Goal: Task Accomplishment & Management: Use online tool/utility

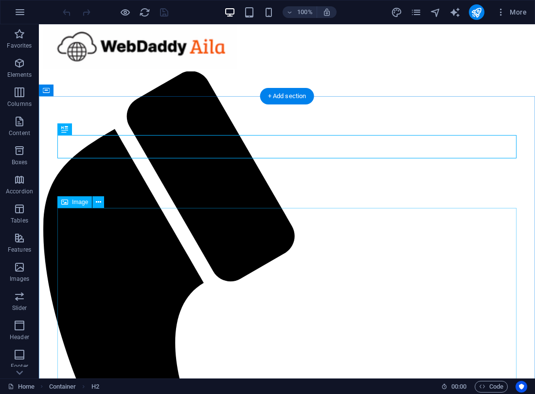
scroll to position [18, 0]
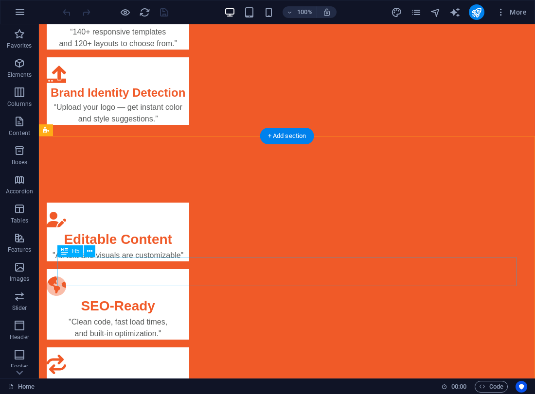
scroll to position [1591, 0]
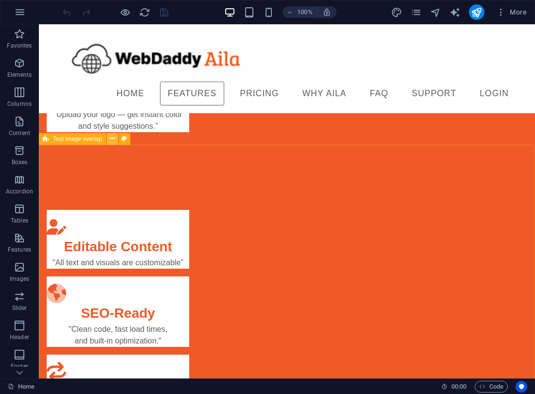
click at [111, 140] on icon at bounding box center [111, 139] width 5 height 10
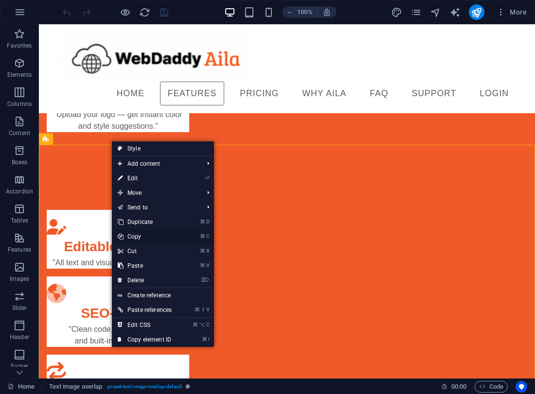
click at [143, 233] on link "⌘ C Copy" at bounding box center [145, 236] width 66 height 15
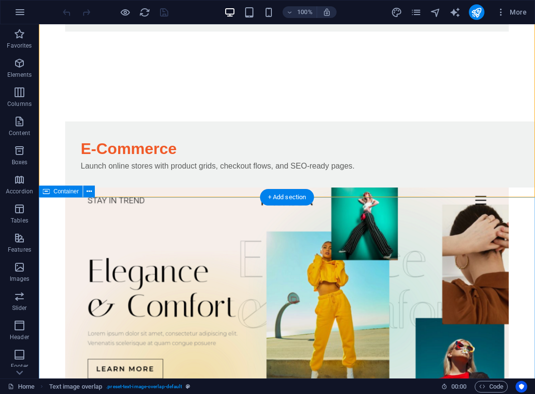
scroll to position [3258, 0]
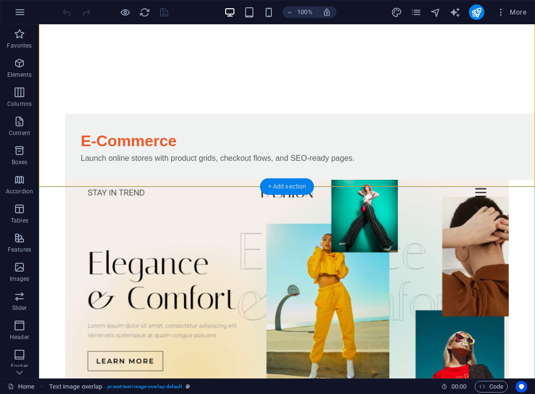
click at [276, 184] on div "+ Add section" at bounding box center [287, 186] width 54 height 17
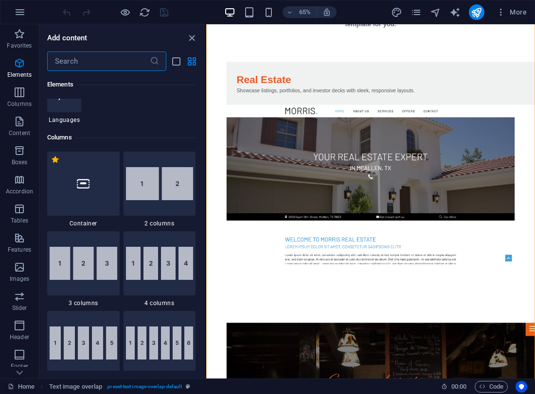
scroll to position [429, 0]
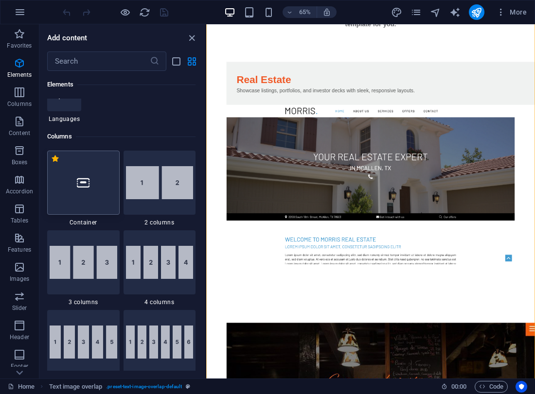
click at [106, 181] on div at bounding box center [83, 183] width 72 height 64
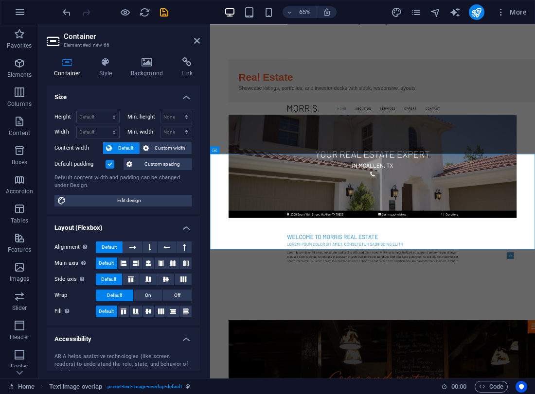
scroll to position [3221, 0]
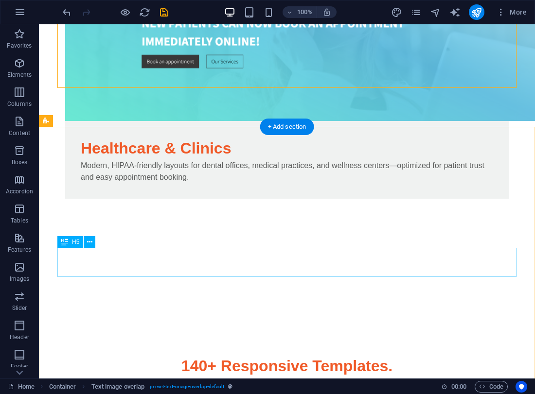
scroll to position [5069, 0]
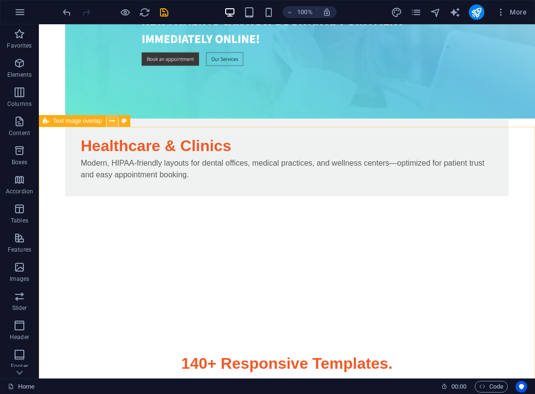
click at [113, 122] on icon at bounding box center [111, 121] width 5 height 10
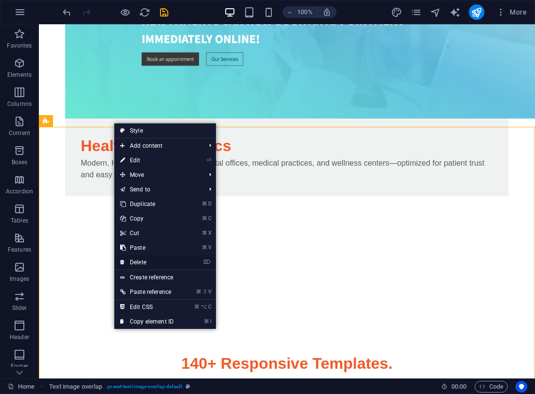
click at [148, 260] on link "⌦ Delete" at bounding box center [146, 262] width 65 height 15
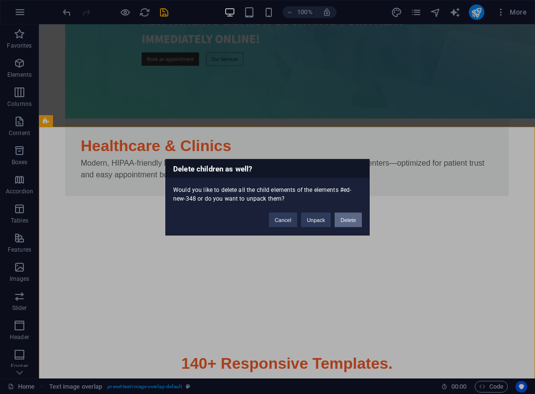
click at [345, 218] on button "Delete" at bounding box center [347, 219] width 27 height 15
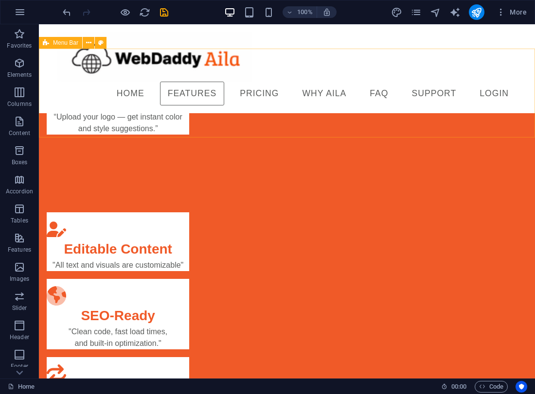
scroll to position [1576, 0]
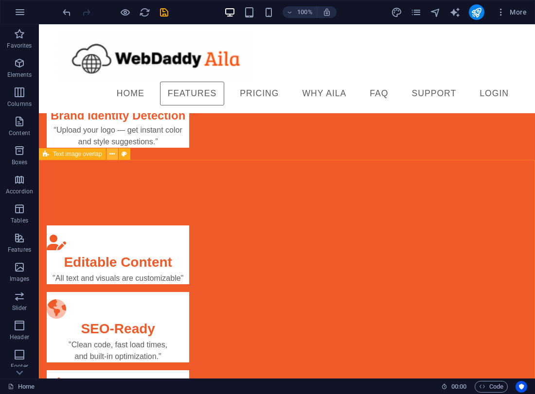
click at [109, 157] on icon at bounding box center [111, 154] width 5 height 10
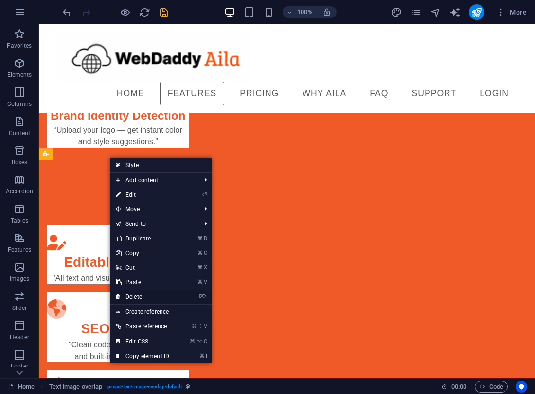
click at [139, 293] on link "⌦ Delete" at bounding box center [142, 297] width 65 height 15
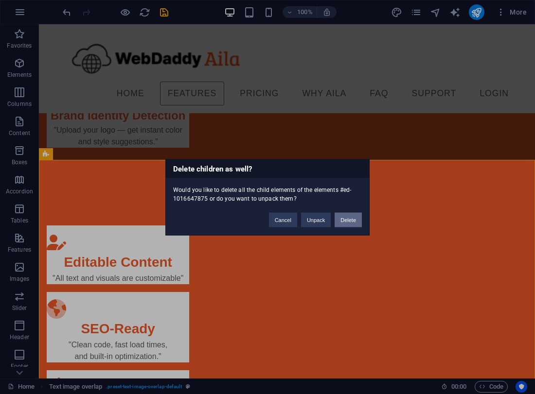
click at [342, 217] on button "Delete" at bounding box center [347, 219] width 27 height 15
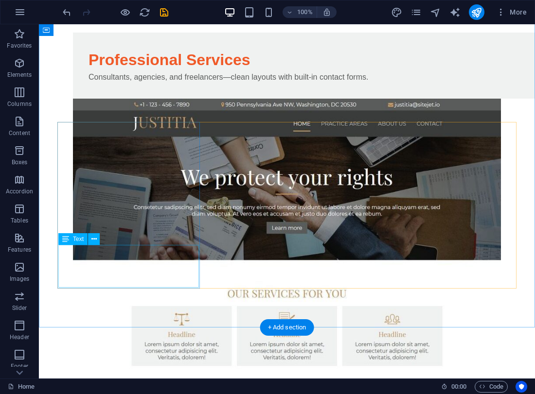
scroll to position [4333, 0]
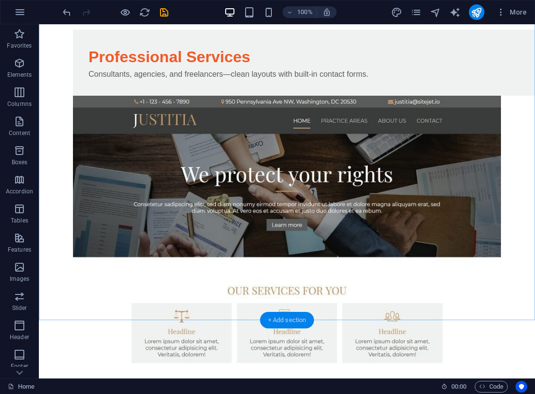
click at [281, 316] on div "+ Add section" at bounding box center [287, 320] width 54 height 17
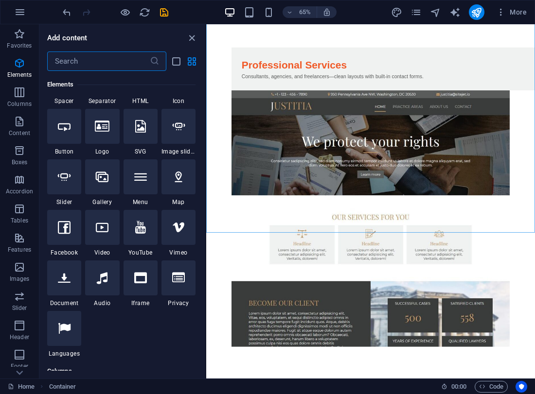
scroll to position [0, 0]
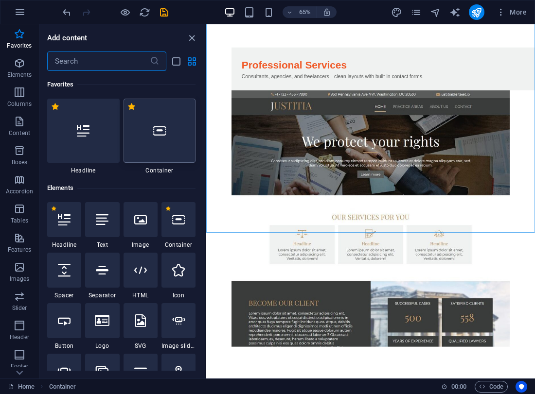
click at [163, 144] on div at bounding box center [159, 131] width 72 height 64
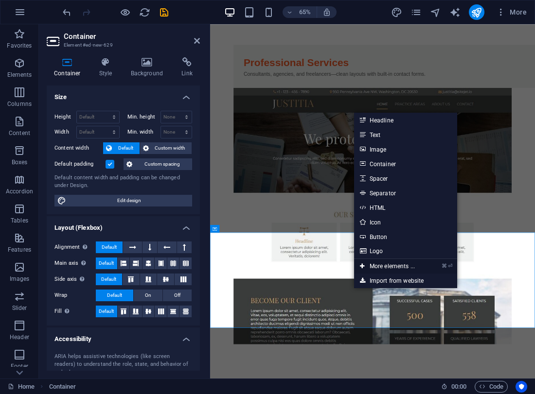
click at [387, 265] on link "⌘ ⏎ More elements ..." at bounding box center [387, 266] width 67 height 15
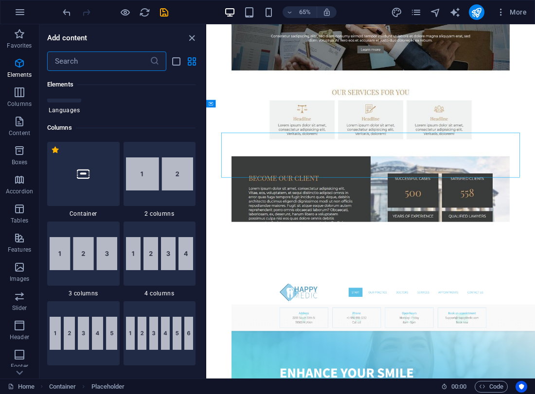
scroll to position [440, 0]
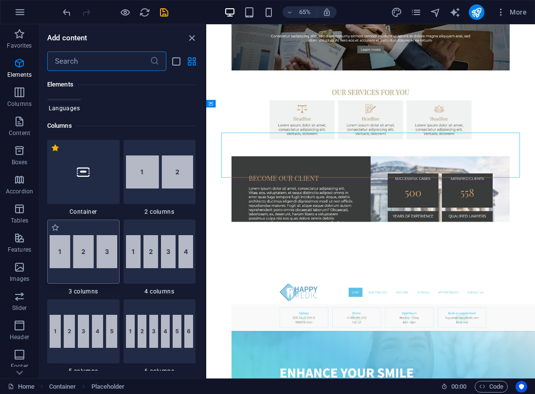
click at [100, 254] on img at bounding box center [84, 251] width 68 height 33
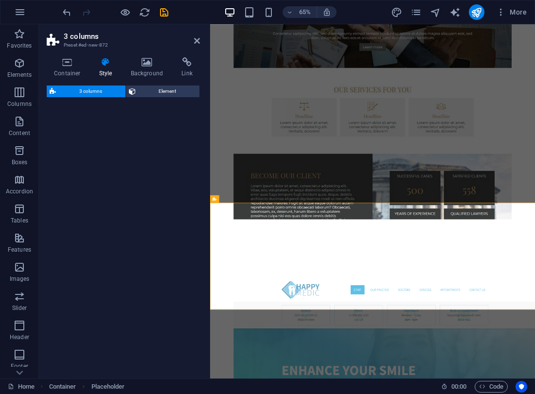
select select "rem"
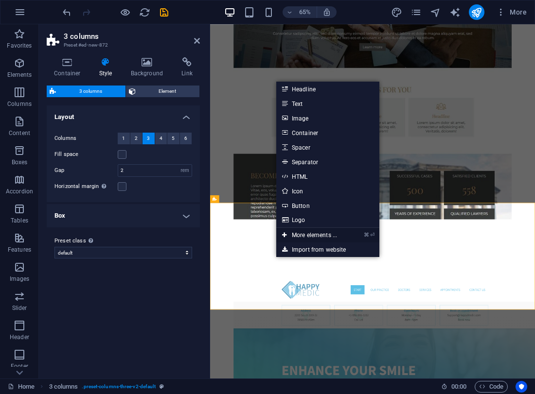
click at [317, 236] on link "⌘ ⏎ More elements ..." at bounding box center [309, 235] width 67 height 15
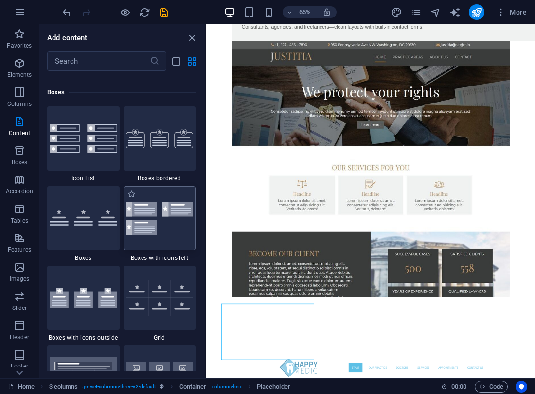
scroll to position [2671, 0]
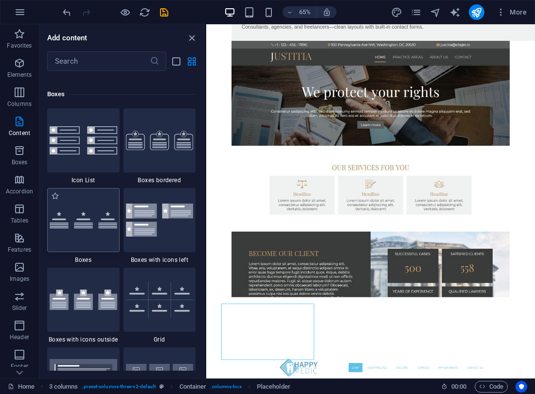
click at [99, 207] on div at bounding box center [83, 220] width 72 height 64
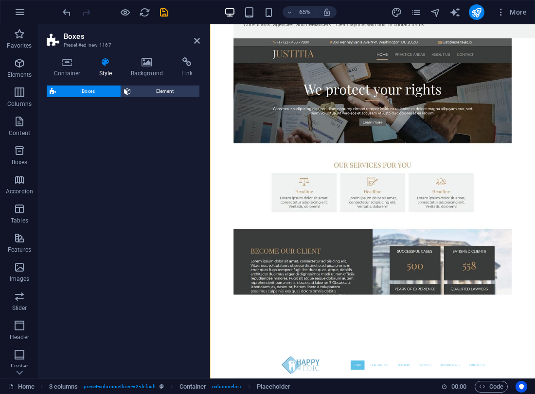
scroll to position [5431, 0]
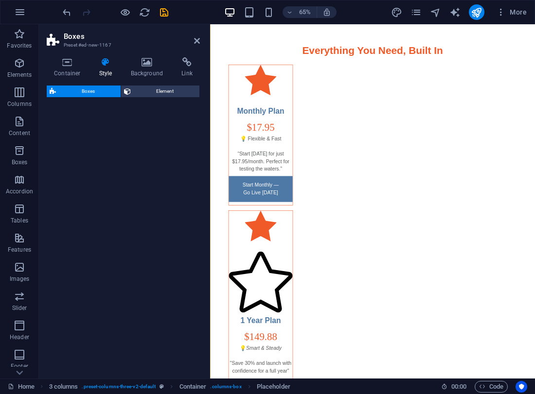
select select "rem"
select select "preset-boxes-v3-default"
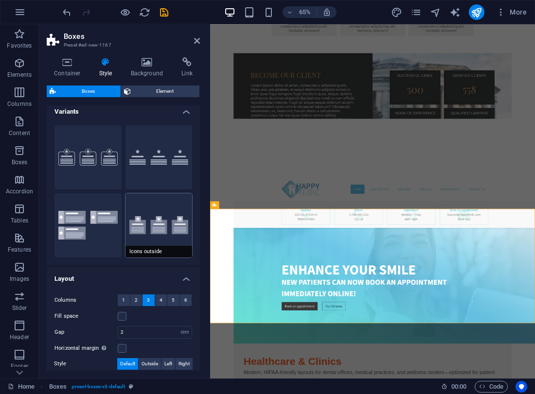
scroll to position [0, 0]
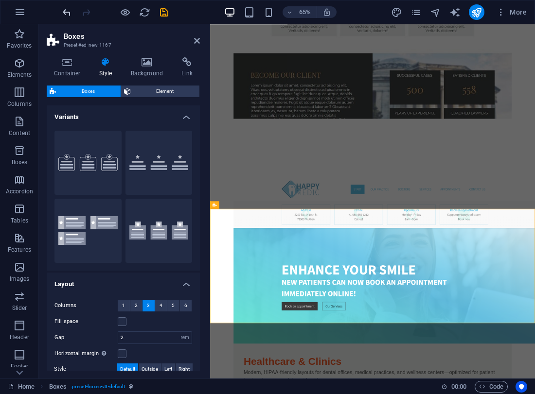
click at [64, 16] on icon "undo" at bounding box center [66, 12] width 11 height 11
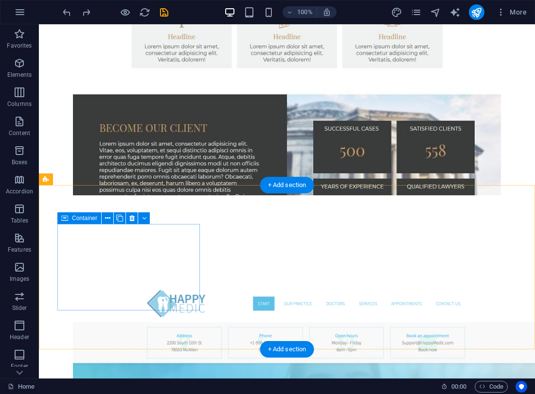
scroll to position [4631, 0]
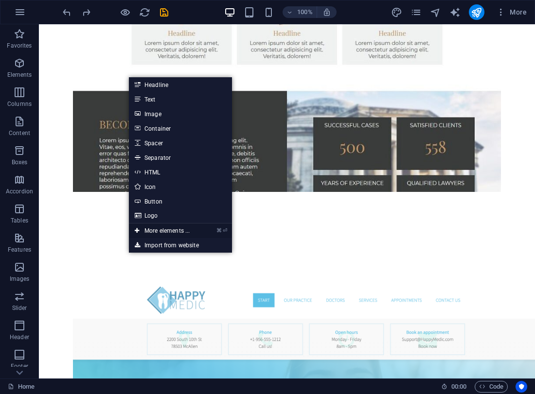
click at [155, 228] on link "⌘ ⏎ More elements ..." at bounding box center [162, 231] width 67 height 15
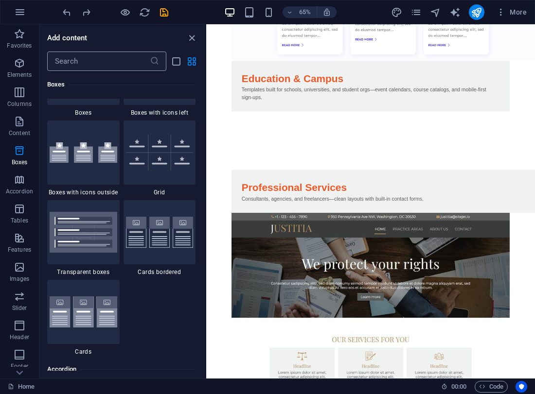
scroll to position [2820, 0]
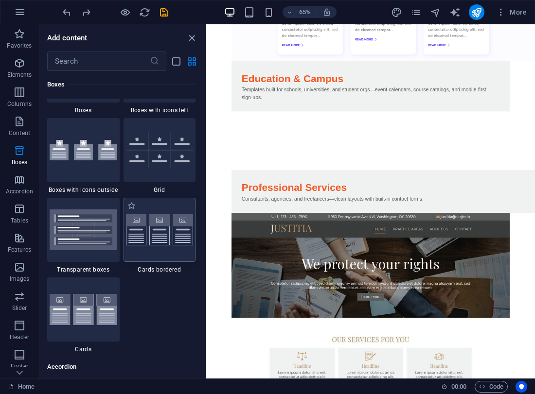
click at [155, 248] on div at bounding box center [159, 230] width 72 height 64
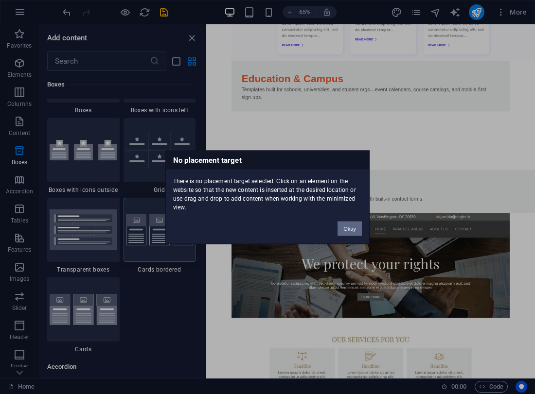
click at [352, 226] on button "Okay" at bounding box center [349, 228] width 24 height 15
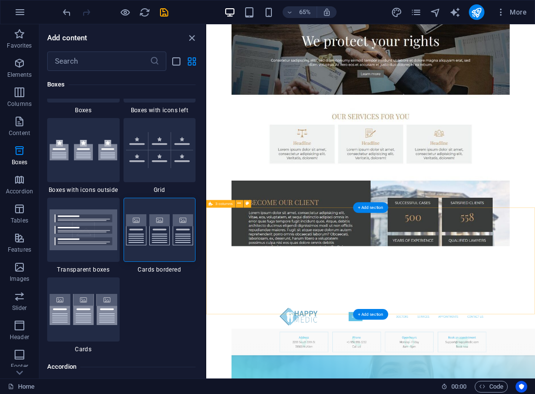
scroll to position [4508, 0]
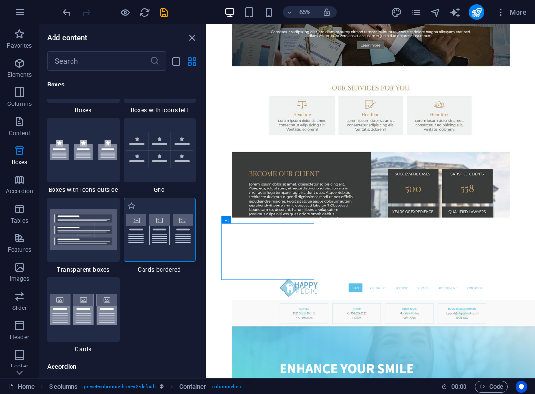
click at [164, 239] on img at bounding box center [160, 230] width 68 height 32
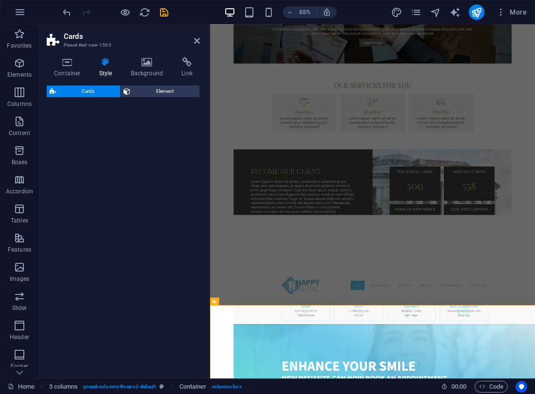
select select "rem"
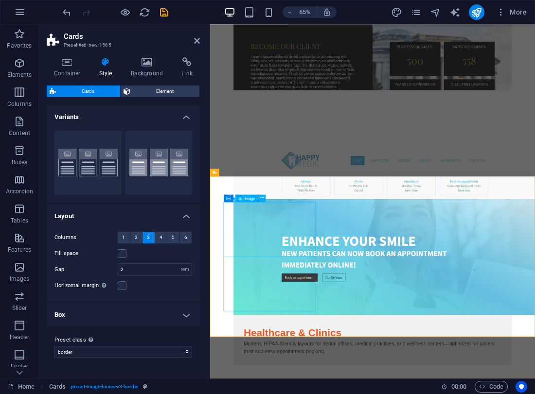
scroll to position [4707, 0]
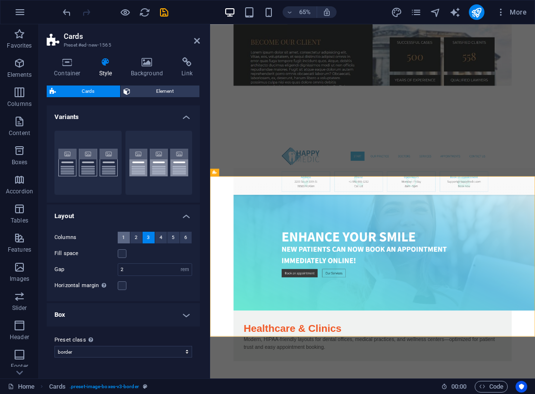
click at [125, 237] on button "1" at bounding box center [124, 238] width 12 height 12
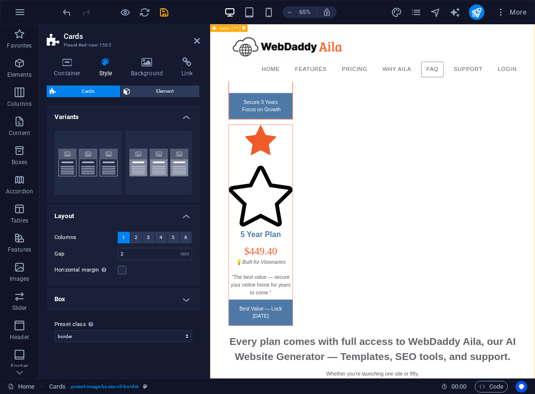
scroll to position [6195, 0]
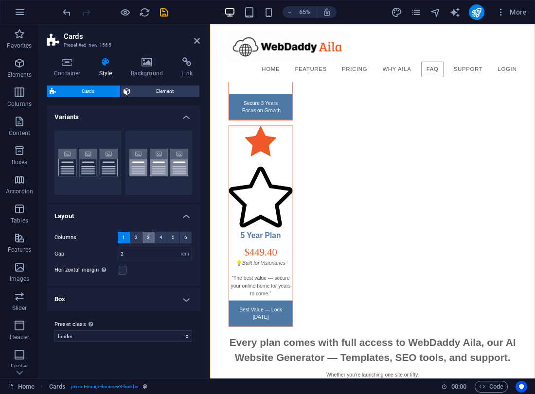
click at [151, 239] on button "3" at bounding box center [148, 238] width 12 height 12
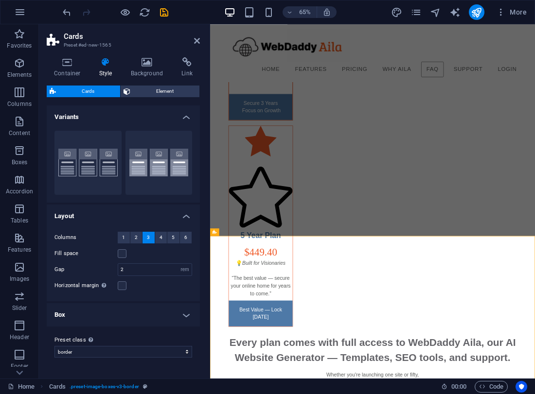
scroll to position [5554, 0]
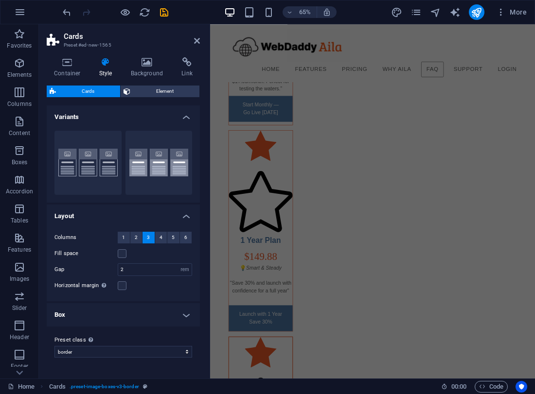
click at [182, 317] on h4 "Box" at bounding box center [123, 314] width 153 height 23
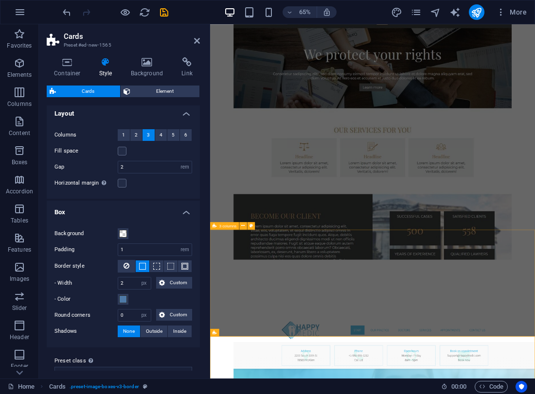
scroll to position [4460, 0]
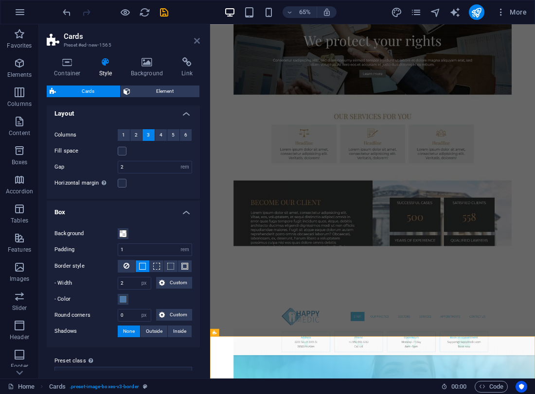
click at [196, 40] on icon at bounding box center [197, 41] width 6 height 8
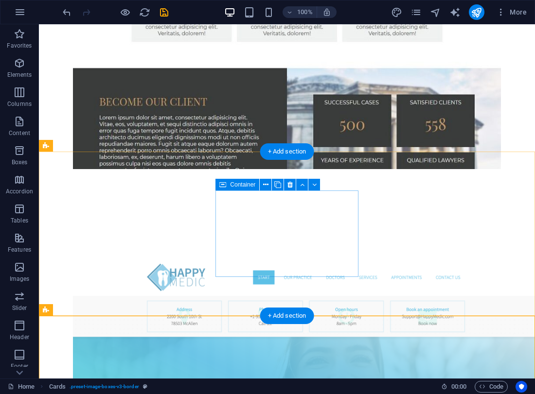
scroll to position [4685, 0]
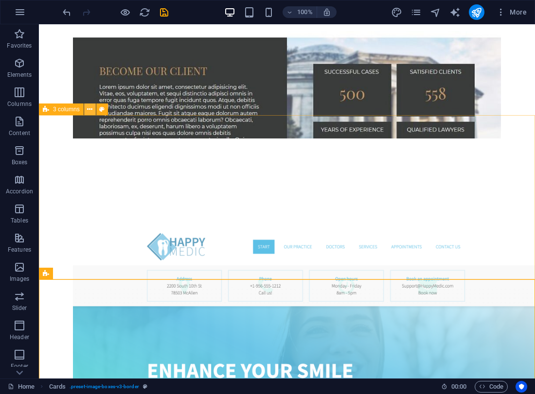
click at [90, 111] on icon at bounding box center [89, 109] width 5 height 10
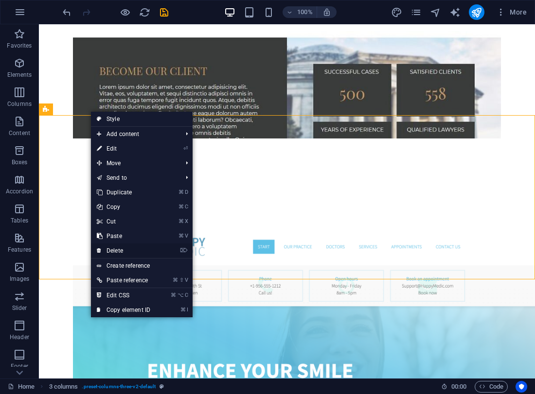
click at [128, 250] on link "⌦ Delete" at bounding box center [123, 250] width 65 height 15
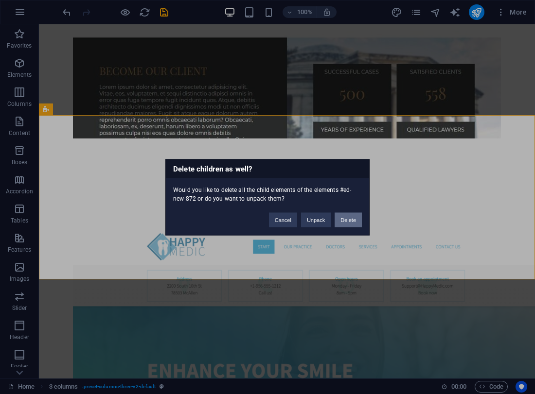
click at [337, 213] on button "Delete" at bounding box center [347, 219] width 27 height 15
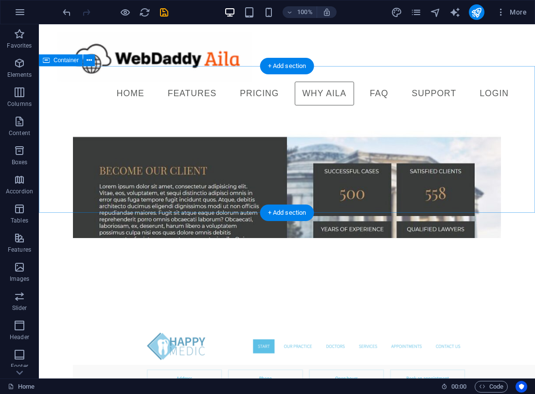
scroll to position [4591, 0]
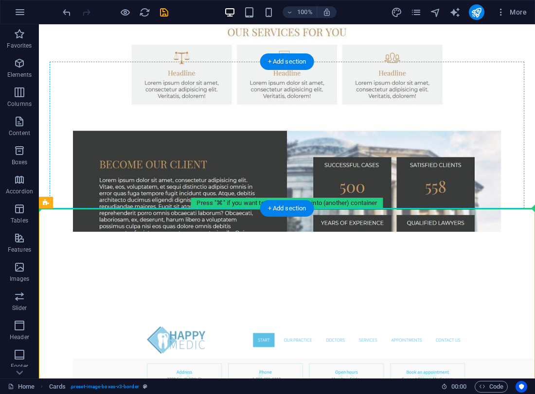
drag, startPoint x: 103, startPoint y: 227, endPoint x: 134, endPoint y: 140, distance: 92.1
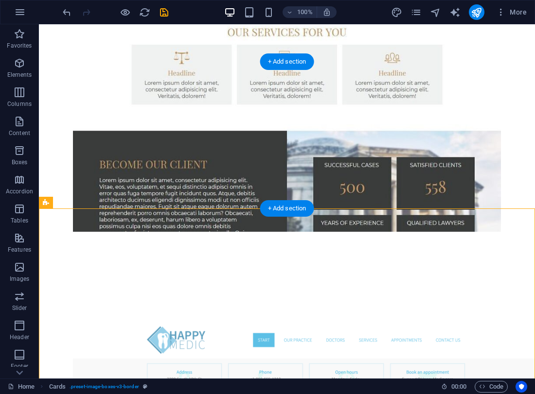
drag, startPoint x: 119, startPoint y: 228, endPoint x: 138, endPoint y: 162, distance: 68.7
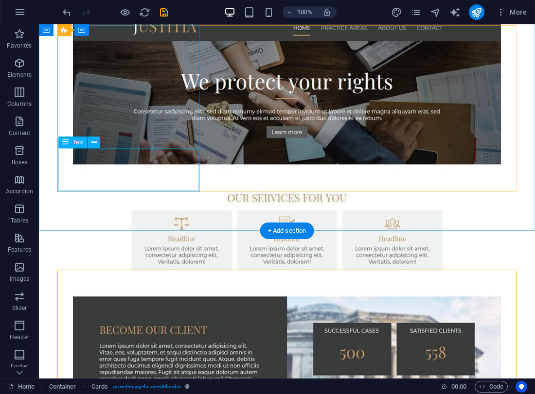
scroll to position [4427, 0]
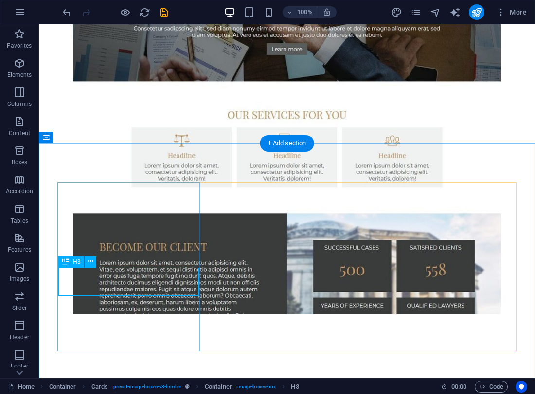
scroll to position [4510, 0]
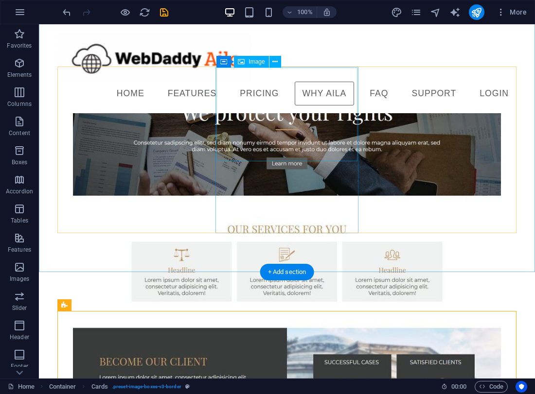
scroll to position [4381, 0]
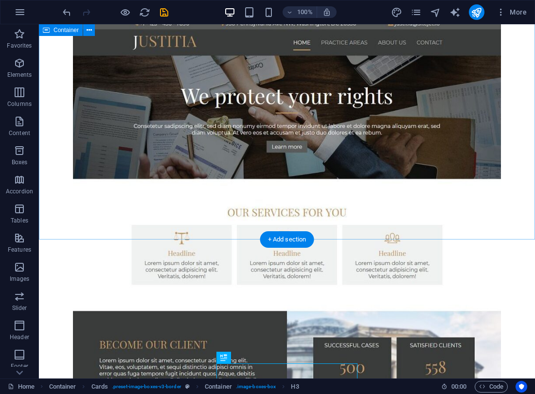
scroll to position [4414, 0]
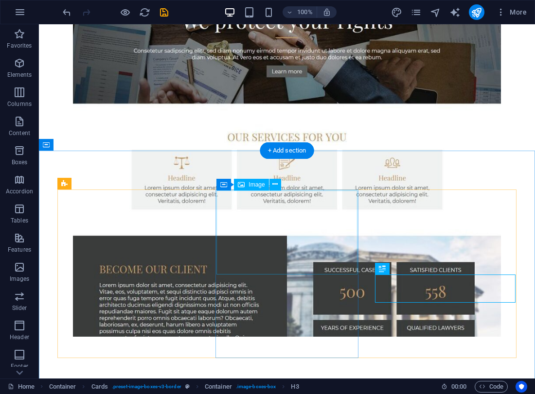
scroll to position [4503, 0]
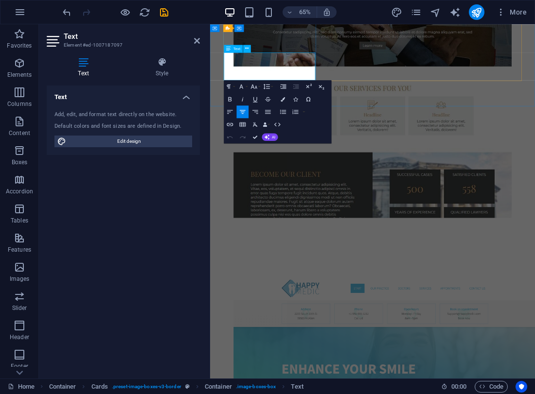
drag, startPoint x: 250, startPoint y: 76, endPoint x: 368, endPoint y: 109, distance: 122.3
copy p "Generate a complete site with layout, content, fonts, and colors — customized t…"
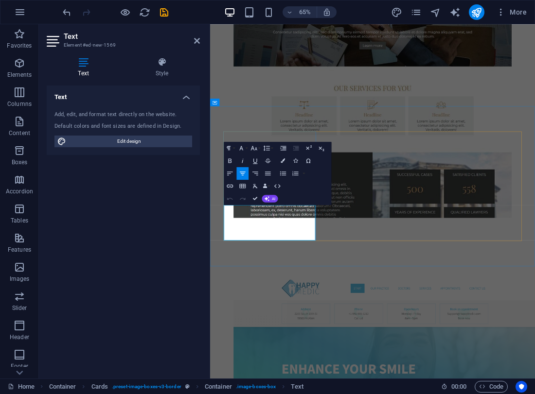
drag, startPoint x: 250, startPoint y: 308, endPoint x: 380, endPoint y: 348, distance: 135.7
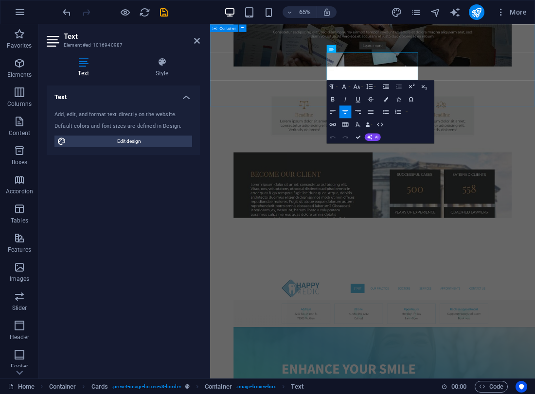
drag, startPoint x: 403, startPoint y: 73, endPoint x: 558, endPoint y: 115, distance: 160.4
copy p "Edit everything with precision, in real time, on any device. Aila adapts to you…"
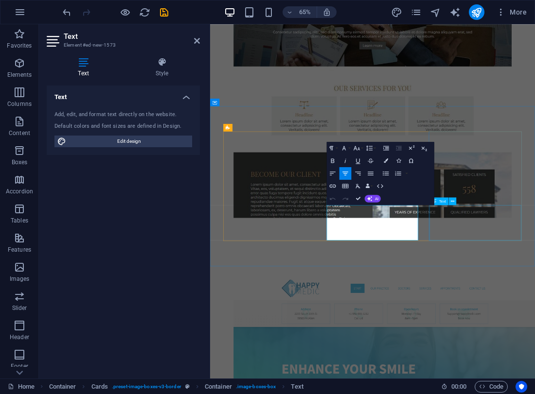
drag, startPoint x: 406, startPoint y: 308, endPoint x: 599, endPoint y: 352, distance: 197.4
drag, startPoint x: 361, startPoint y: 201, endPoint x: 322, endPoint y: 176, distance: 45.4
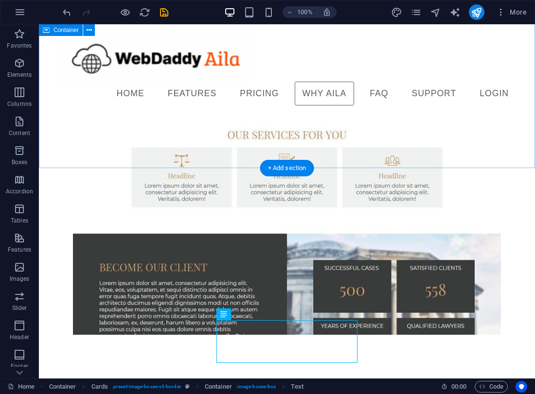
scroll to position [4485, 0]
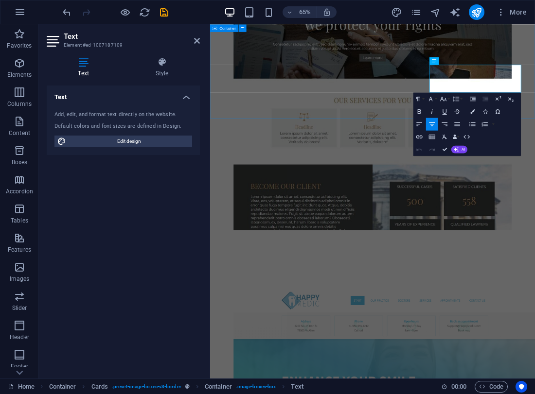
drag, startPoint x: 576, startPoint y: 90, endPoint x: 702, endPoint y: 123, distance: 129.5
copy div "From idea to live site in minutes—with backups, SEO, and responsive design buil…"
drag, startPoint x: 445, startPoint y: 150, endPoint x: 414, endPoint y: 174, distance: 39.1
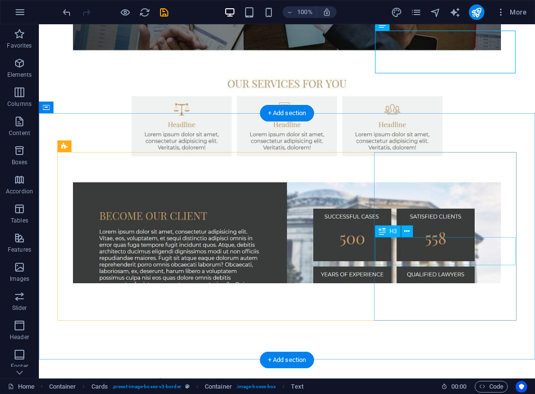
scroll to position [4540, 0]
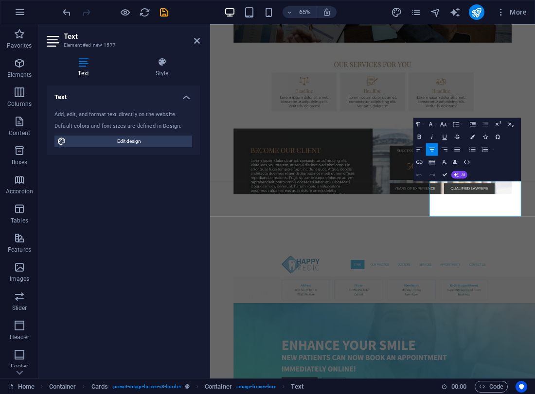
drag, startPoint x: 566, startPoint y: 274, endPoint x: 744, endPoint y: 331, distance: 187.3
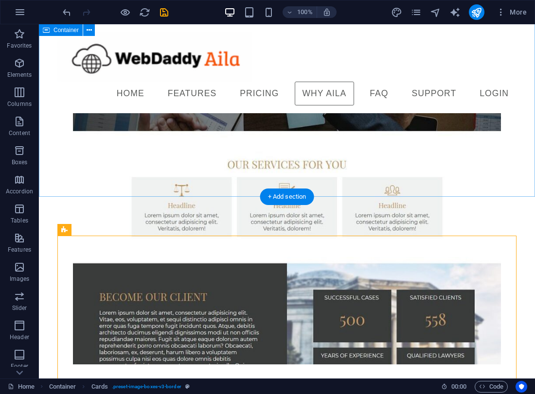
scroll to position [4432, 0]
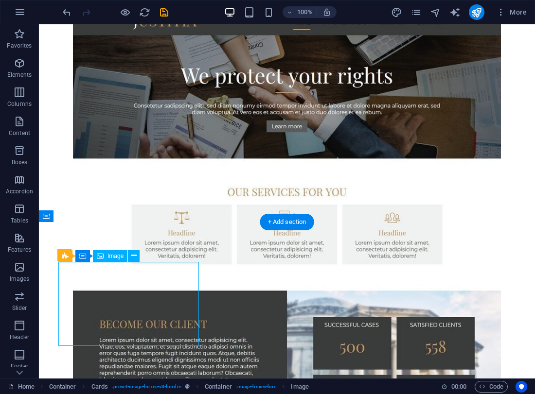
select select "%"
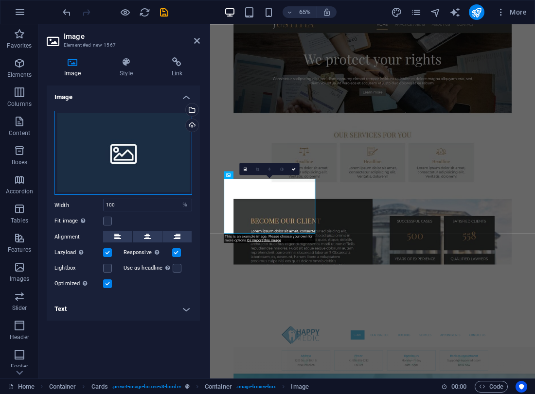
click at [140, 171] on div "Drag files here, click to choose files or select files from Files or our free s…" at bounding box center [123, 153] width 138 height 85
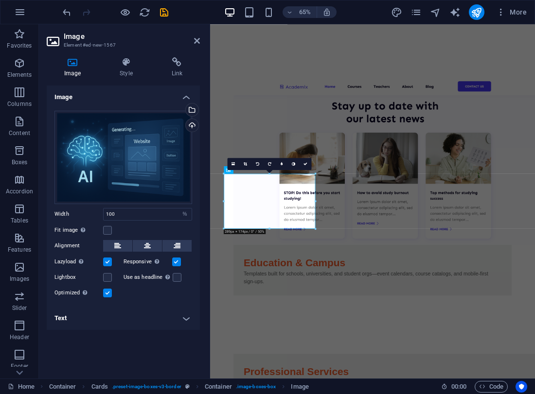
scroll to position [4439, 0]
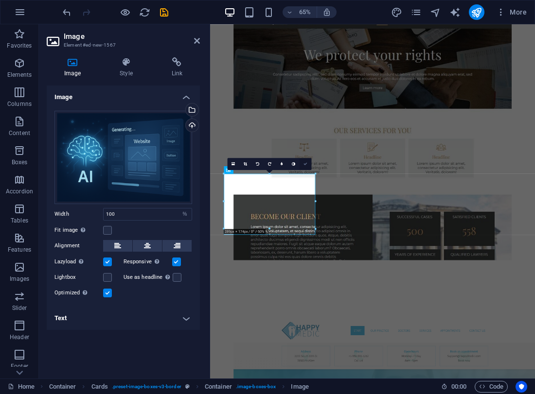
click at [305, 163] on icon at bounding box center [306, 164] width 4 height 4
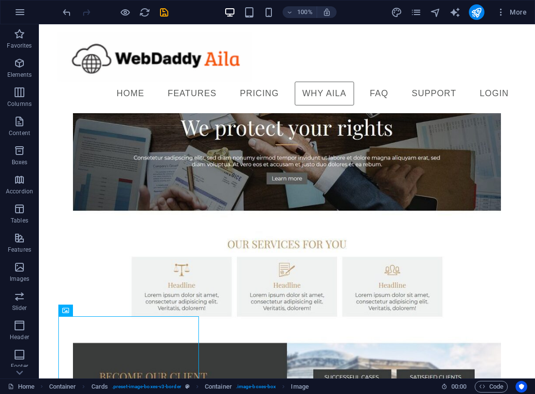
scroll to position [4373, 0]
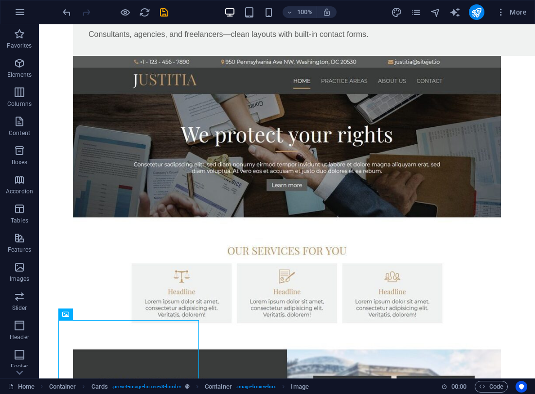
select select "%"
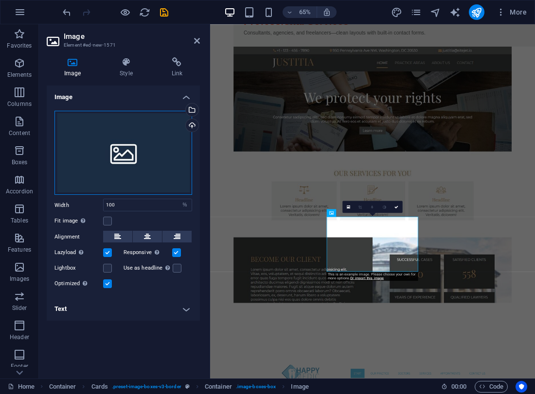
click at [113, 127] on div "Drag files here, click to choose files or select files from Files or our free s…" at bounding box center [123, 153] width 138 height 85
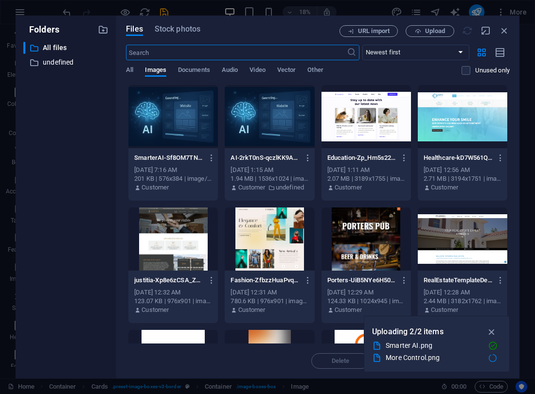
scroll to position [4439, 0]
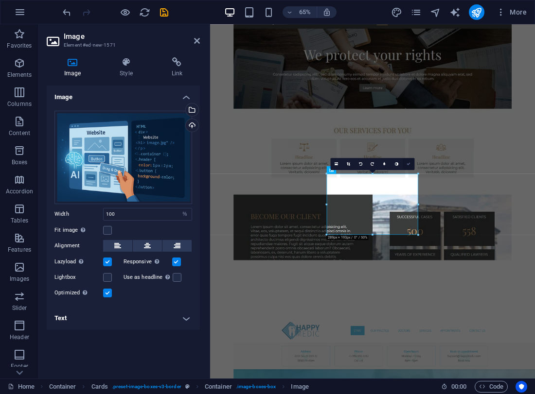
drag, startPoint x: 408, startPoint y: 162, endPoint x: 357, endPoint y: 144, distance: 54.1
click at [408, 162] on icon at bounding box center [408, 164] width 4 height 4
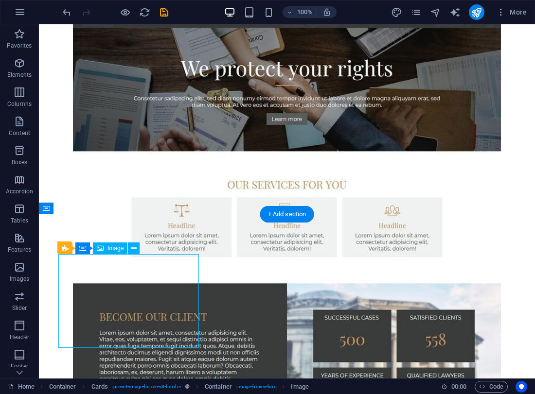
select select "%"
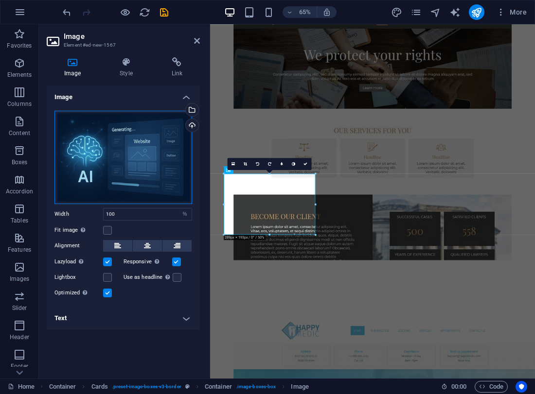
click at [171, 192] on div "Drag files here, click to choose files or select files from Files or our free s…" at bounding box center [123, 157] width 138 height 93
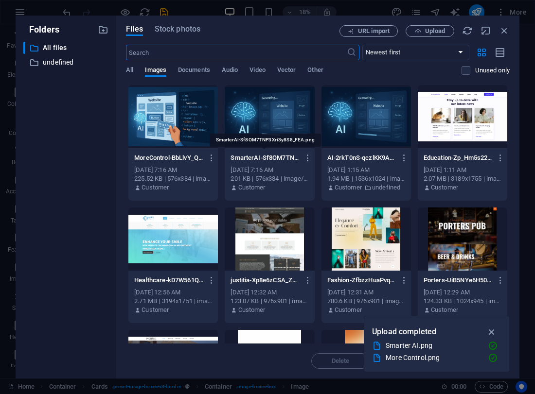
click at [281, 155] on p "SmarterAI-Sf8OM7TNP3Xri3y8S8_FEA.png" at bounding box center [264, 158] width 69 height 9
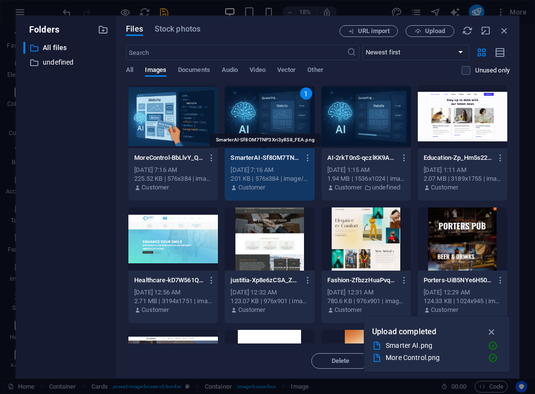
click at [286, 154] on p "SmarterAI-Sf8OM7TNP3Xri3y8S8_FEA.png" at bounding box center [264, 158] width 69 height 9
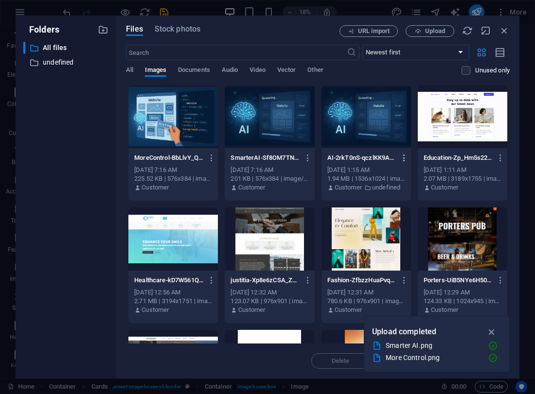
click at [403, 156] on icon "button" at bounding box center [403, 158] width 9 height 9
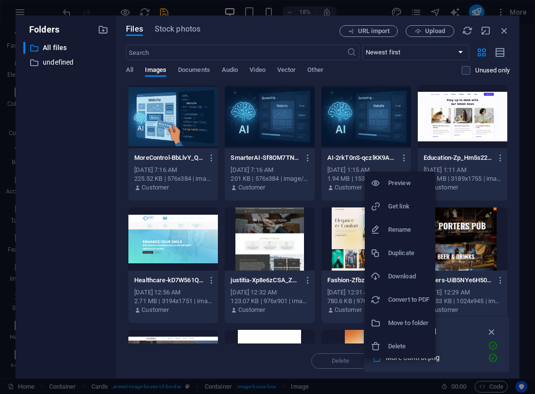
click at [397, 341] on h6 "Delete" at bounding box center [408, 347] width 41 height 12
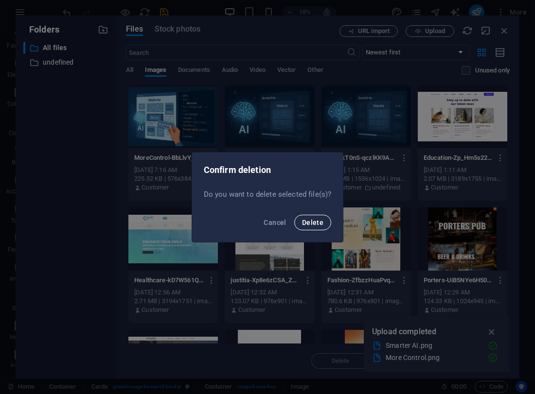
click at [321, 221] on span "Delete" at bounding box center [312, 223] width 21 height 8
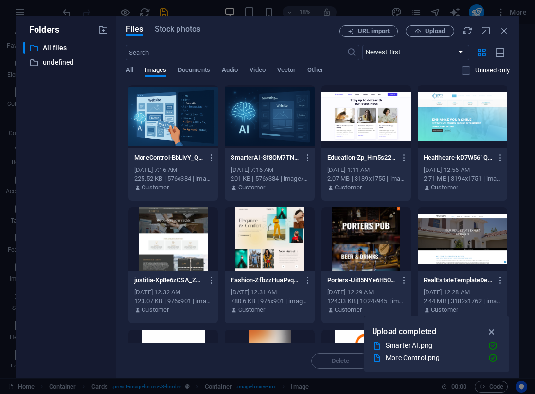
click at [103, 242] on div "​ All files All files ​ undefined undefined" at bounding box center [65, 206] width 85 height 329
click at [504, 31] on icon "button" at bounding box center [504, 30] width 11 height 11
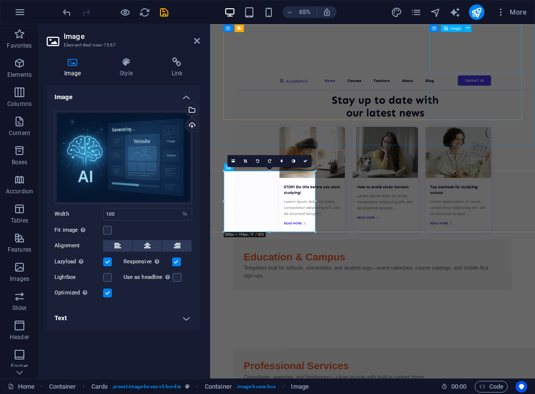
scroll to position [4444, 0]
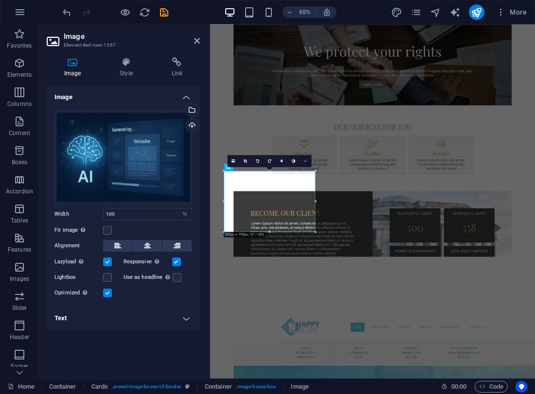
click at [307, 158] on link at bounding box center [305, 161] width 12 height 12
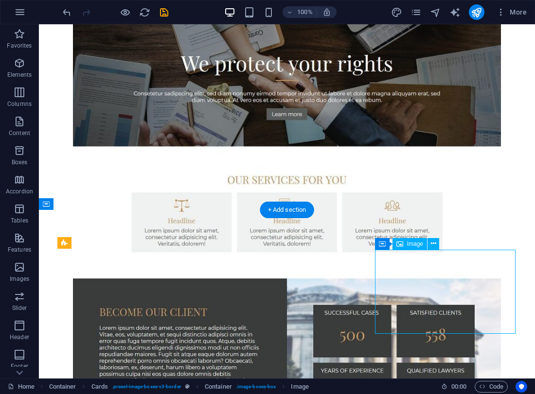
select select "%"
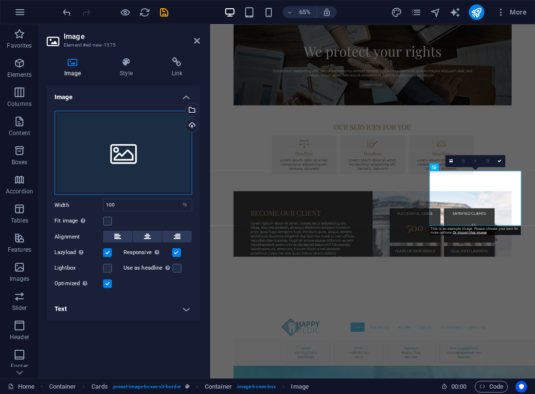
click at [117, 165] on div "Drag files here, click to choose files or select files from Files or our free s…" at bounding box center [123, 153] width 138 height 85
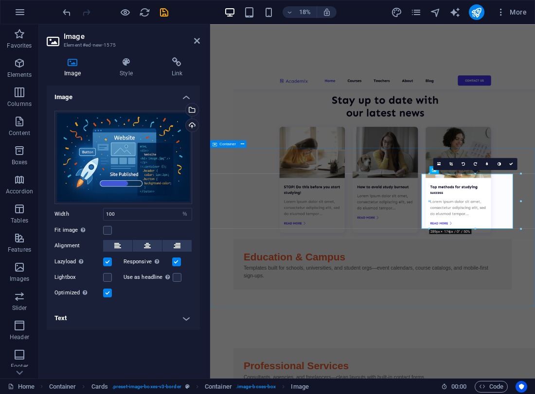
scroll to position [4439, 0]
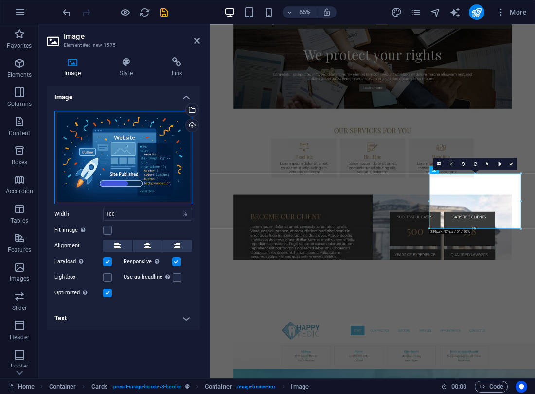
click at [152, 171] on div "Drag files here, click to choose files or select files from Files or our free s…" at bounding box center [123, 157] width 138 height 93
click at [162, 173] on div "Drag files here, click to choose files or select files from Files or our free s…" at bounding box center [123, 157] width 138 height 93
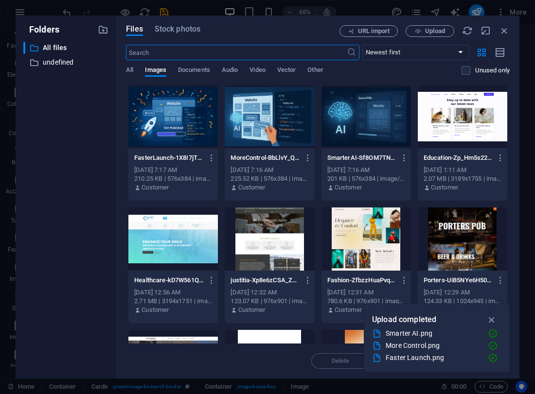
scroll to position [3843, 0]
click at [173, 135] on div at bounding box center [172, 116] width 89 height 63
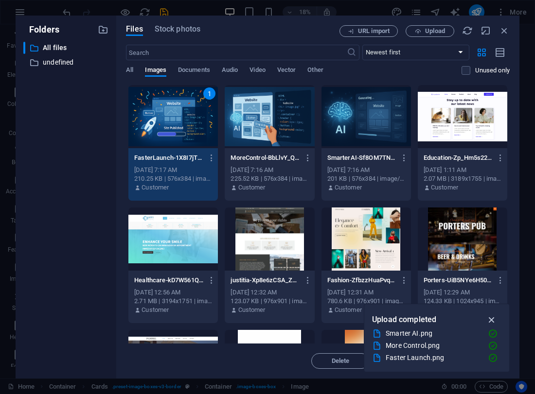
click at [493, 319] on icon "button" at bounding box center [491, 319] width 11 height 11
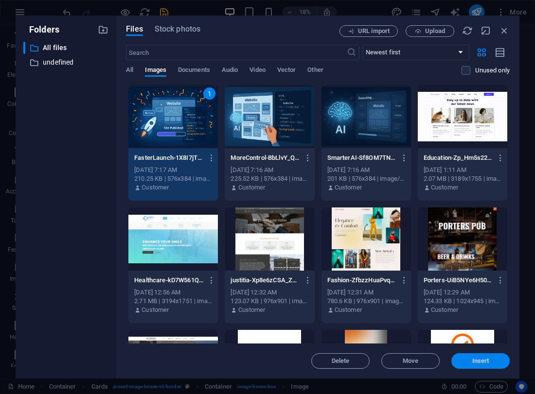
click at [501, 359] on span "Insert" at bounding box center [480, 361] width 51 height 6
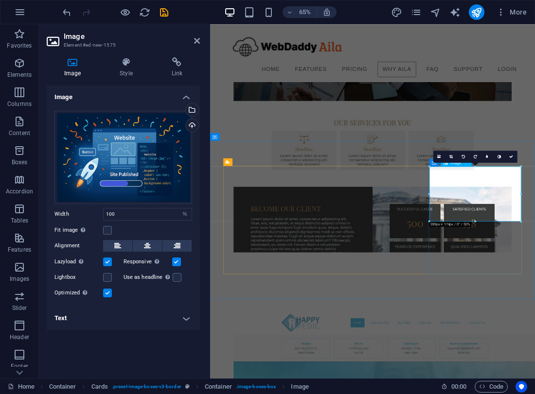
scroll to position [4450, 0]
click at [512, 156] on icon at bounding box center [511, 157] width 4 height 4
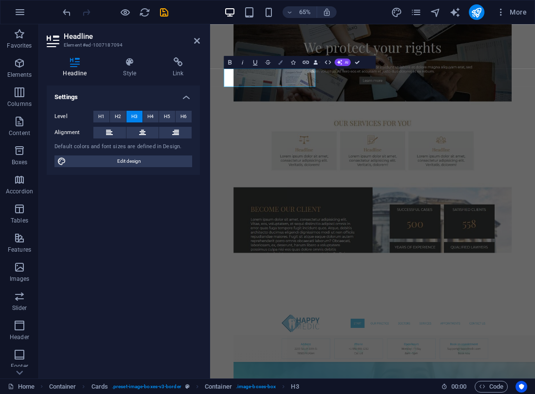
click at [277, 63] on button "Colors" at bounding box center [280, 62] width 12 height 13
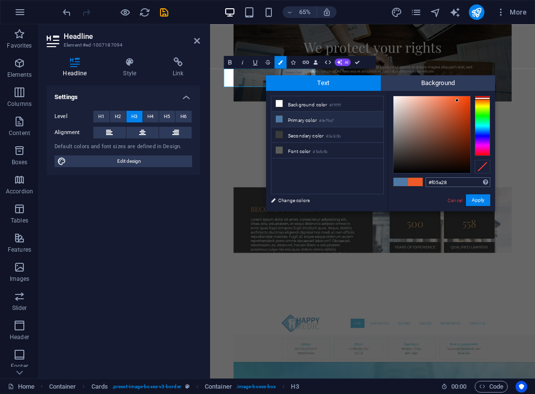
click at [434, 182] on input "#f05a28" at bounding box center [457, 182] width 65 height 10
click at [478, 204] on button "Apply" at bounding box center [478, 200] width 24 height 12
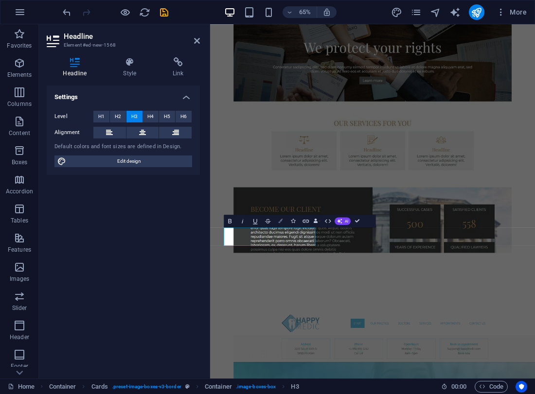
click at [281, 221] on icon "button" at bounding box center [280, 221] width 4 height 4
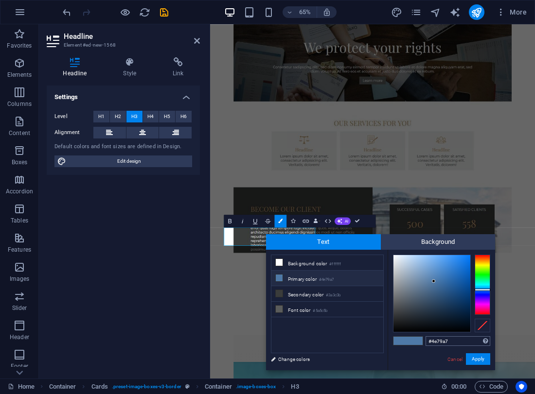
click at [446, 340] on input "#4e79a7" at bounding box center [457, 341] width 65 height 10
type input "#f05a28"
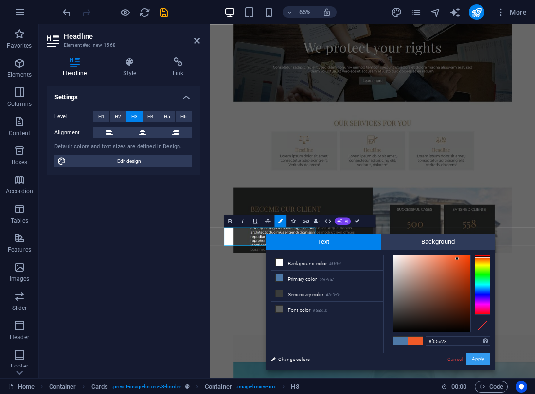
click at [473, 362] on button "Apply" at bounding box center [478, 359] width 24 height 12
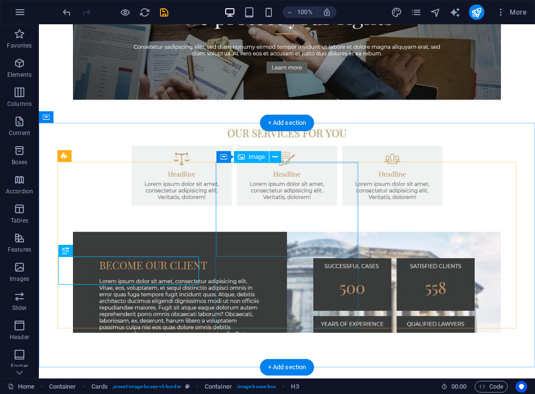
scroll to position [4545, 0]
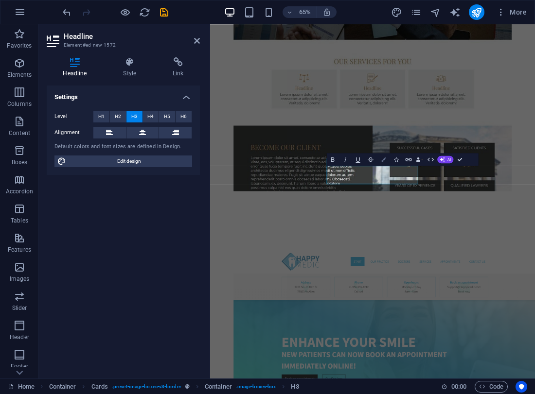
click at [382, 160] on icon "button" at bounding box center [383, 159] width 4 height 4
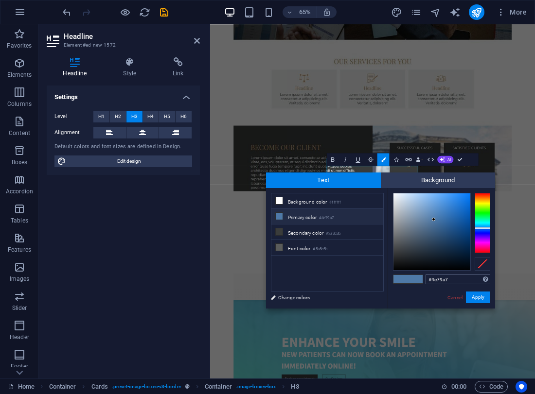
click at [448, 279] on input "#4e79a7" at bounding box center [457, 280] width 65 height 10
type input "#f05a28"
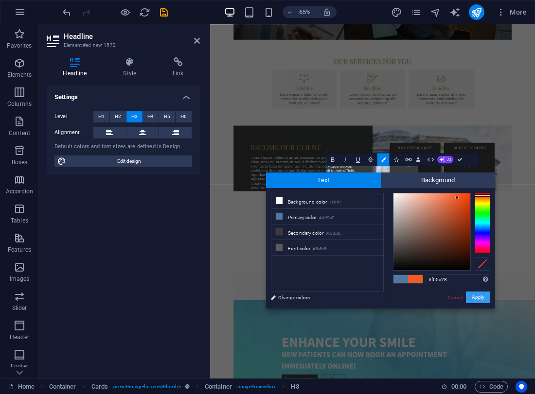
click at [481, 301] on button "Apply" at bounding box center [478, 298] width 24 height 12
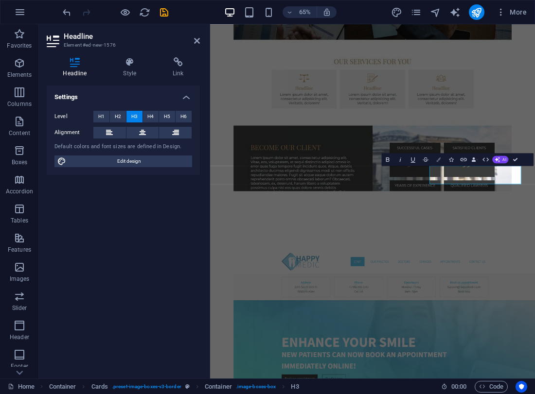
click at [439, 160] on icon "button" at bounding box center [438, 159] width 4 height 4
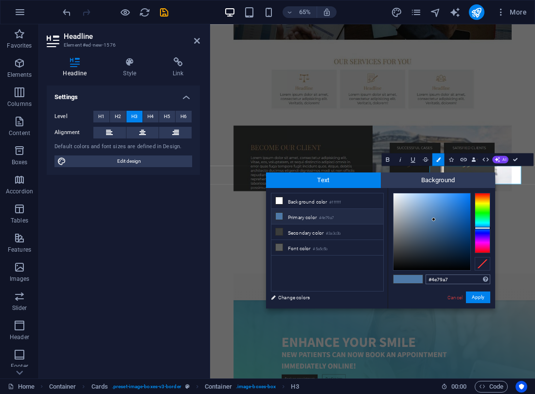
click at [461, 278] on input "#4e79a7" at bounding box center [457, 280] width 65 height 10
type input "#f05a28"
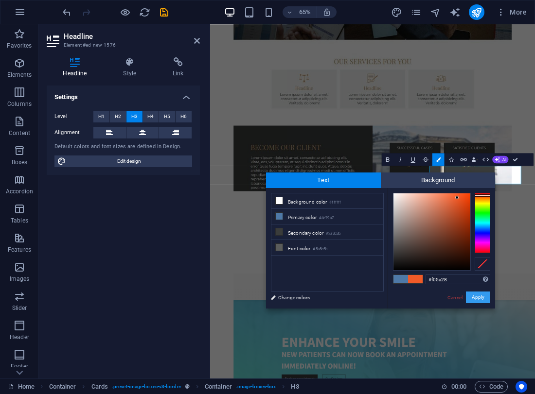
click at [472, 293] on button "Apply" at bounding box center [478, 298] width 24 height 12
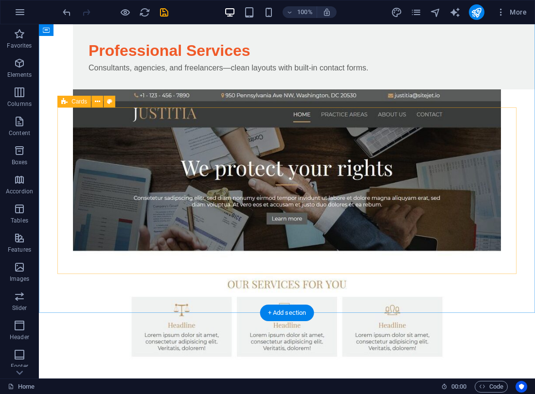
scroll to position [4342, 0]
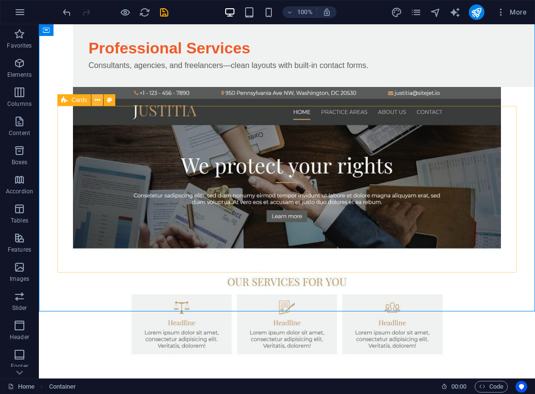
click at [96, 101] on icon at bounding box center [97, 100] width 5 height 10
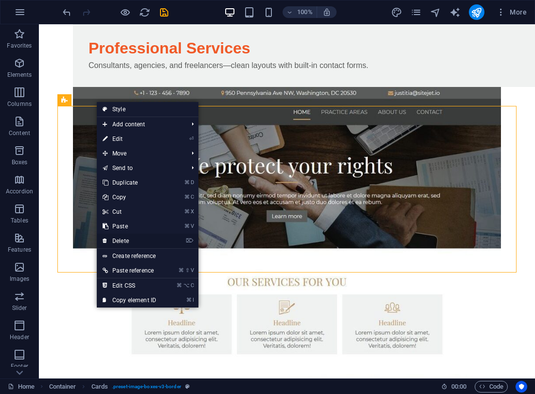
click at [131, 243] on link "⌦ Delete" at bounding box center [129, 241] width 65 height 15
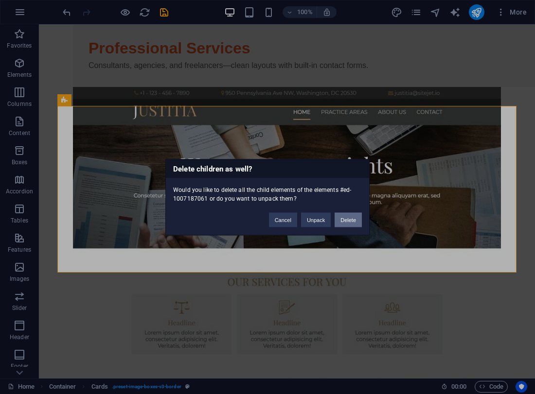
click at [340, 219] on button "Delete" at bounding box center [347, 219] width 27 height 15
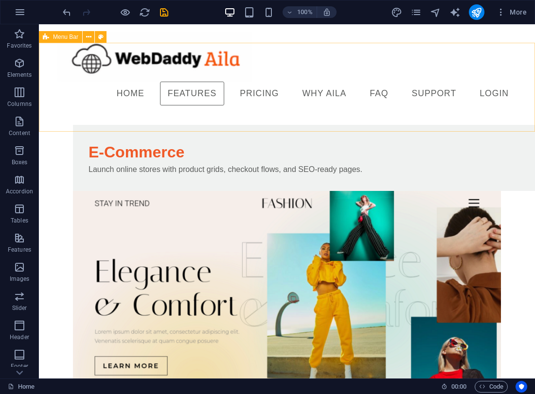
scroll to position [3244, 0]
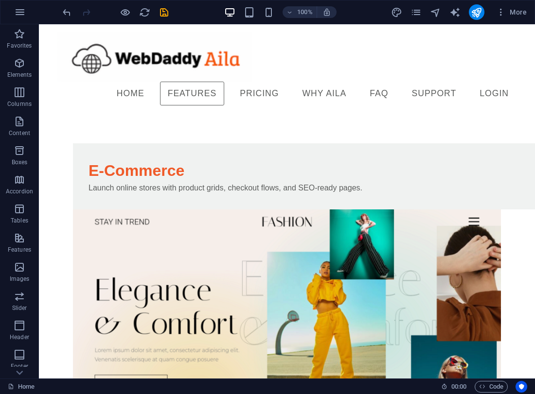
click at [165, 6] on div at bounding box center [115, 12] width 109 height 16
click at [165, 14] on icon "save" at bounding box center [163, 12] width 11 height 11
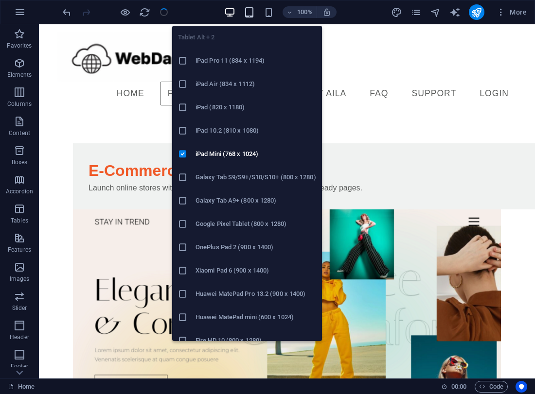
click at [252, 13] on icon "button" at bounding box center [248, 12] width 11 height 11
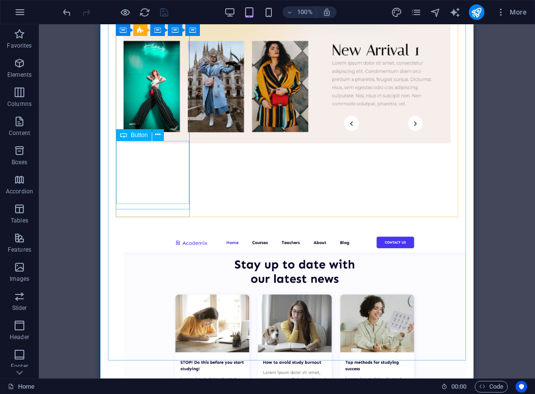
scroll to position [3384, 0]
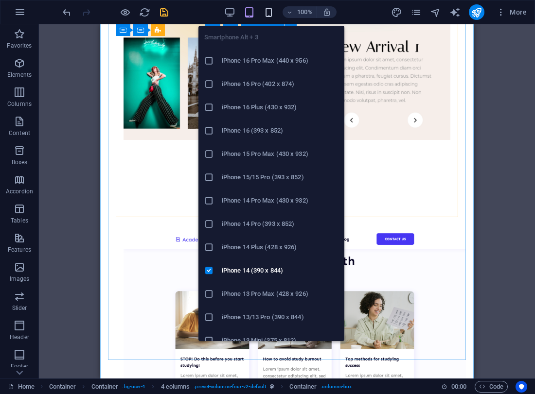
click at [266, 13] on icon "button" at bounding box center [268, 12] width 11 height 11
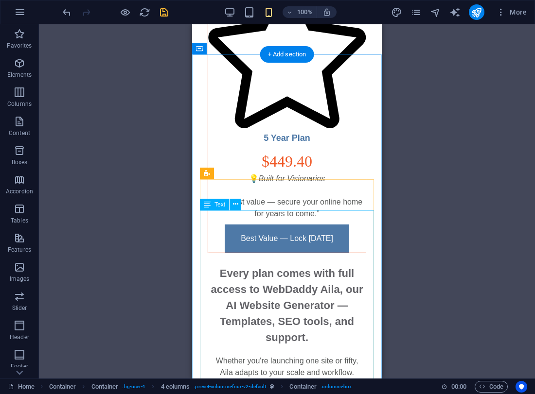
scroll to position [4842, 0]
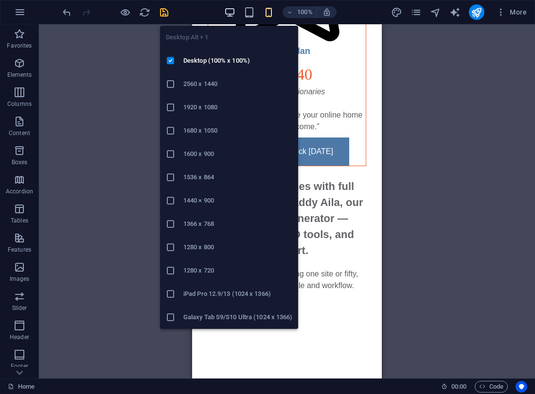
click at [233, 15] on icon "button" at bounding box center [229, 12] width 11 height 11
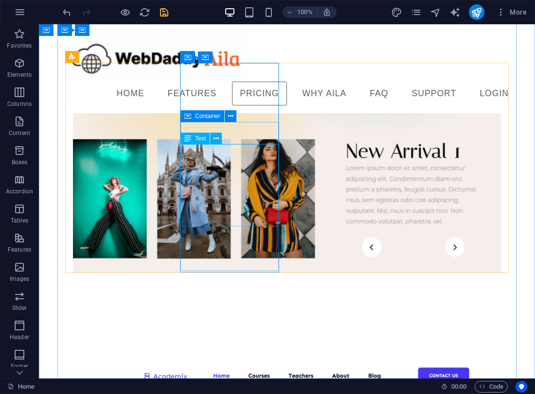
scroll to position [3575, 0]
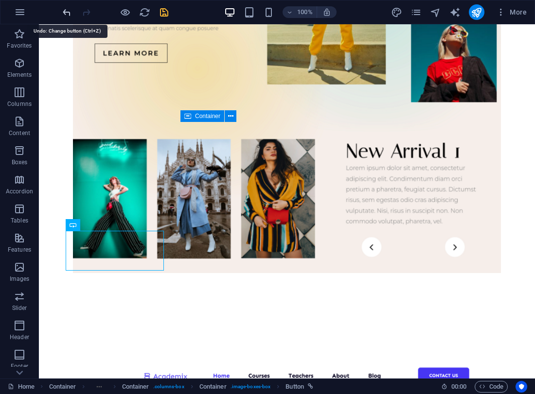
click at [69, 12] on icon "undo" at bounding box center [66, 12] width 11 height 11
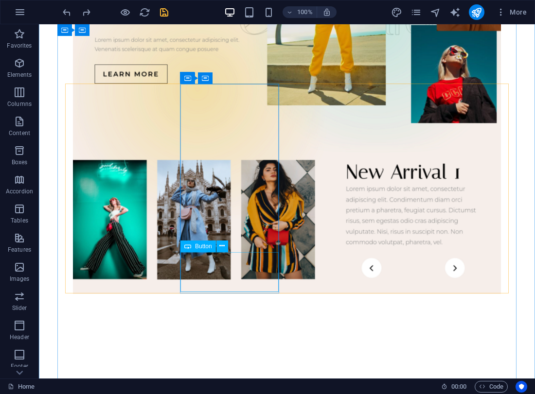
scroll to position [3555, 0]
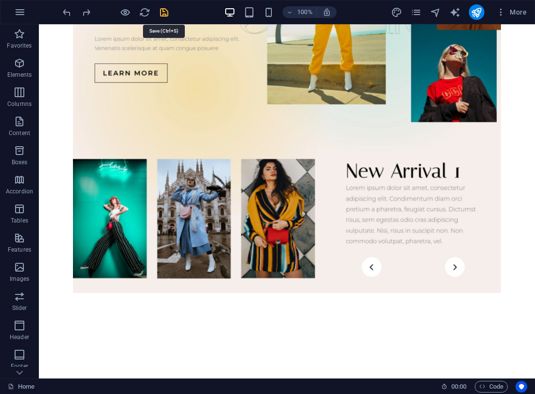
click at [168, 11] on icon "save" at bounding box center [163, 12] width 11 height 11
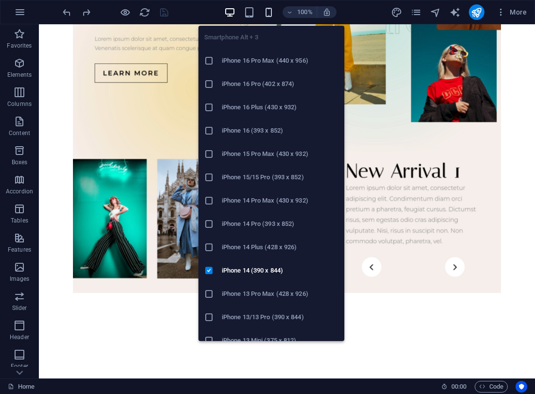
click at [271, 12] on icon "button" at bounding box center [268, 12] width 11 height 11
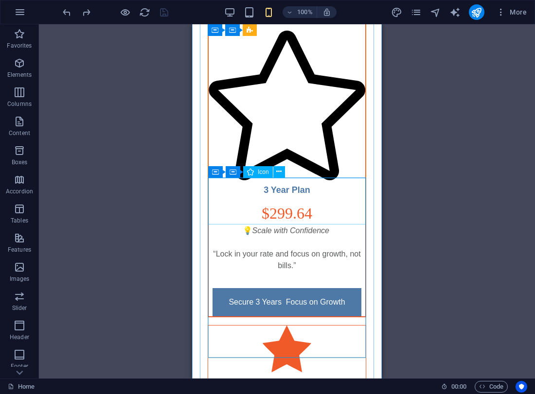
scroll to position [4352, 0]
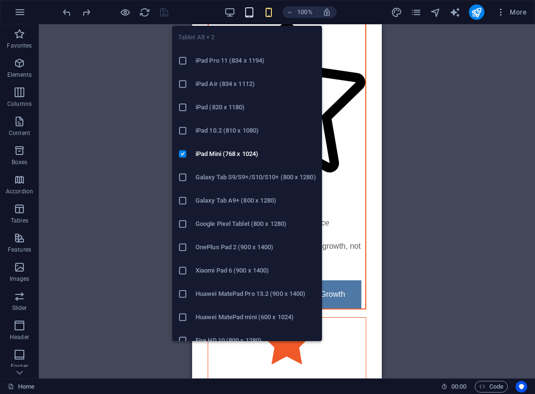
click at [249, 14] on icon "button" at bounding box center [248, 12] width 11 height 11
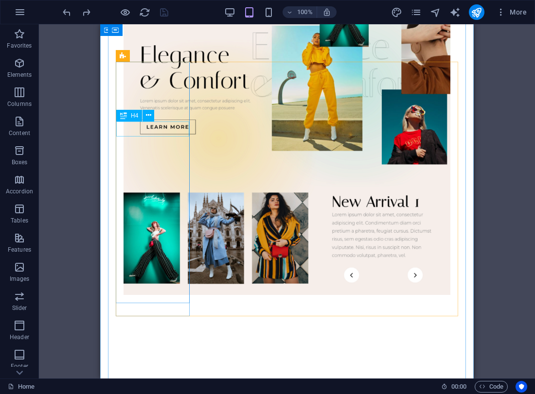
scroll to position [3285, 0]
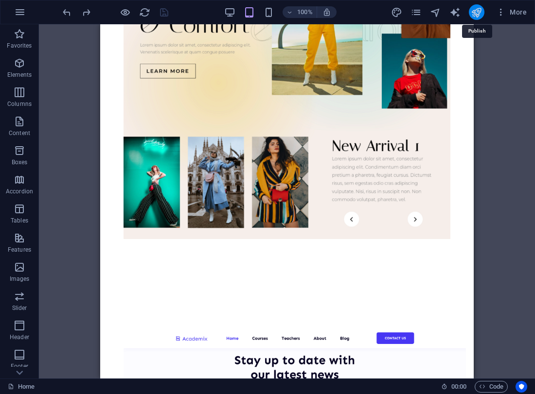
click at [477, 12] on icon "publish" at bounding box center [475, 12] width 11 height 11
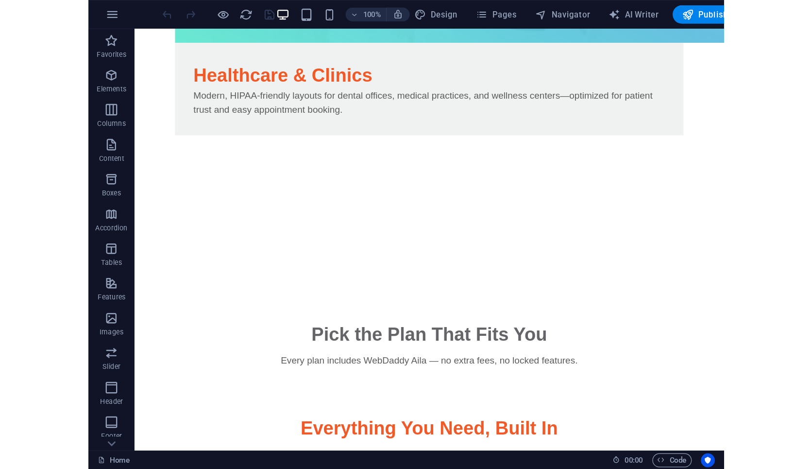
scroll to position [5122, 0]
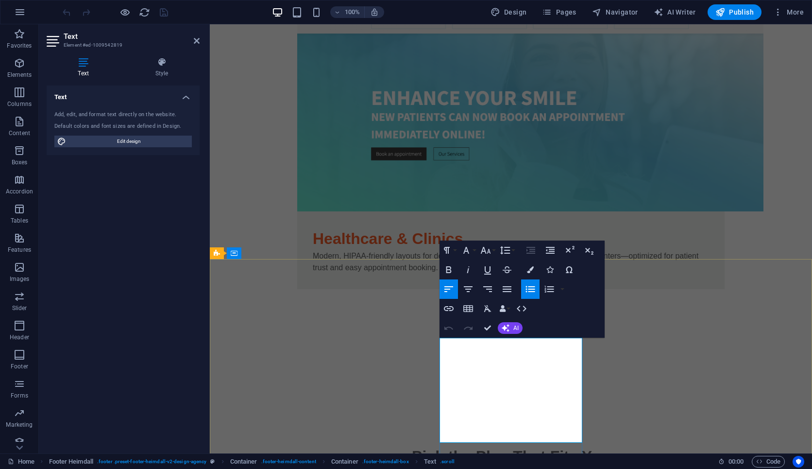
drag, startPoint x: 537, startPoint y: 426, endPoint x: 503, endPoint y: 426, distance: 34.0
copy p "| Privacy |"
drag, startPoint x: 537, startPoint y: 426, endPoint x: 507, endPoint y: 428, distance: 30.7
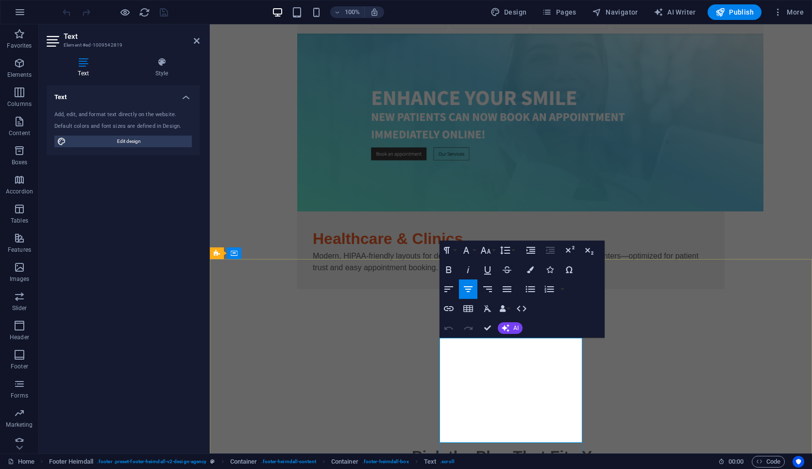
drag, startPoint x: 492, startPoint y: 330, endPoint x: 453, endPoint y: 308, distance: 44.6
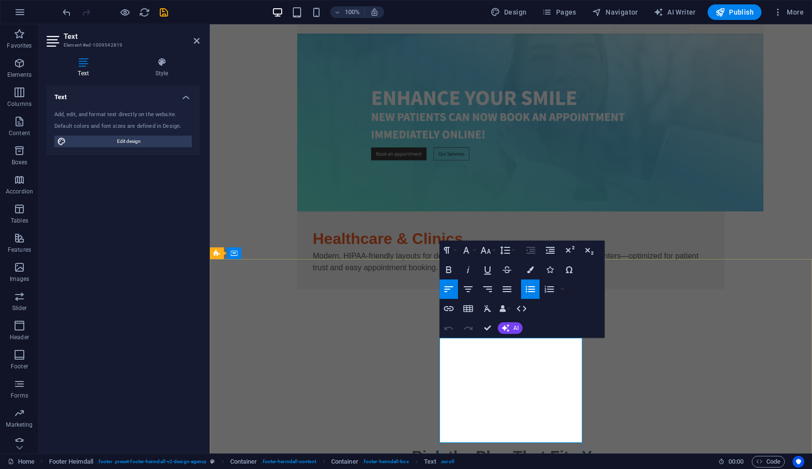
drag, startPoint x: 500, startPoint y: 425, endPoint x: 448, endPoint y: 430, distance: 52.7
copy p "Legal Notice |"
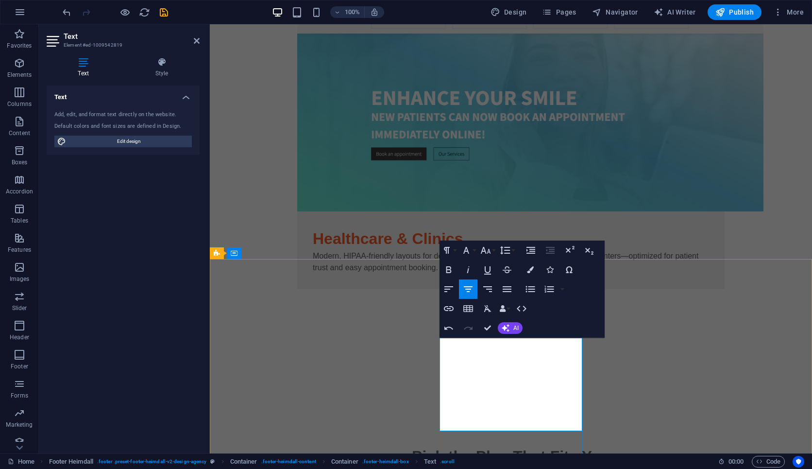
copy p "|"
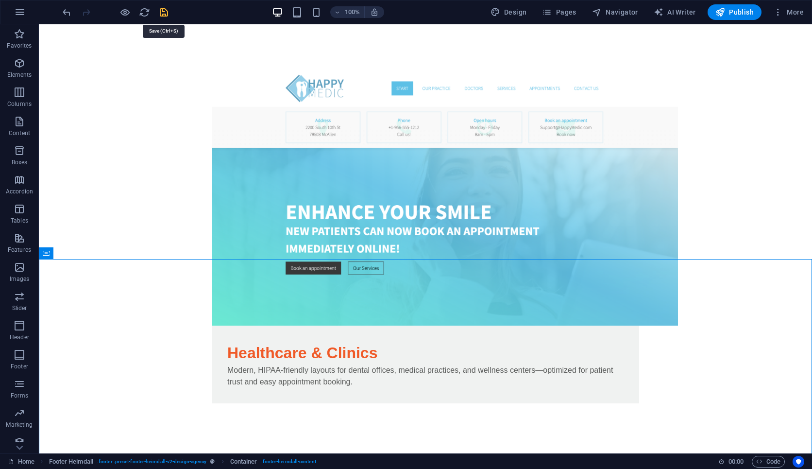
click at [164, 15] on icon "save" at bounding box center [163, 12] width 11 height 11
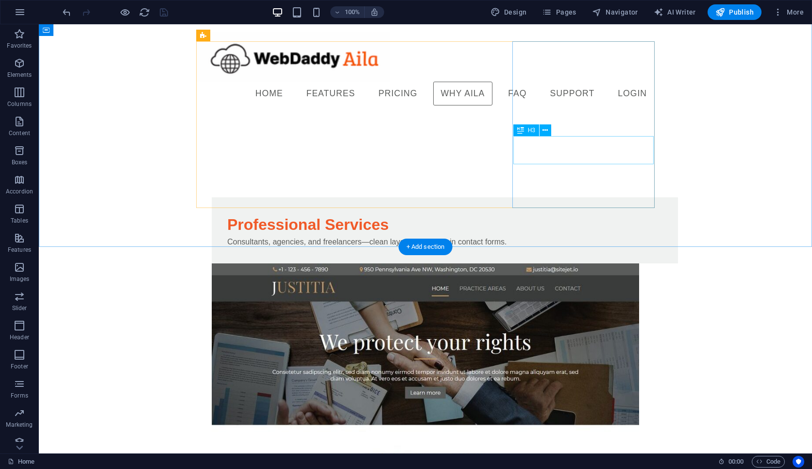
scroll to position [4418, 0]
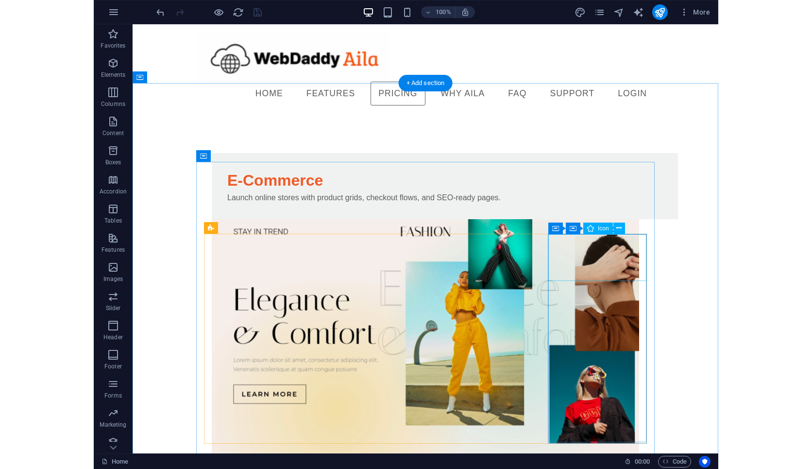
scroll to position [3385, 0]
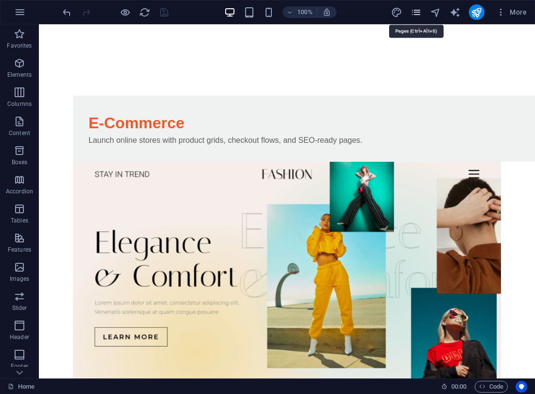
click at [413, 12] on icon "pages" at bounding box center [415, 12] width 11 height 11
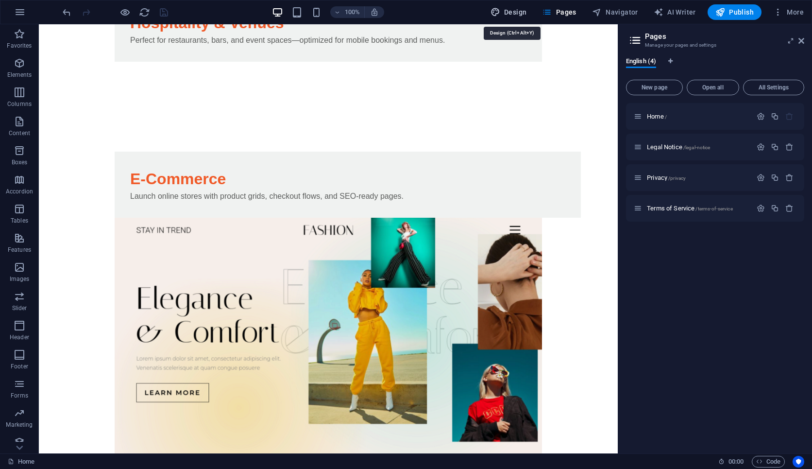
click at [524, 14] on span "Design" at bounding box center [509, 12] width 36 height 10
select select "px"
select select "400"
select select "px"
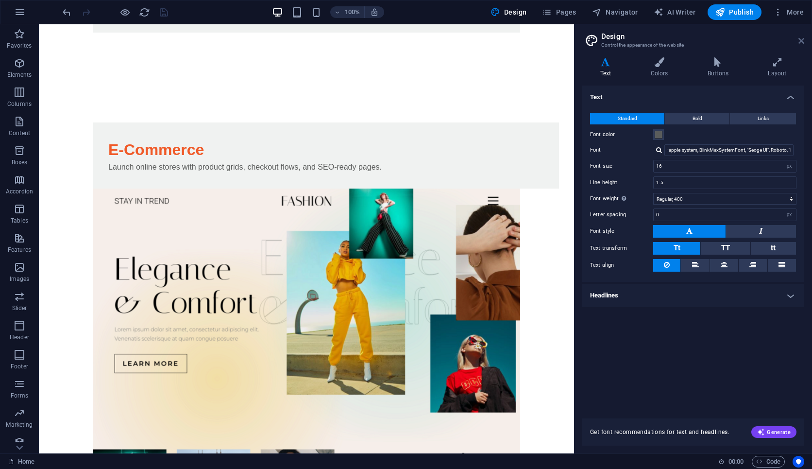
drag, startPoint x: 800, startPoint y: 42, endPoint x: 761, endPoint y: 16, distance: 46.9
click at [534, 42] on icon at bounding box center [802, 41] width 6 height 8
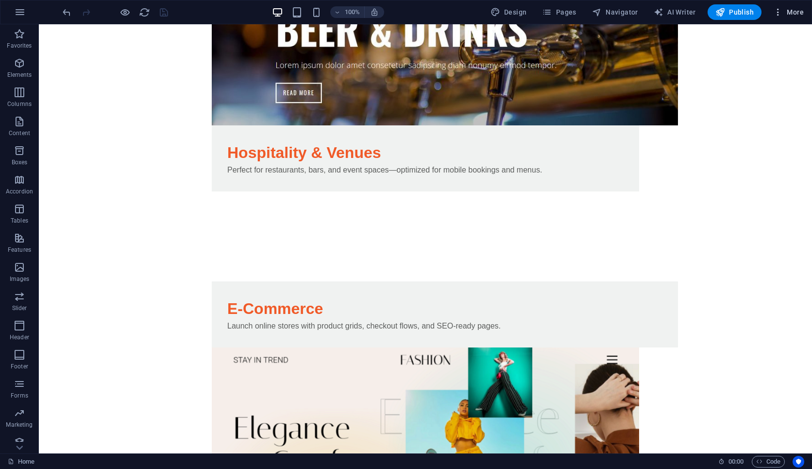
click at [534, 10] on span "More" at bounding box center [789, 12] width 31 height 10
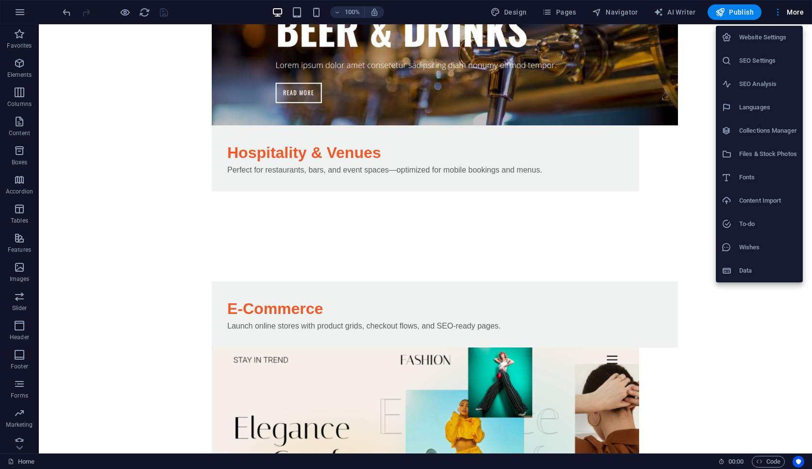
click at [534, 153] on h6 "Files & Stock Photos" at bounding box center [769, 154] width 58 height 12
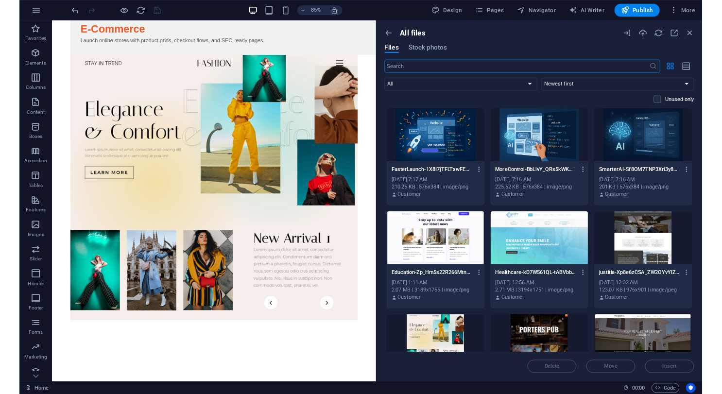
scroll to position [3460, 0]
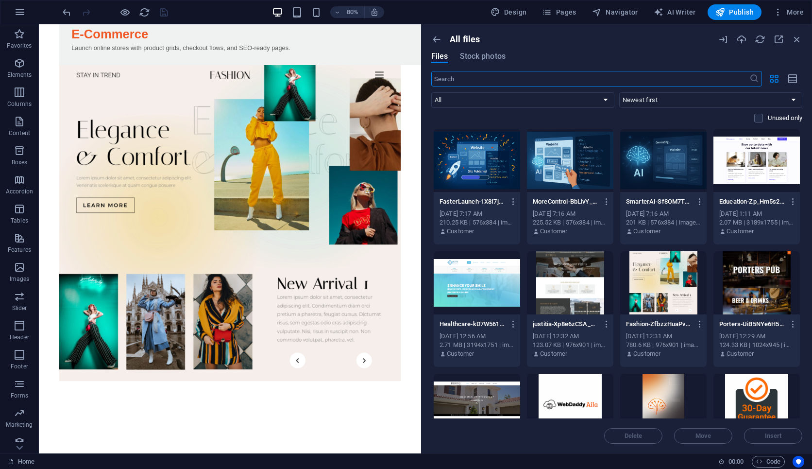
drag, startPoint x: 575, startPoint y: 65, endPoint x: 420, endPoint y: 84, distance: 156.2
click at [420, 84] on div "Home Favorites Elements Columns Content Boxes Accordion Tables Features Images …" at bounding box center [406, 238] width 812 height 429
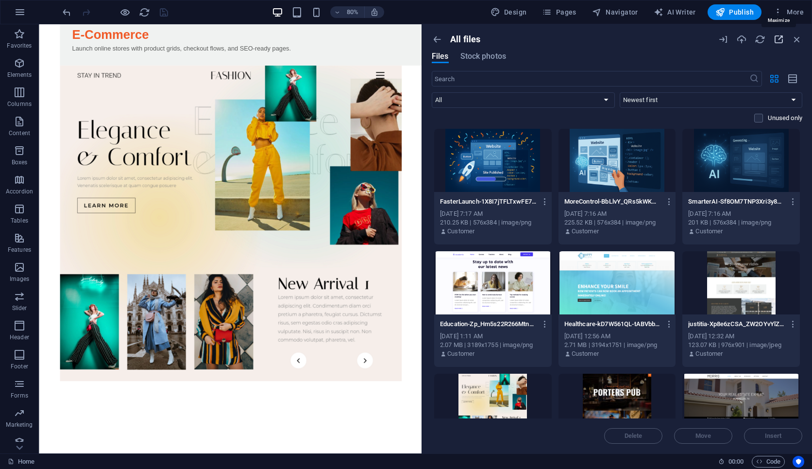
click at [534, 43] on icon "button" at bounding box center [779, 39] width 11 height 11
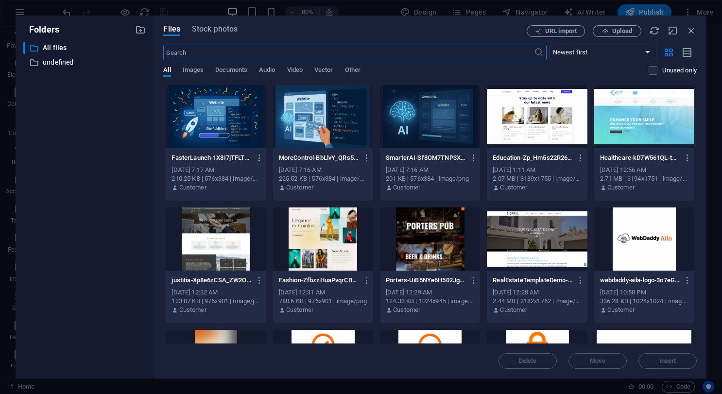
scroll to position [3701, 0]
click at [534, 32] on span "Upload" at bounding box center [617, 31] width 40 height 6
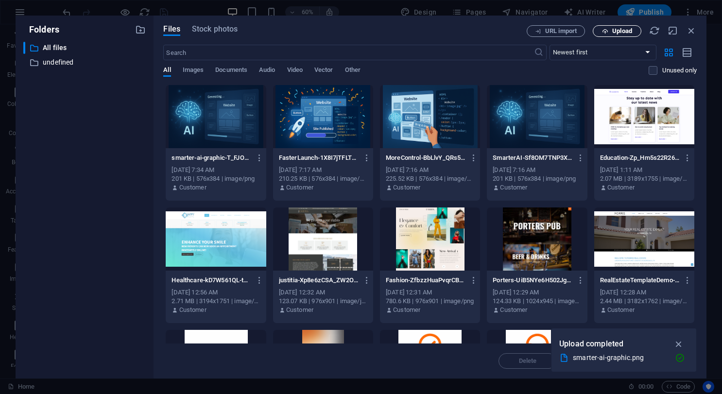
click at [534, 33] on span "Upload" at bounding box center [617, 31] width 40 height 6
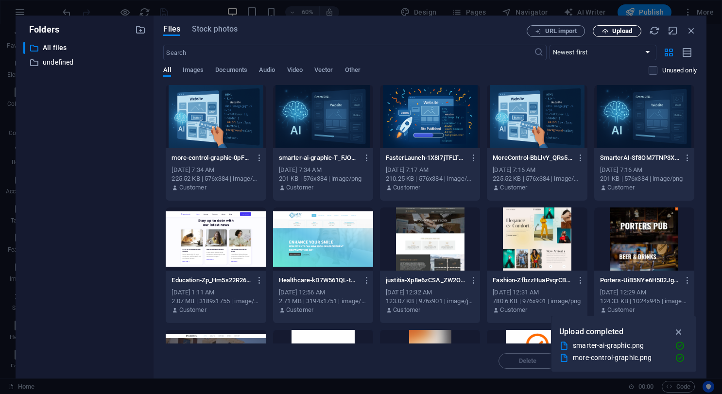
click at [534, 31] on span "Upload" at bounding box center [622, 31] width 20 height 6
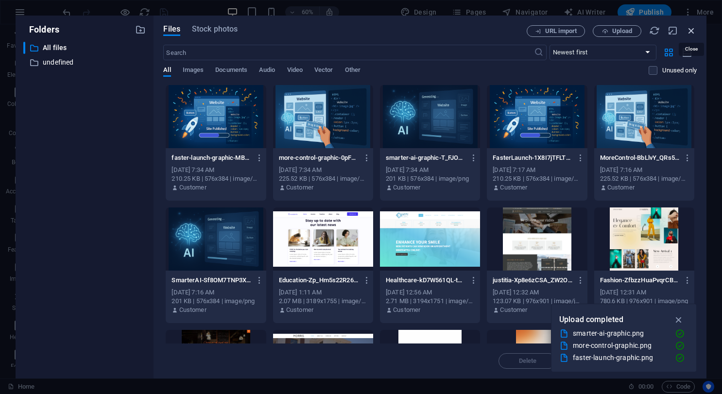
click at [534, 34] on icon "button" at bounding box center [691, 30] width 11 height 11
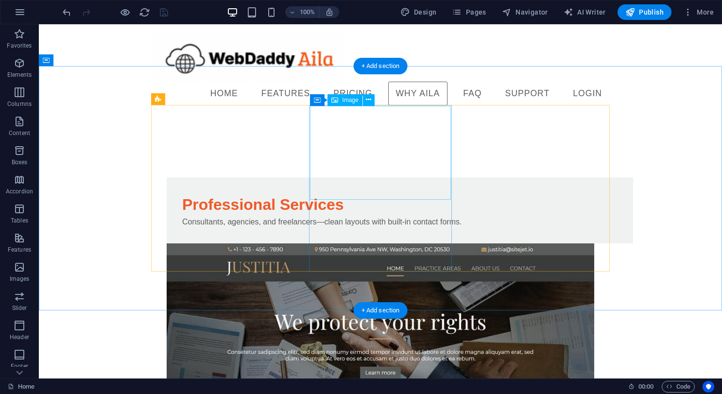
scroll to position [4371, 0]
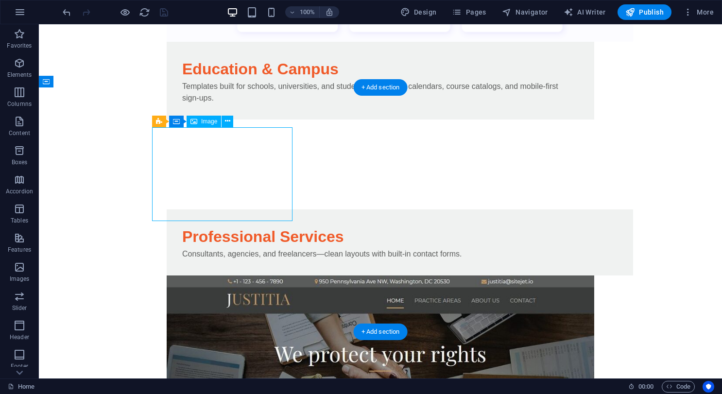
select select "%"
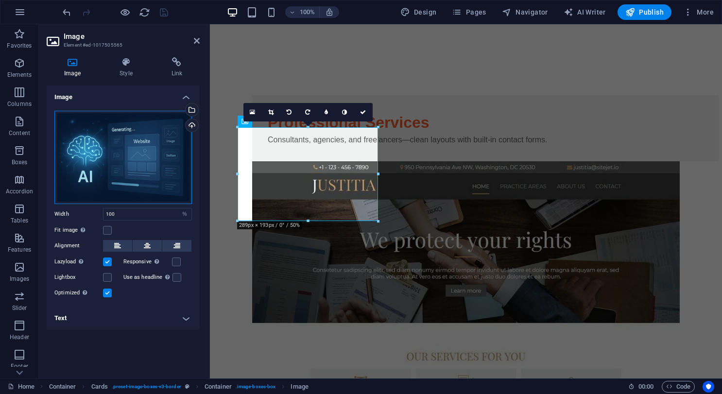
click at [170, 148] on div "Drag files here, click to choose files or select files from Files or our free s…" at bounding box center [123, 157] width 138 height 93
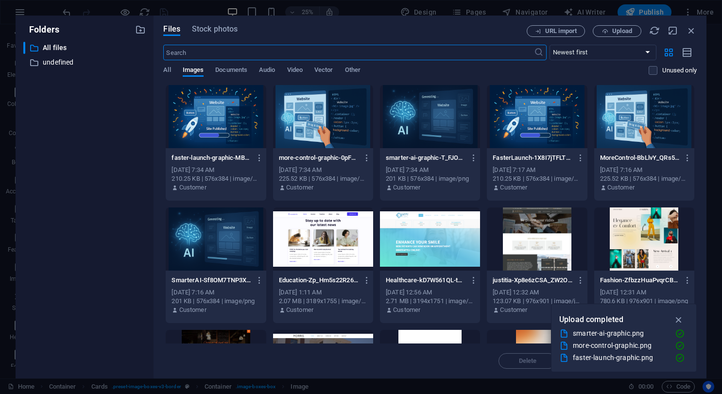
click at [418, 147] on div at bounding box center [430, 116] width 100 height 63
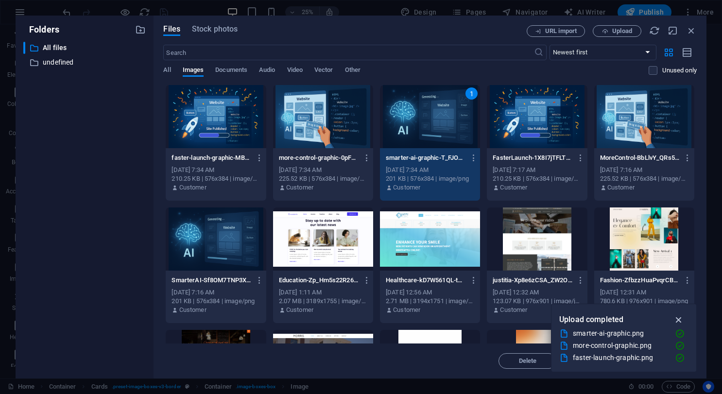
click at [534, 318] on icon "button" at bounding box center [678, 319] width 11 height 11
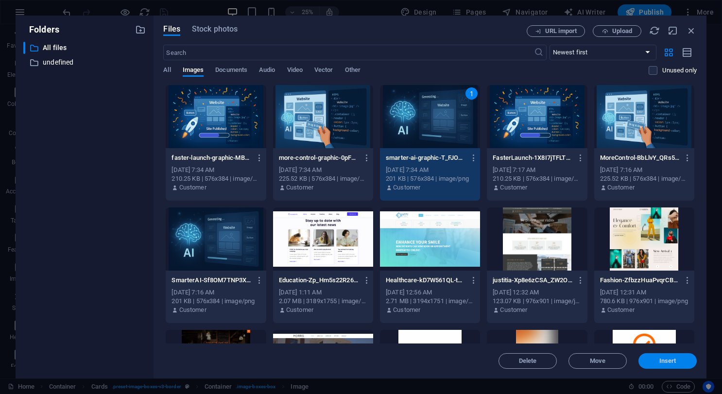
click at [534, 362] on span "Insert" at bounding box center [667, 361] width 17 height 6
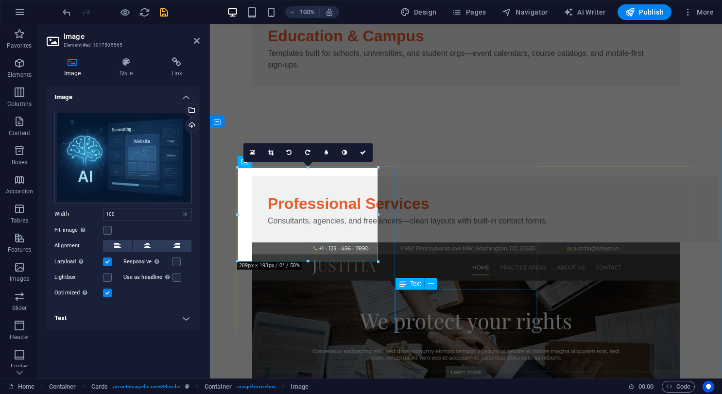
scroll to position [4338, 0]
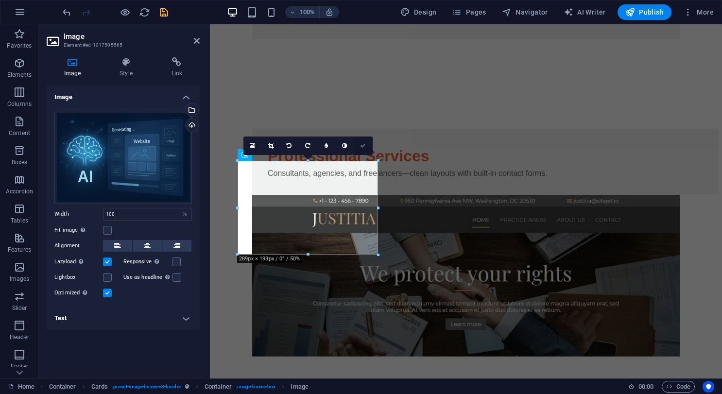
click at [362, 144] on icon at bounding box center [363, 146] width 6 height 6
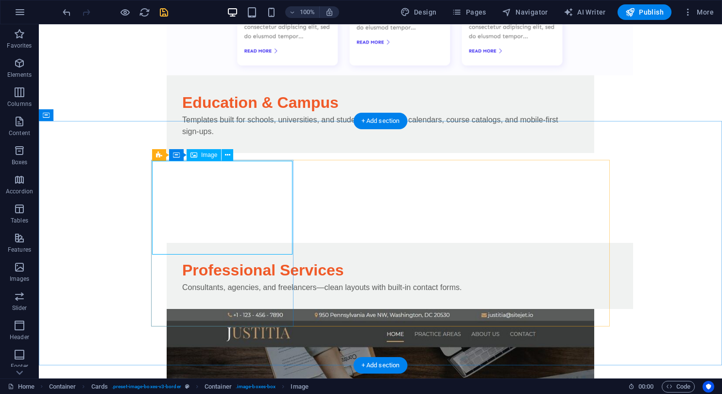
select select "%"
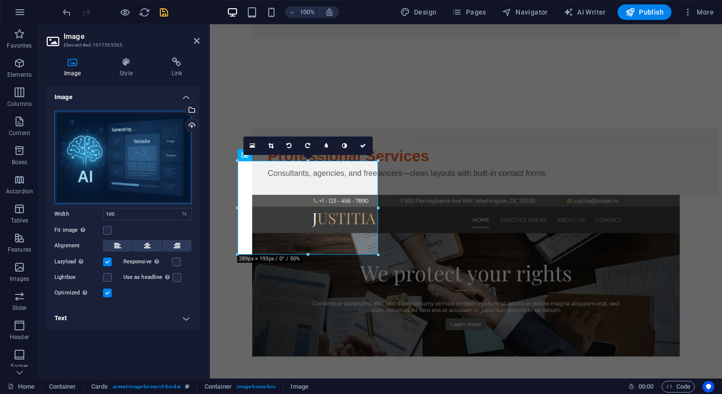
click at [158, 178] on div "Drag files here, click to choose files or select files from Files or our free s…" at bounding box center [123, 157] width 138 height 93
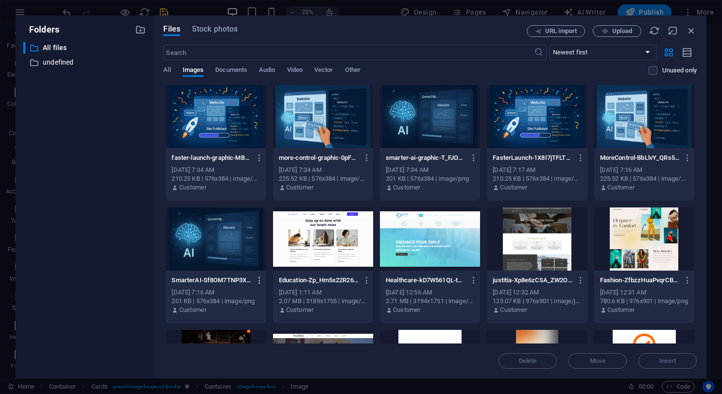
click at [259, 279] on icon "button" at bounding box center [259, 280] width 9 height 9
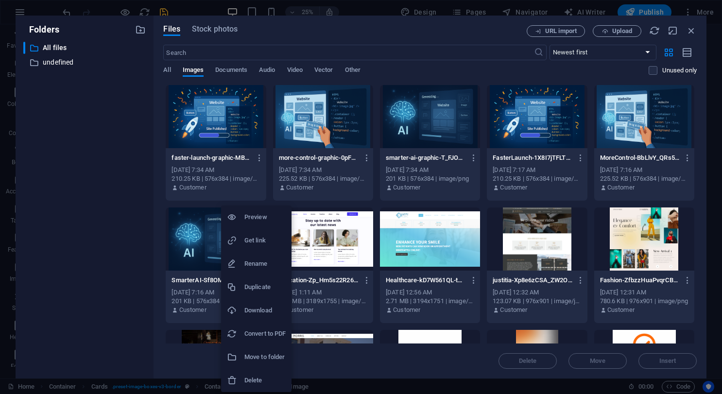
click at [265, 374] on li "Delete" at bounding box center [256, 380] width 70 height 23
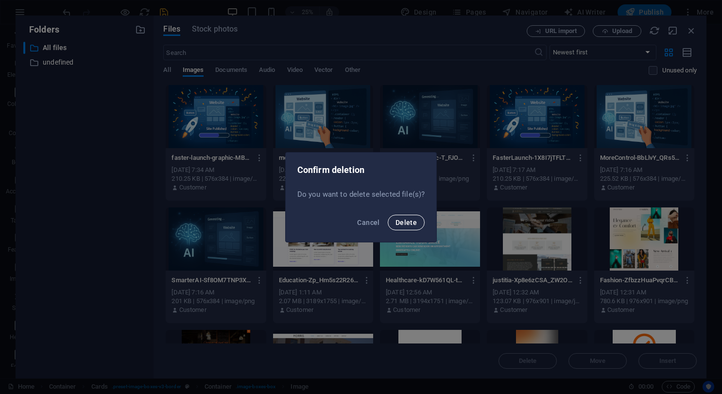
click at [409, 219] on span "Delete" at bounding box center [406, 223] width 21 height 8
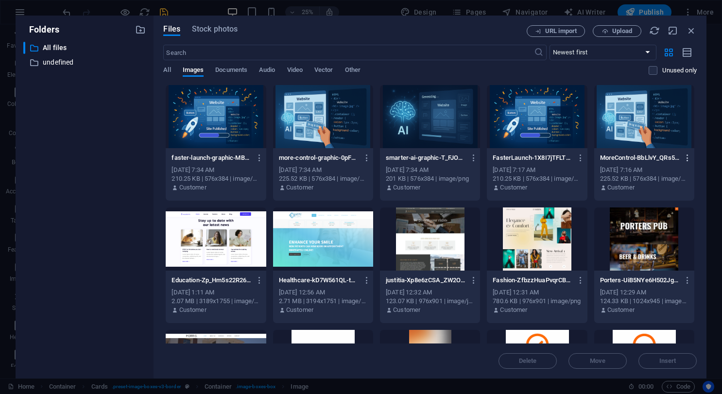
click at [534, 162] on icon "button" at bounding box center [687, 158] width 9 height 9
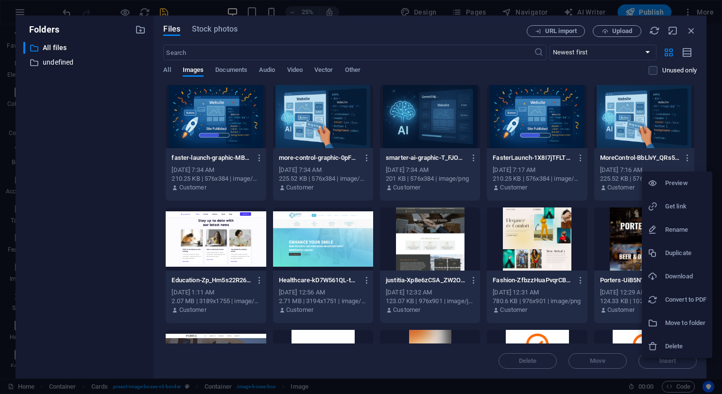
click at [534, 343] on h6 "Delete" at bounding box center [685, 347] width 41 height 12
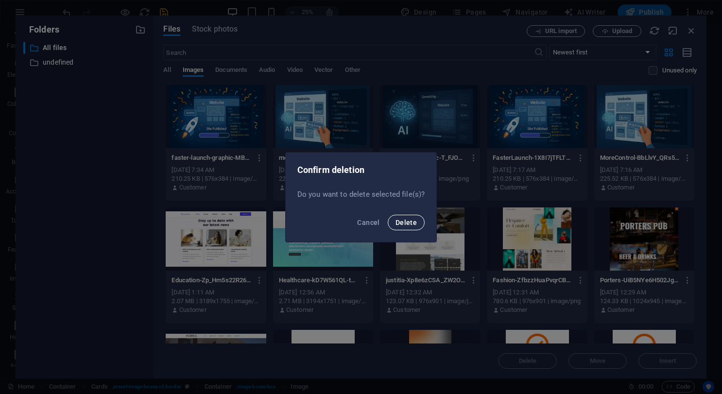
click at [414, 220] on span "Delete" at bounding box center [406, 223] width 21 height 8
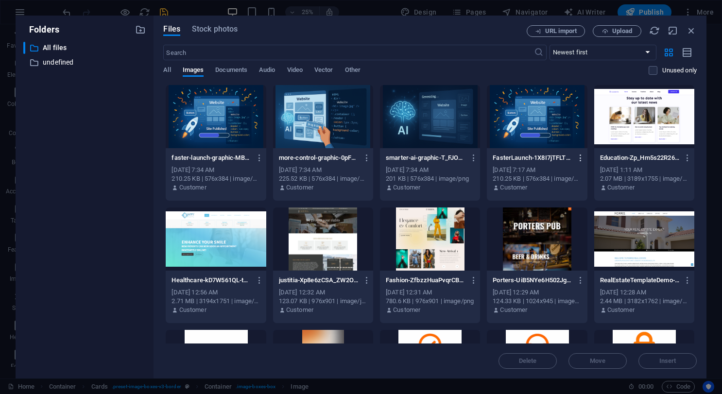
click at [534, 156] on icon "button" at bounding box center [580, 158] width 9 height 9
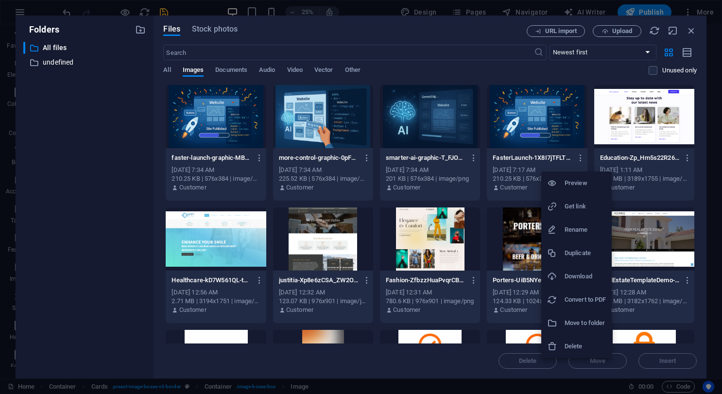
click at [534, 343] on h6 "Delete" at bounding box center [585, 347] width 41 height 12
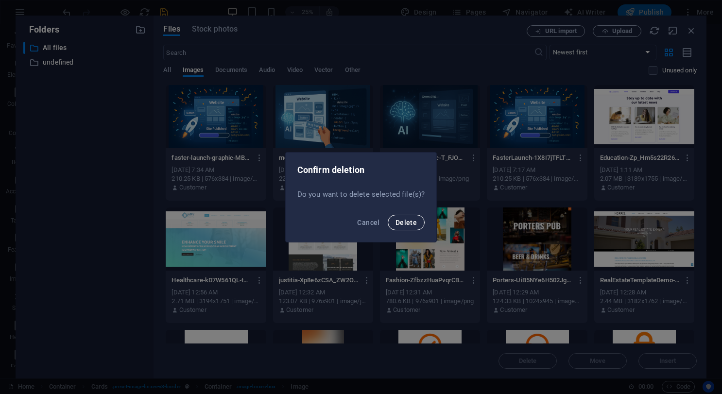
click at [401, 222] on span "Delete" at bounding box center [406, 223] width 21 height 8
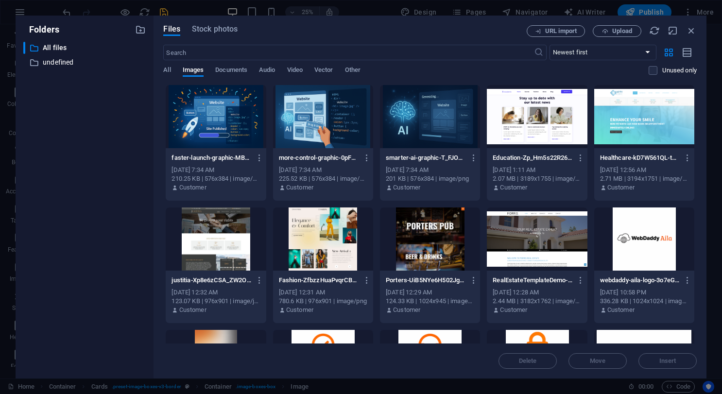
click at [326, 147] on div at bounding box center [323, 116] width 100 height 63
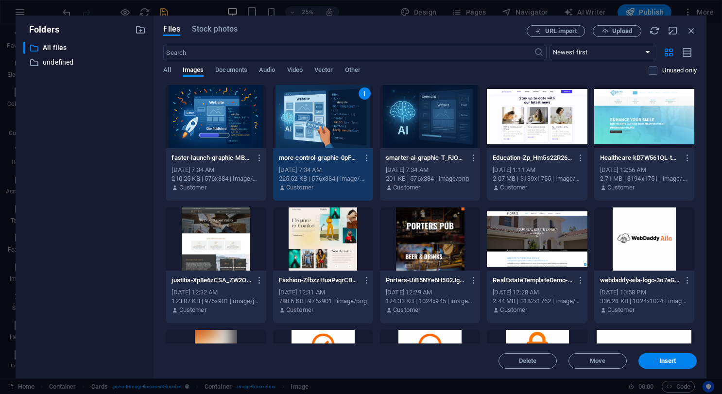
click at [406, 152] on div "smarter-ai-graphic-T_FJOBSneCa2FLHyIv65gg.png smarter-ai-graphic-T_FJOBSneCa2FL…" at bounding box center [430, 158] width 88 height 16
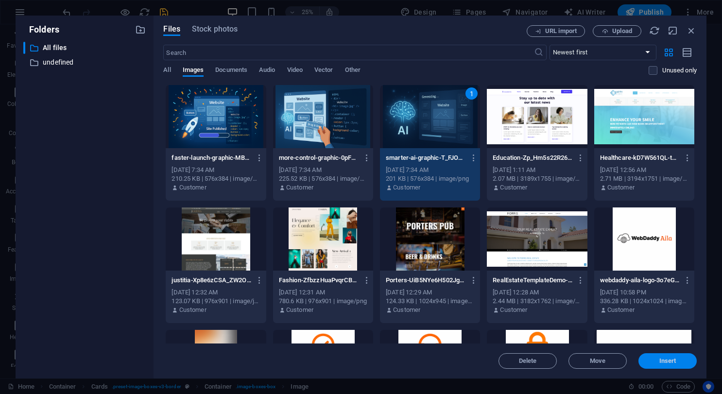
click at [534, 363] on span "Insert" at bounding box center [667, 361] width 51 height 6
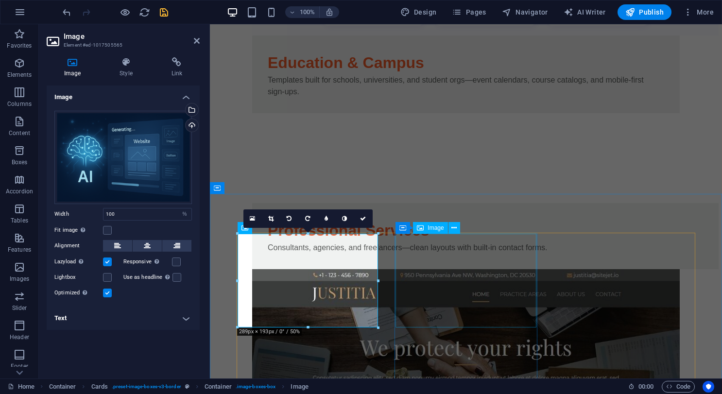
scroll to position [4265, 0]
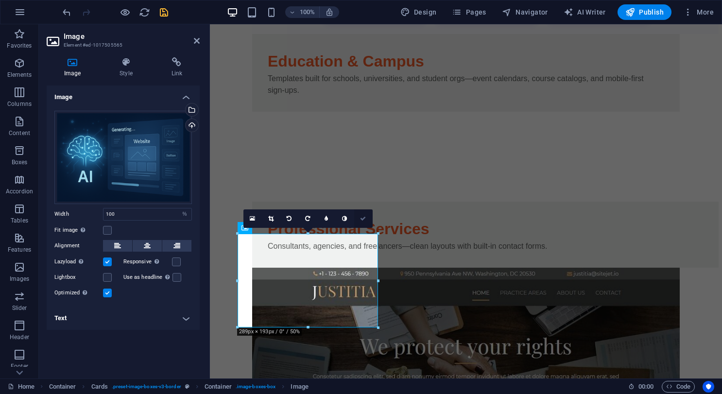
click at [367, 218] on link at bounding box center [363, 218] width 18 height 18
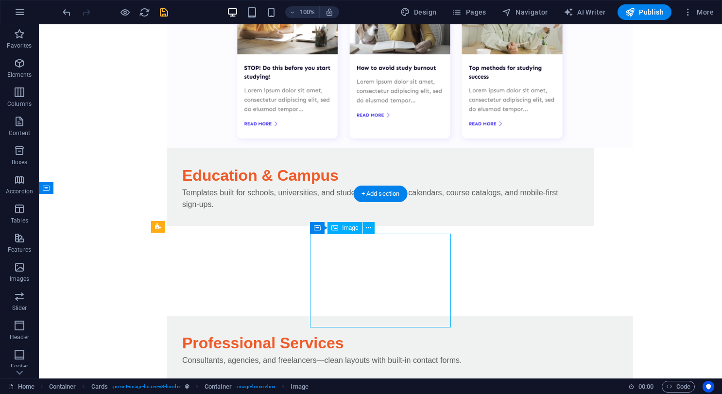
select select "%"
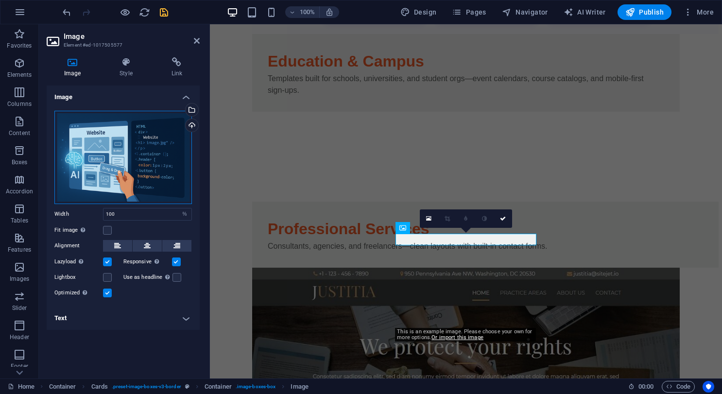
click at [132, 160] on div "Drag files here, click to choose files or select files from Files or our free s…" at bounding box center [123, 157] width 138 height 93
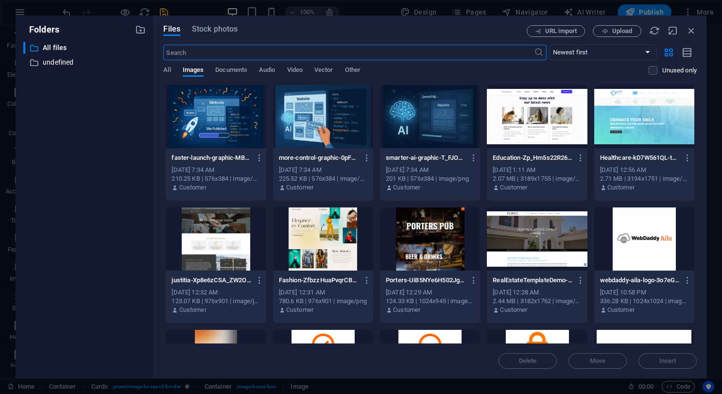
scroll to position [4174, 0]
click at [312, 150] on div "more-control-graphic-0pF5GkmCIfC2BFG1W1DCXA.png more-control-graphic-0pF5GkmCIf…" at bounding box center [323, 158] width 88 height 16
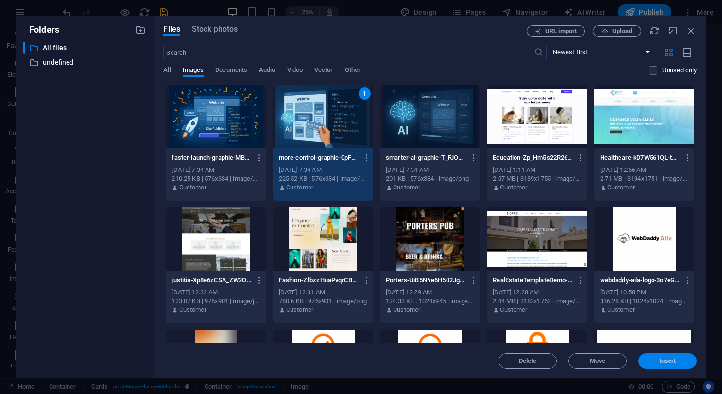
click at [534, 360] on span "Insert" at bounding box center [667, 361] width 17 height 6
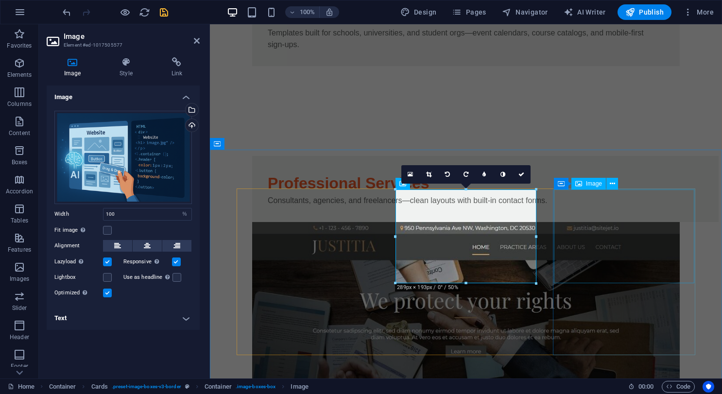
scroll to position [4312, 0]
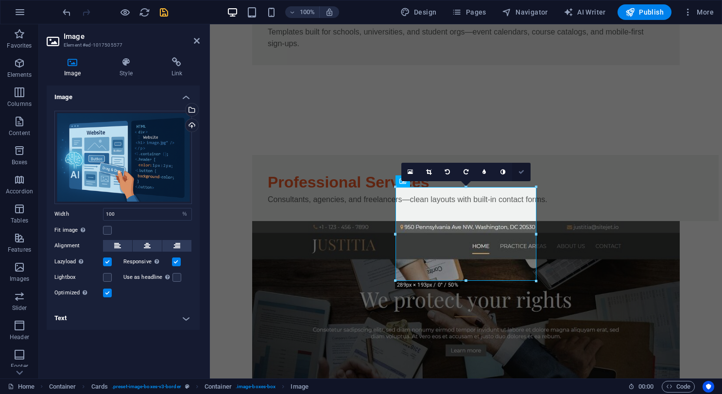
click at [523, 171] on icon at bounding box center [521, 172] width 6 height 6
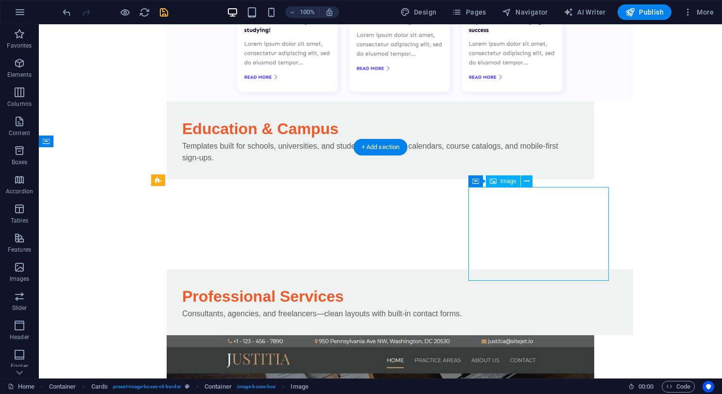
select select "%"
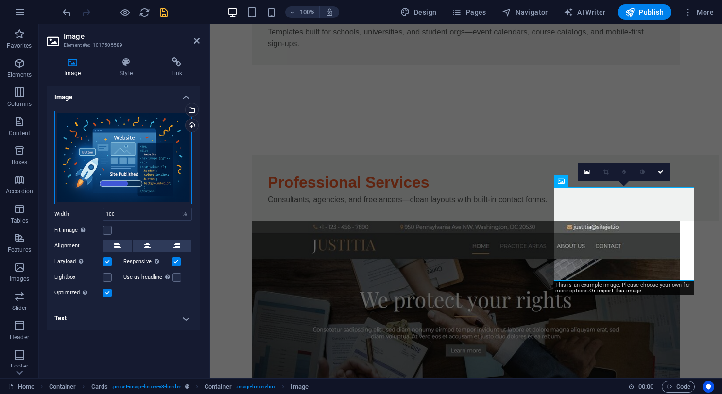
click at [170, 182] on div "Drag files here, click to choose files or select files from Files or our free s…" at bounding box center [123, 157] width 138 height 93
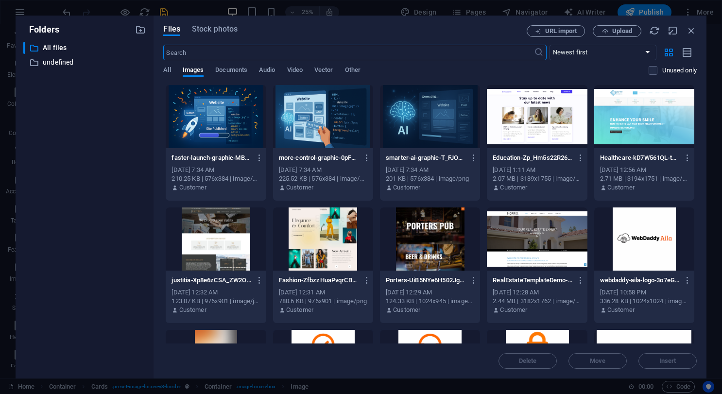
click at [227, 143] on div at bounding box center [216, 116] width 100 height 63
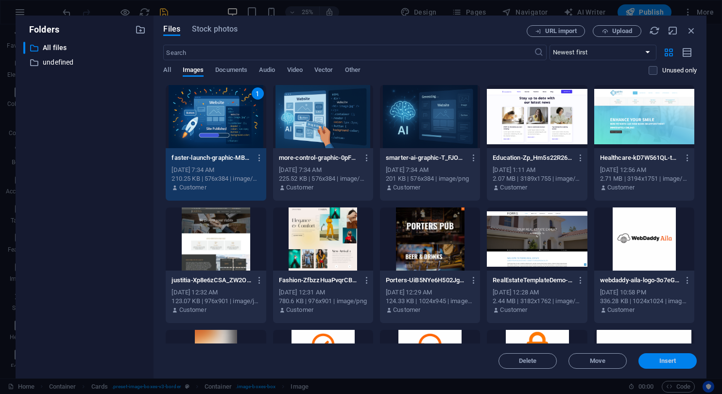
click at [534, 357] on button "Insert" at bounding box center [667, 361] width 58 height 16
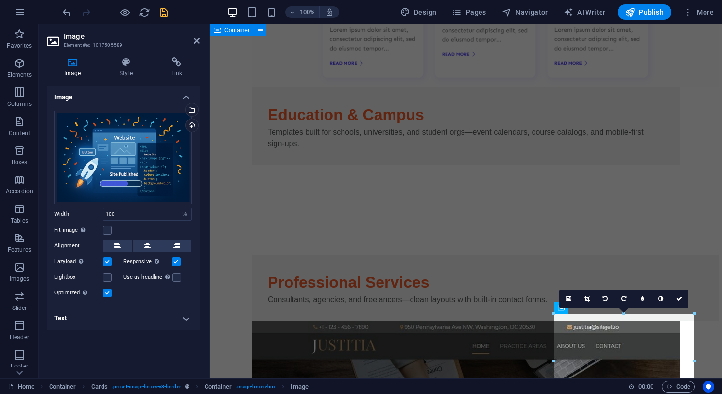
scroll to position [4228, 0]
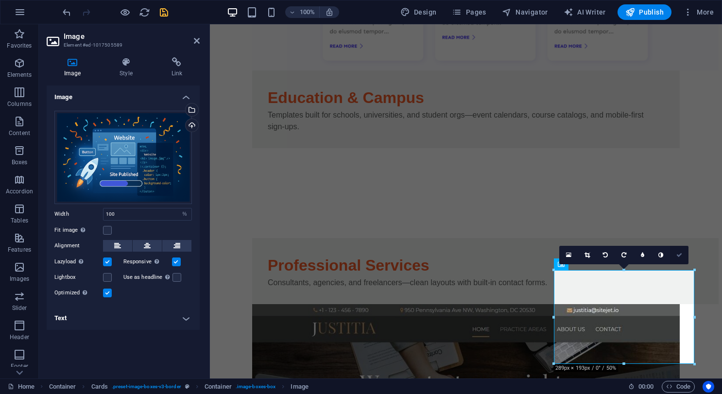
click at [534, 257] on icon at bounding box center [679, 255] width 6 height 6
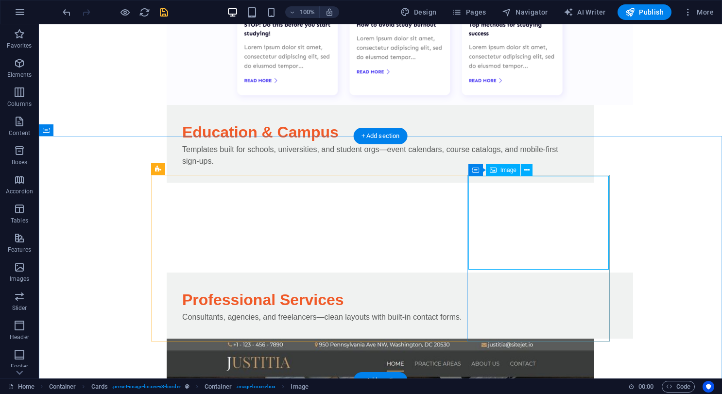
scroll to position [4371, 0]
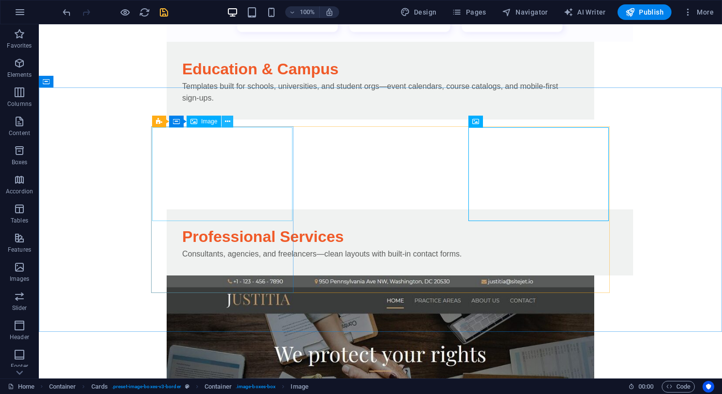
click at [227, 123] on icon at bounding box center [227, 122] width 5 height 10
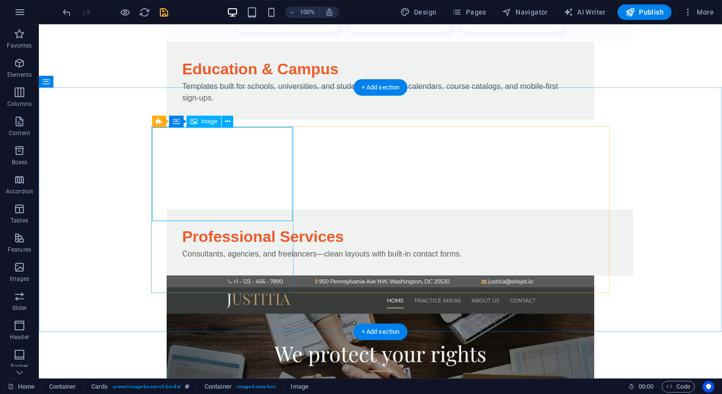
select select "%"
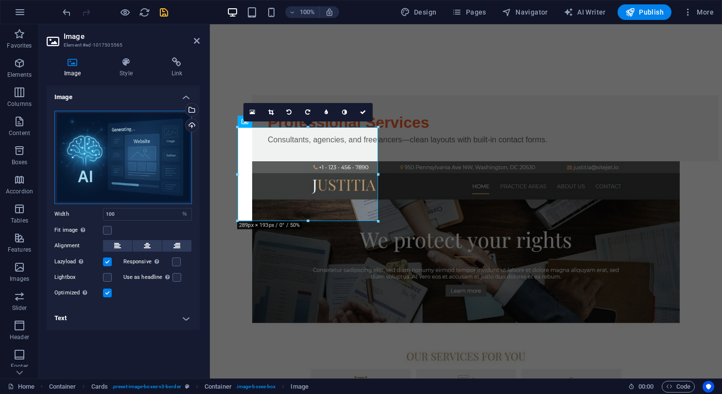
click at [156, 175] on div "Drag files here, click to choose files or select files from Files or our free s…" at bounding box center [123, 157] width 138 height 93
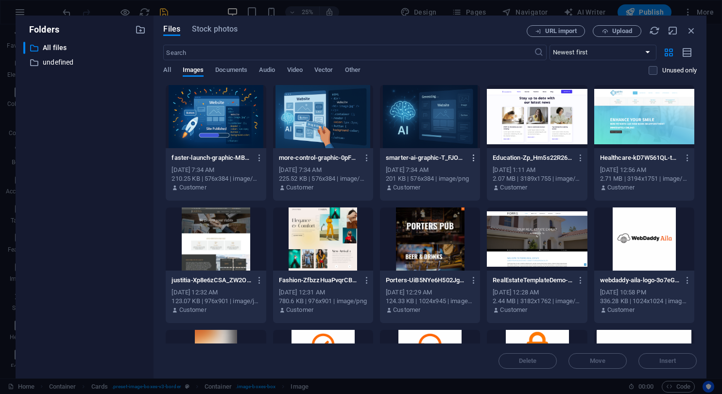
click at [472, 156] on icon "button" at bounding box center [473, 158] width 9 height 9
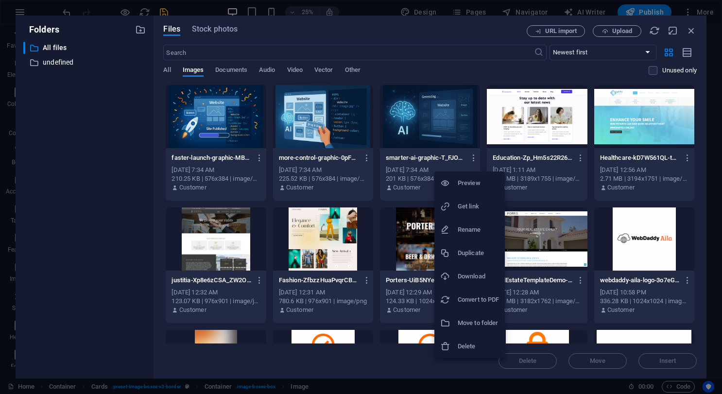
click at [471, 212] on h6 "Get link" at bounding box center [478, 207] width 41 height 12
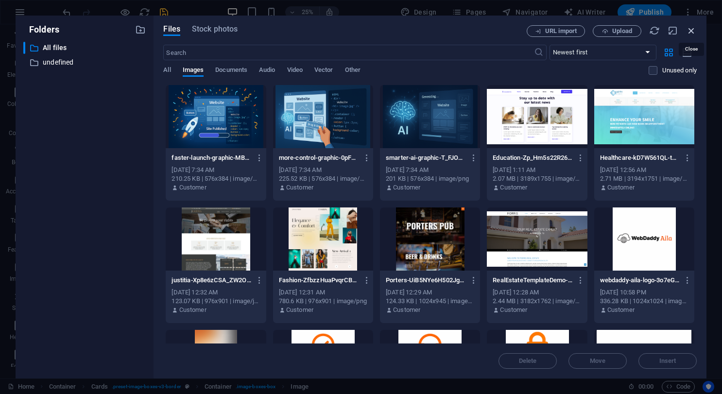
drag, startPoint x: 689, startPoint y: 33, endPoint x: 450, endPoint y: 17, distance: 239.1
click at [534, 33] on icon "button" at bounding box center [691, 30] width 11 height 11
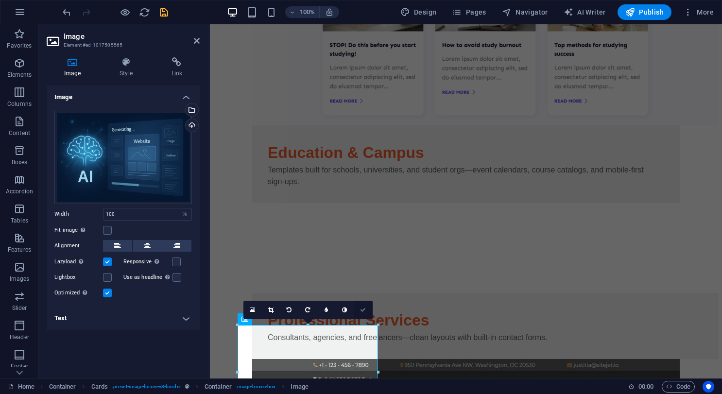
click at [360, 309] on icon at bounding box center [363, 310] width 6 height 6
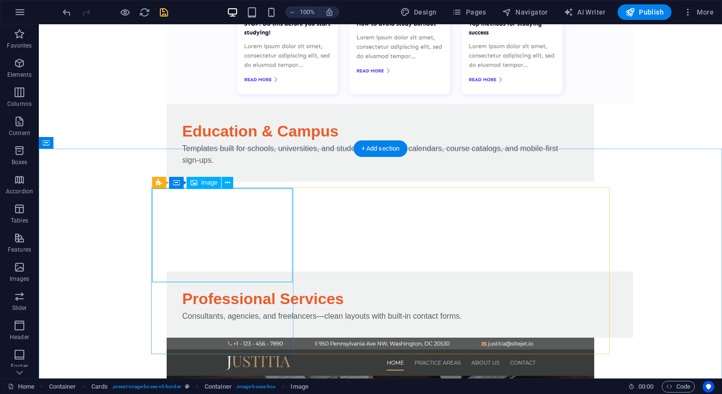
scroll to position [4312, 0]
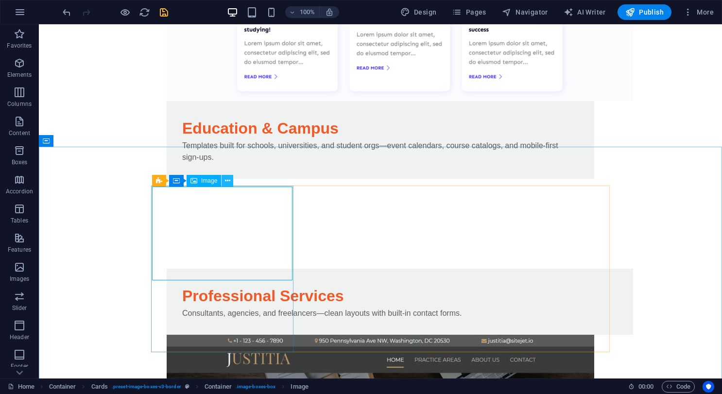
click at [228, 181] on icon at bounding box center [227, 181] width 5 height 10
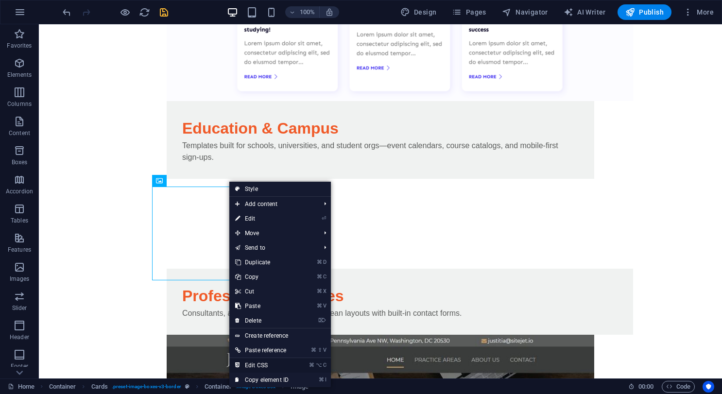
click at [263, 364] on link "⌘ ⌥ C Edit CSS" at bounding box center [261, 365] width 65 height 15
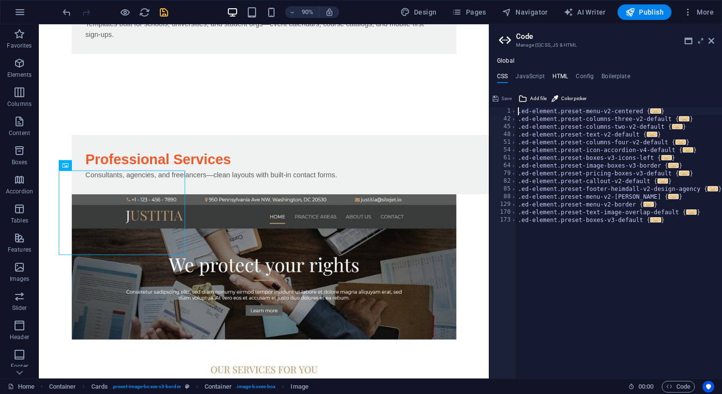
click at [534, 80] on h4 "HTML" at bounding box center [560, 78] width 16 height 11
type textarea "<a href="#main-content" class="wv-link-content button">Skip to main content</a>"
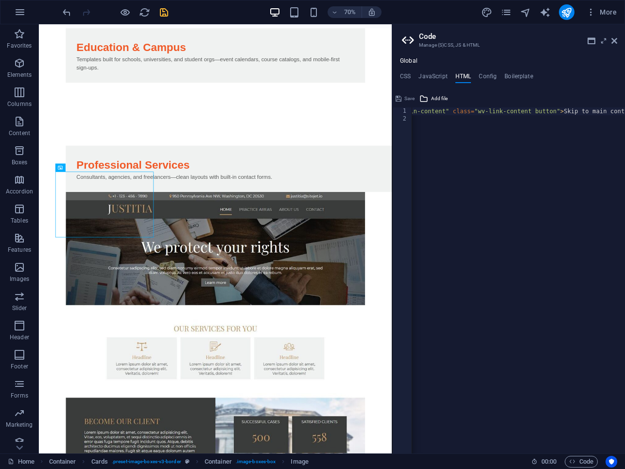
scroll to position [0, 0]
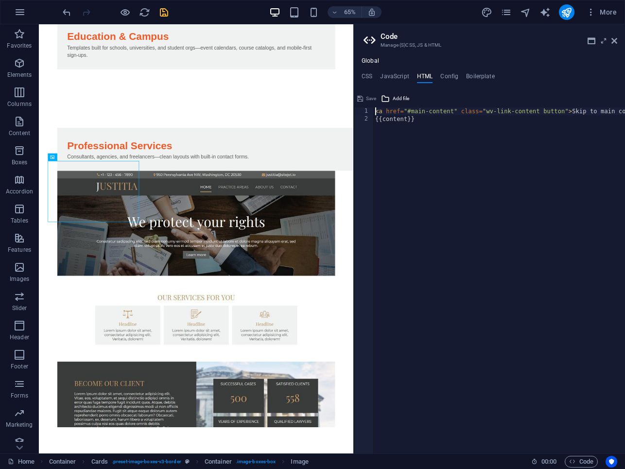
drag, startPoint x: 393, startPoint y: 188, endPoint x: 352, endPoint y: 188, distance: 40.3
click at [352, 188] on div "Home Favorites Elements Columns Content Boxes Accordion Tables Features Images …" at bounding box center [312, 238] width 625 height 429
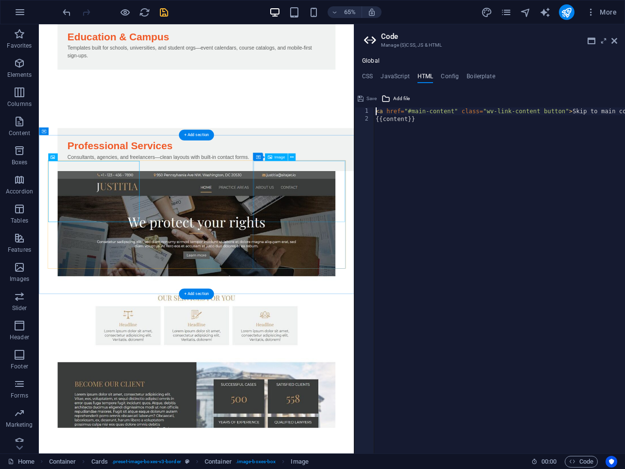
drag, startPoint x: 393, startPoint y: 214, endPoint x: 490, endPoint y: 278, distance: 116.2
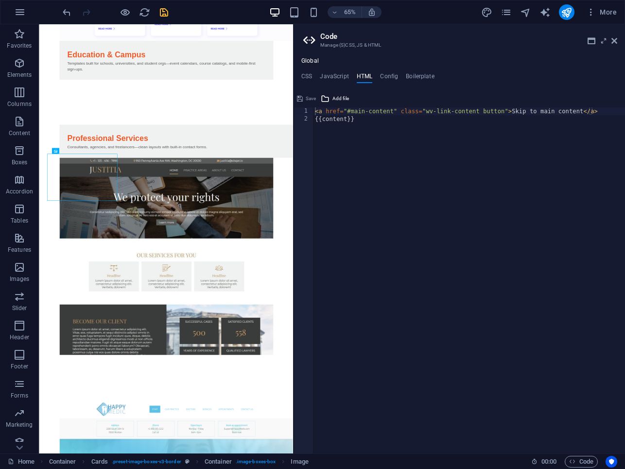
scroll to position [4216, 0]
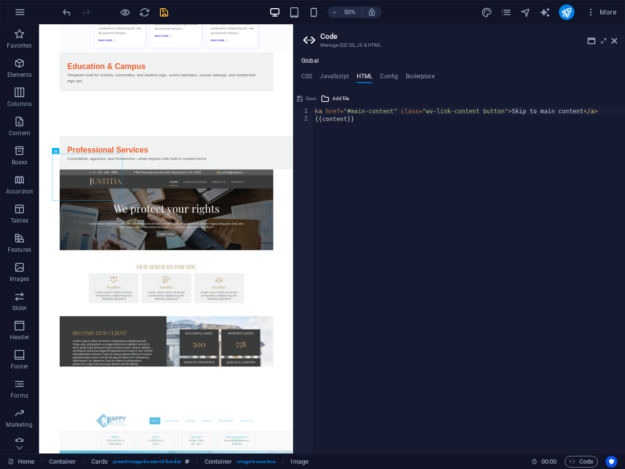
drag, startPoint x: 355, startPoint y: 192, endPoint x: 292, endPoint y: 191, distance: 63.2
click at [292, 191] on div "Home Favorites Elements Columns Content Boxes Accordion Tables Features Images …" at bounding box center [312, 238] width 625 height 429
click at [88, 150] on icon at bounding box center [89, 150] width 3 height 5
click at [87, 152] on button at bounding box center [89, 151] width 6 height 6
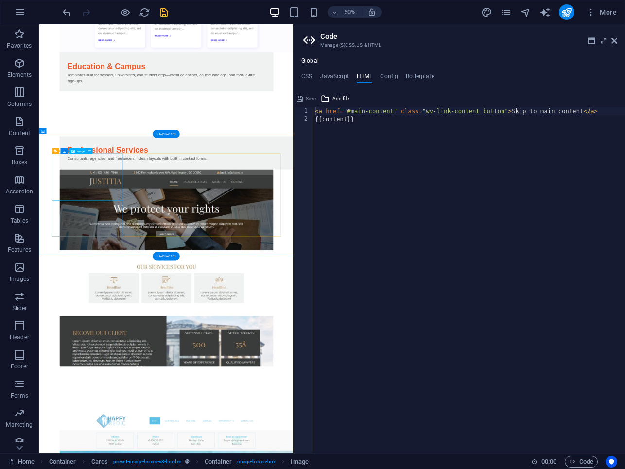
select select "%"
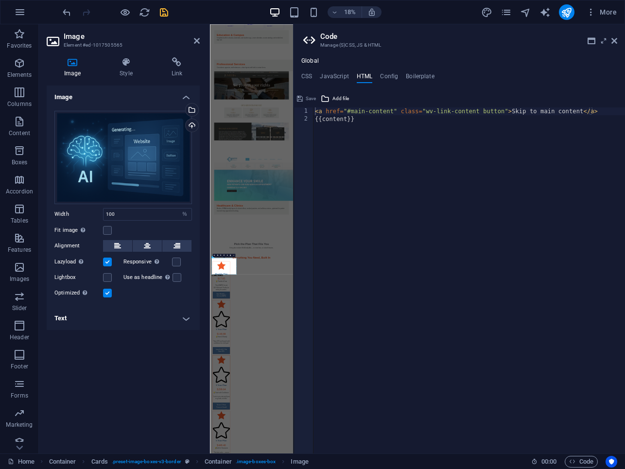
scroll to position [3141, 0]
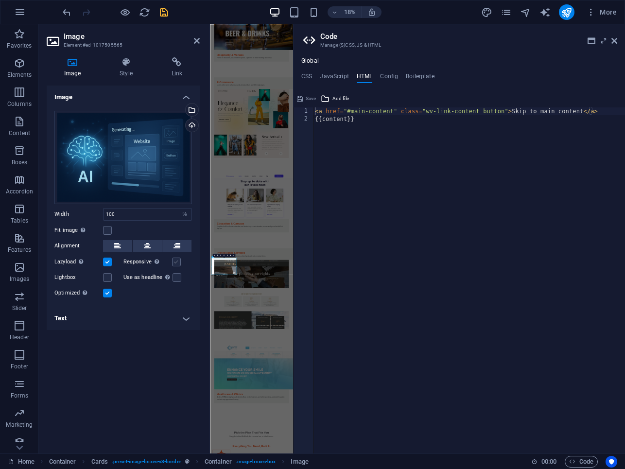
click at [175, 262] on label at bounding box center [176, 262] width 9 height 9
click at [0, 0] on input "Responsive Automatically load retina image and smartphone optimized sizes." at bounding box center [0, 0] width 0 height 0
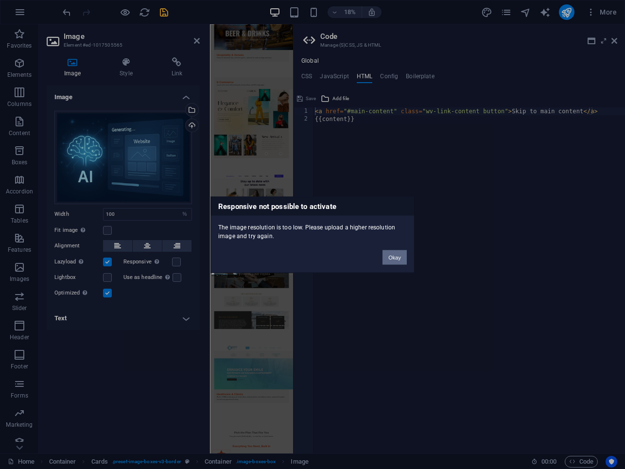
click at [389, 255] on button "Okay" at bounding box center [394, 257] width 24 height 15
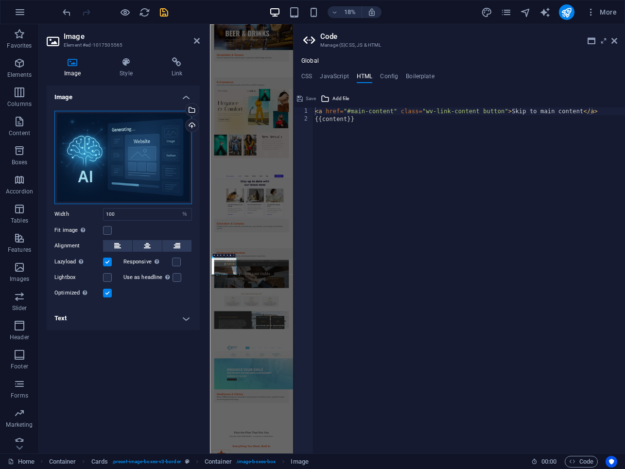
click at [171, 184] on div "Drag files here, click to choose files or select files from Files or our free s…" at bounding box center [123, 157] width 138 height 93
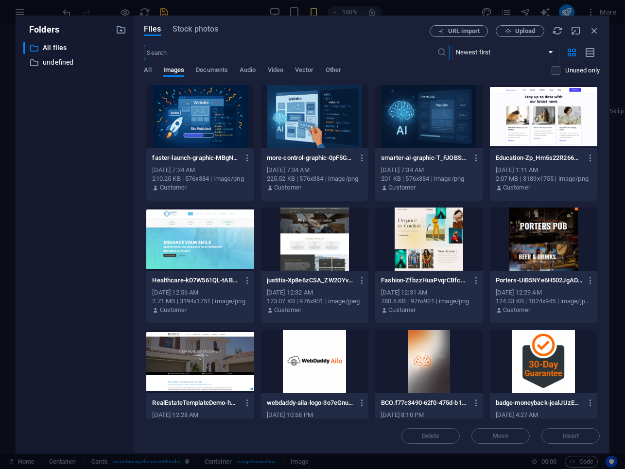
scroll to position [6625, 0]
click at [401, 122] on div at bounding box center [428, 116] width 107 height 63
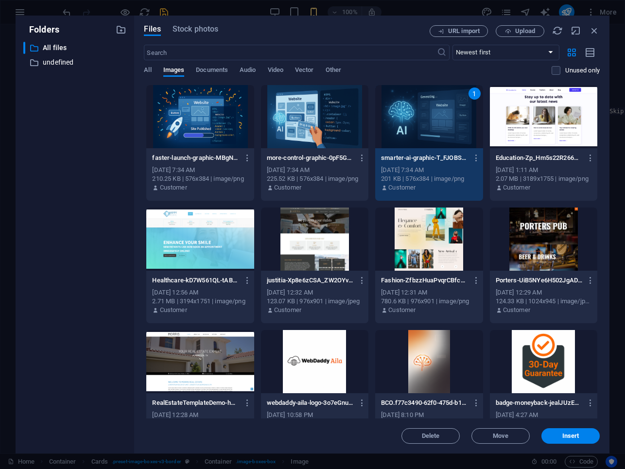
click at [401, 122] on div "1" at bounding box center [428, 116] width 107 height 63
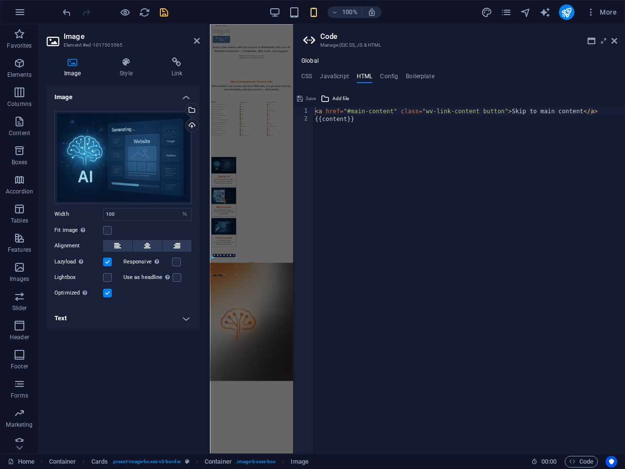
scroll to position [3141, 0]
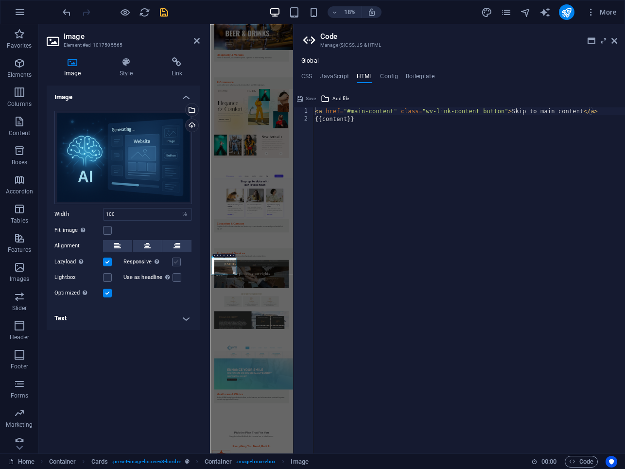
click at [174, 261] on label at bounding box center [176, 262] width 9 height 9
click at [0, 0] on input "Responsive Automatically load retina image and smartphone optimized sizes." at bounding box center [0, 0] width 0 height 0
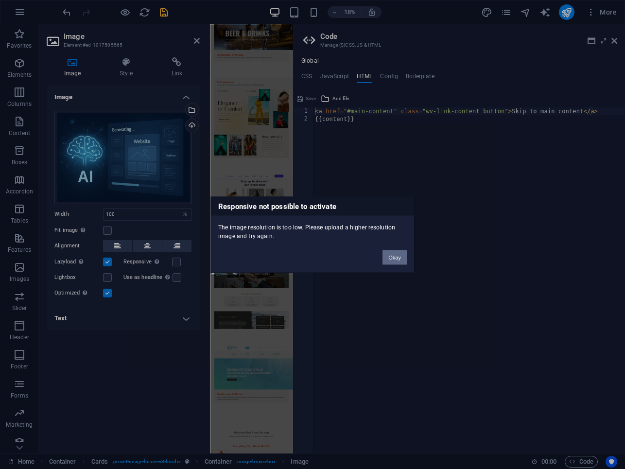
click at [400, 255] on button "Okay" at bounding box center [394, 257] width 24 height 15
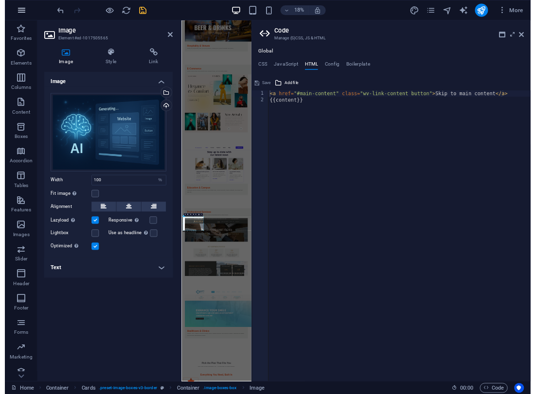
scroll to position [6659, 0]
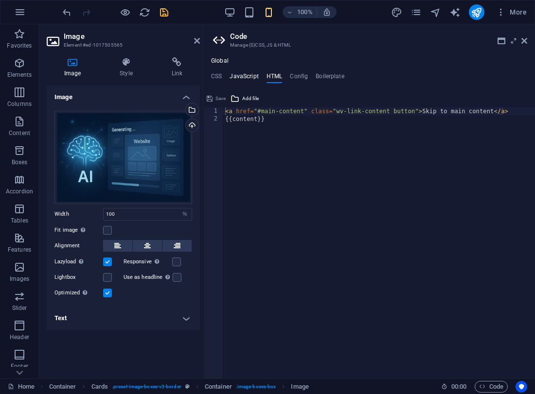
click at [245, 77] on h4 "JavaScript" at bounding box center [243, 78] width 29 height 11
type textarea "/* JS for preset "Menu V2" */"
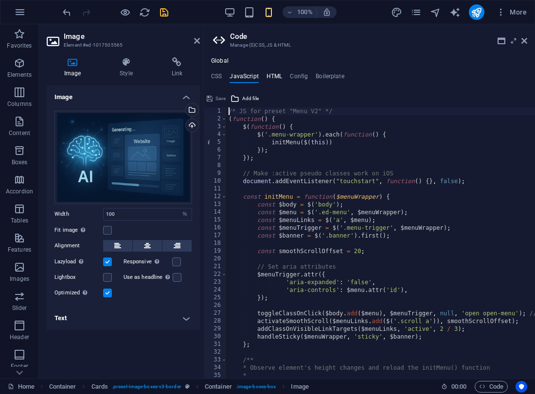
click at [276, 77] on h4 "HTML" at bounding box center [274, 78] width 16 height 11
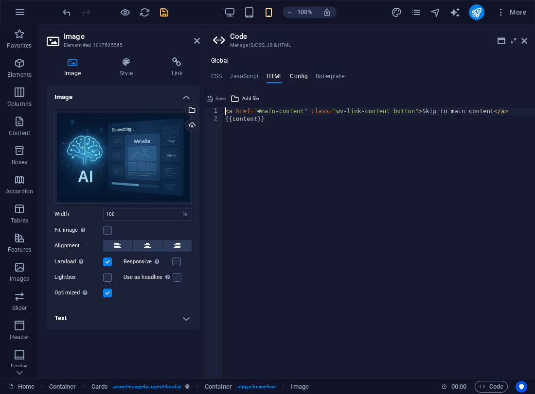
click at [300, 76] on h4 "Config" at bounding box center [299, 78] width 18 height 11
type textarea "/**"
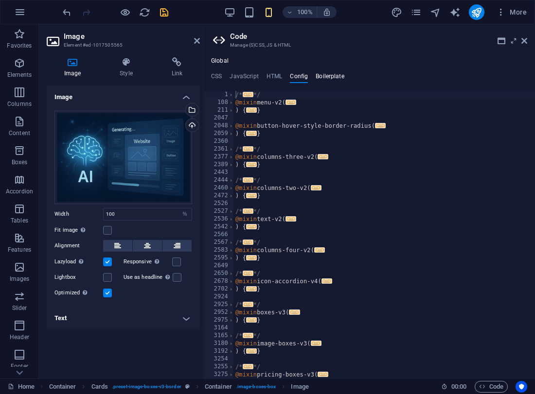
click at [327, 76] on h4 "Boilerplate" at bounding box center [329, 78] width 29 height 11
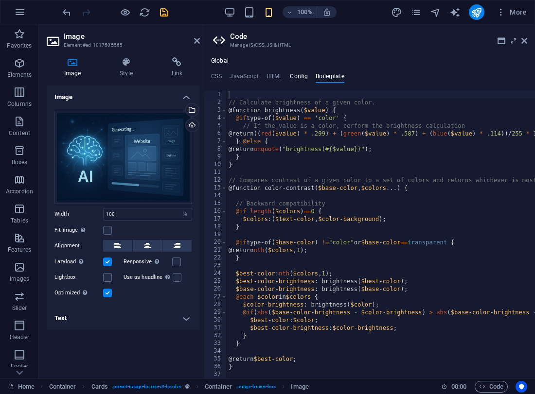
click at [296, 76] on h4 "Config" at bounding box center [299, 78] width 18 height 11
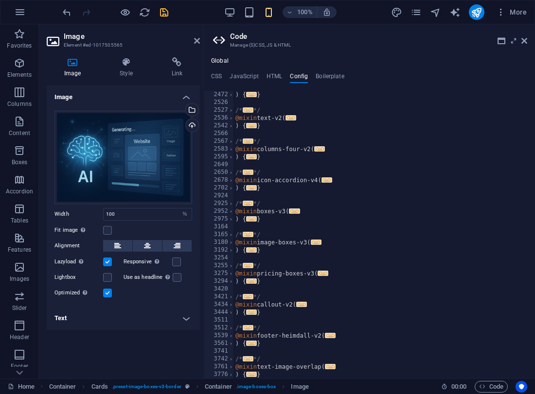
scroll to position [0, 0]
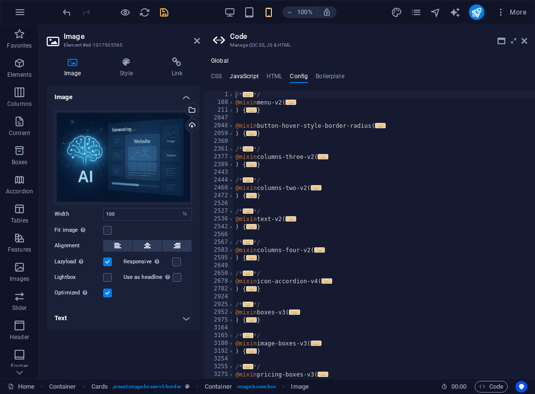
click at [251, 76] on h4 "JavaScript" at bounding box center [243, 78] width 29 height 11
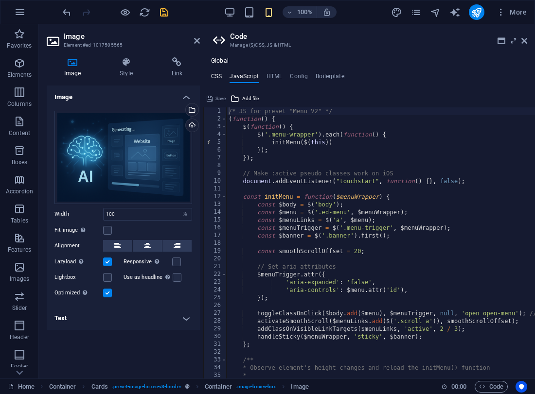
click at [214, 73] on h4 "CSS" at bounding box center [216, 78] width 11 height 11
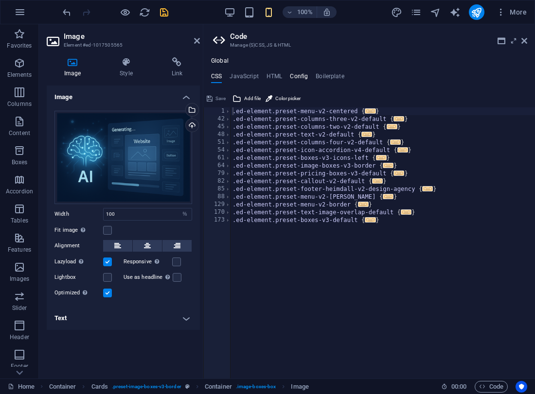
click at [302, 76] on h4 "Config" at bounding box center [299, 78] width 18 height 11
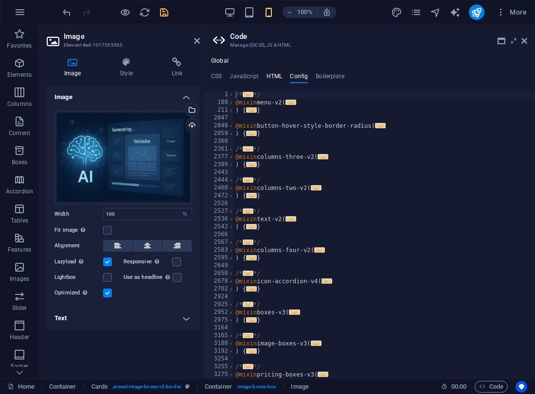
click at [277, 74] on h4 "HTML" at bounding box center [274, 78] width 16 height 11
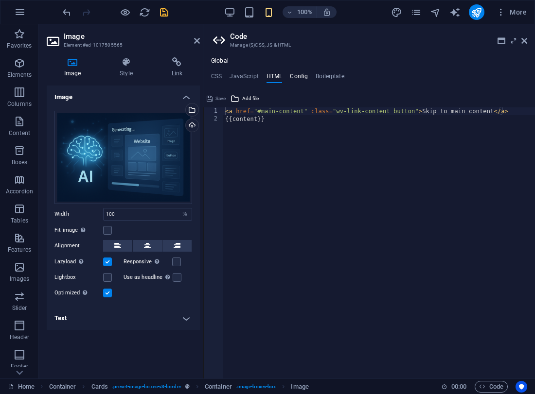
click at [296, 75] on h4 "Config" at bounding box center [299, 78] width 18 height 11
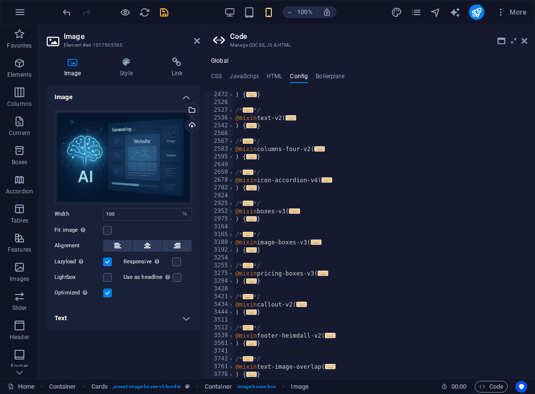
scroll to position [101, 0]
click at [273, 75] on h4 "HTML" at bounding box center [274, 78] width 16 height 11
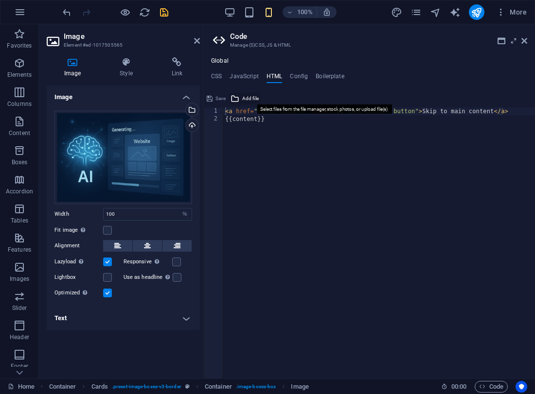
click at [233, 96] on icon at bounding box center [234, 99] width 9 height 12
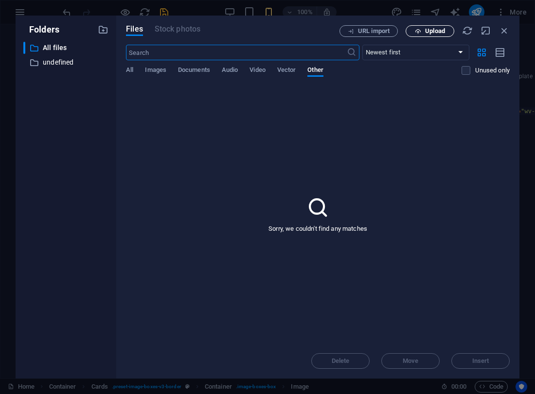
click at [429, 32] on span "Upload" at bounding box center [435, 31] width 20 height 6
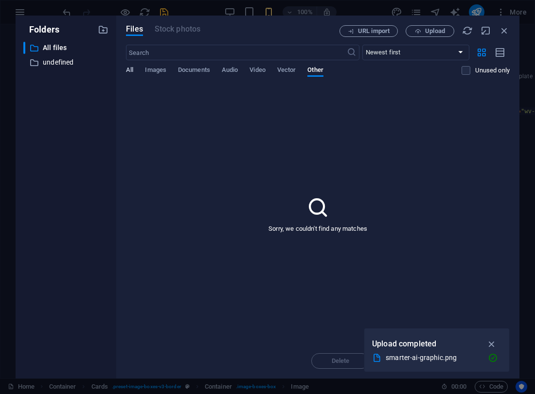
click at [129, 69] on span "All" at bounding box center [129, 71] width 7 height 14
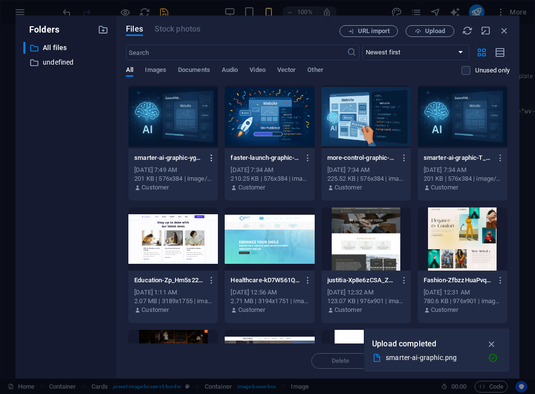
click at [211, 158] on icon "button" at bounding box center [211, 158] width 9 height 9
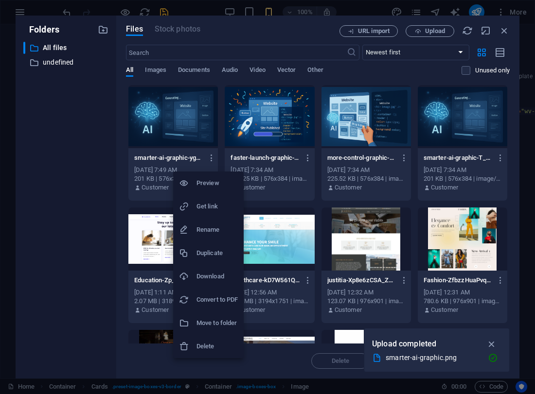
click at [212, 340] on li "Delete" at bounding box center [208, 346] width 70 height 23
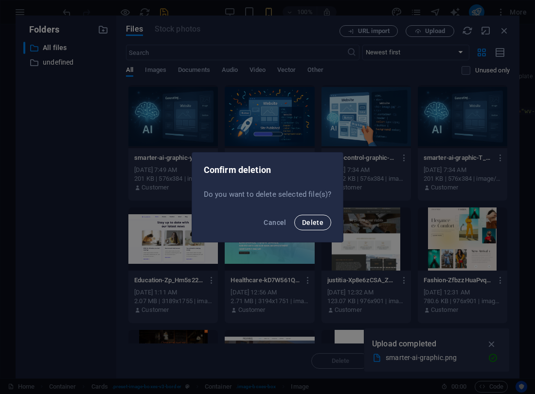
click at [318, 219] on span "Delete" at bounding box center [312, 223] width 21 height 8
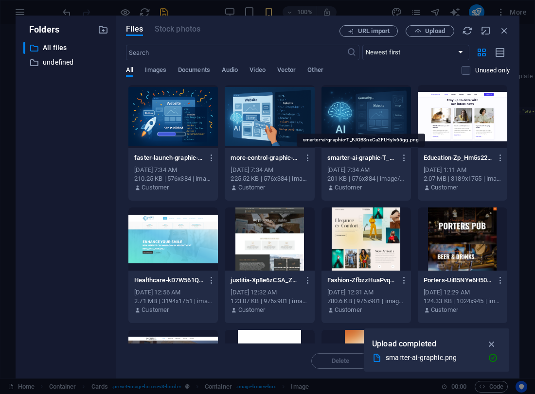
click at [380, 154] on p "smarter-ai-graphic-T_FJOBSneCa2FLHyIv65gg.png" at bounding box center [361, 158] width 69 height 9
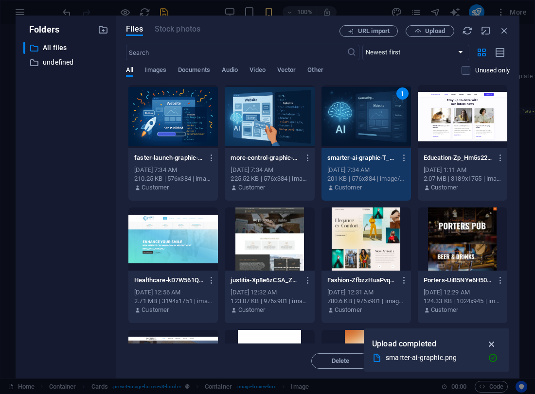
click at [494, 343] on icon "button" at bounding box center [491, 344] width 11 height 11
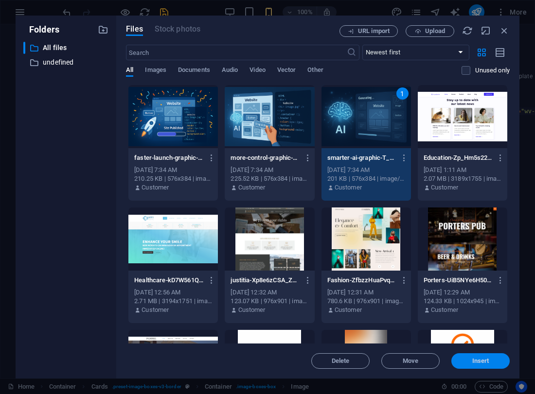
click at [490, 361] on span "Insert" at bounding box center [480, 361] width 51 height 6
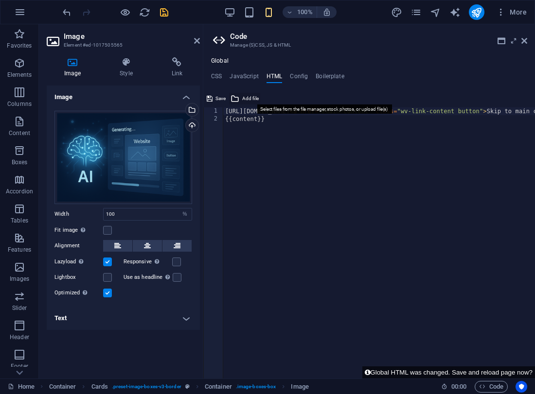
click at [236, 99] on icon at bounding box center [234, 99] width 9 height 12
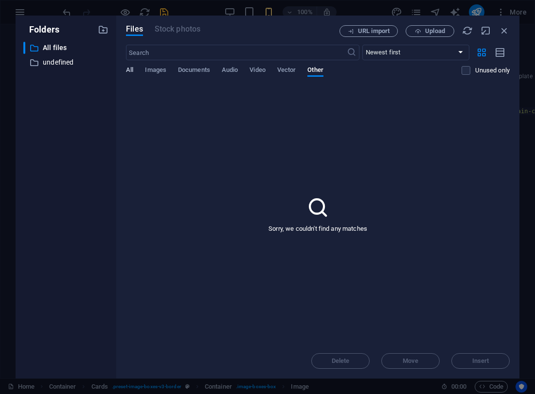
click at [131, 71] on span "All" at bounding box center [129, 71] width 7 height 14
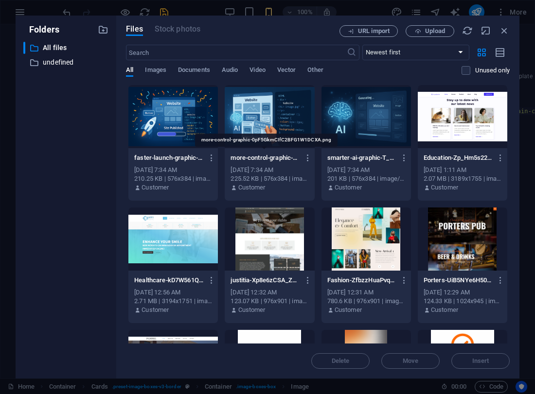
click at [275, 159] on p "more-control-graphic-0pF5GkmCIfC2BFG1W1DCXA.png" at bounding box center [264, 158] width 69 height 9
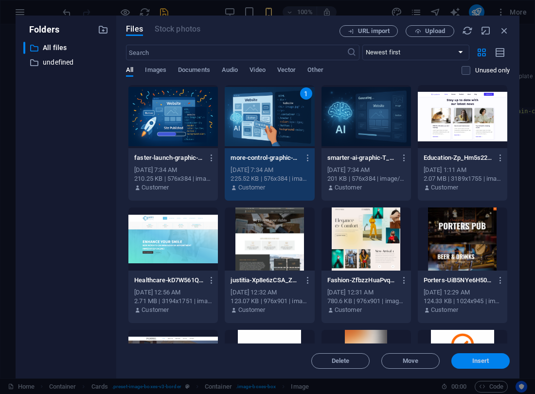
click at [491, 359] on span "Insert" at bounding box center [480, 361] width 51 height 6
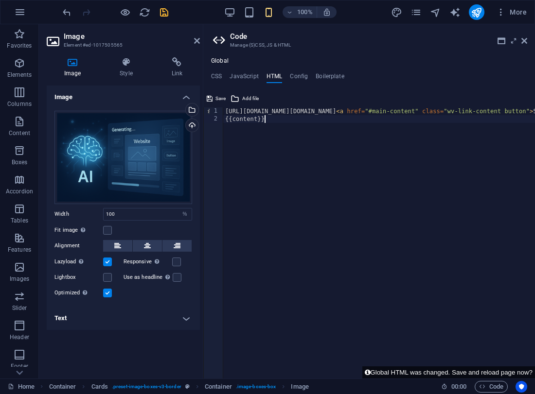
type textarea "{{content}}"
click at [63, 12] on icon "undo" at bounding box center [66, 12] width 11 height 11
click at [67, 11] on icon "undo" at bounding box center [66, 12] width 11 height 11
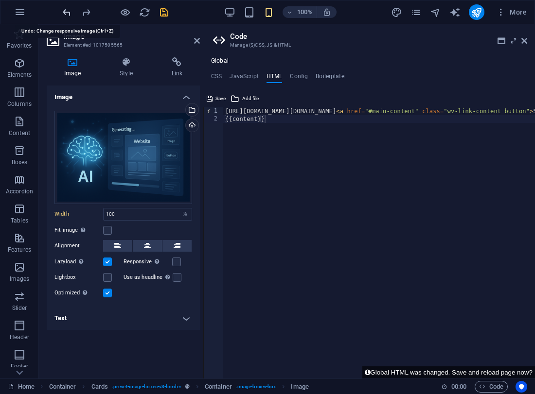
click at [67, 11] on icon "undo" at bounding box center [66, 12] width 11 height 11
click at [66, 11] on icon "undo" at bounding box center [66, 12] width 11 height 11
click at [82, 10] on icon "redo" at bounding box center [86, 12] width 11 height 11
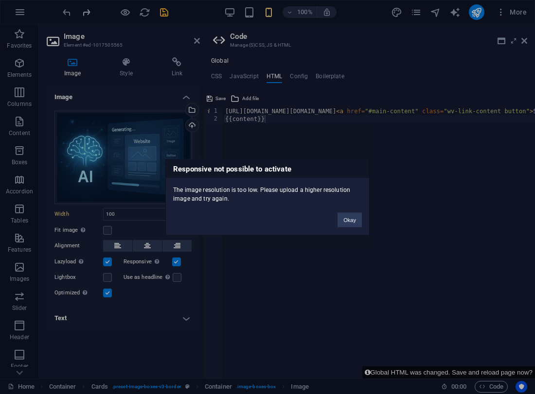
scroll to position [6656, 0]
click at [349, 220] on button "Okay" at bounding box center [349, 219] width 24 height 15
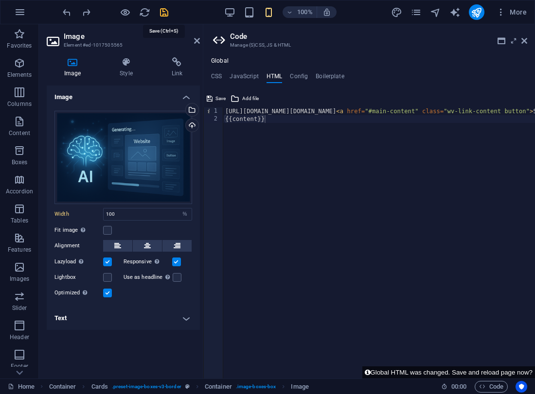
click at [165, 13] on icon "save" at bounding box center [163, 12] width 11 height 11
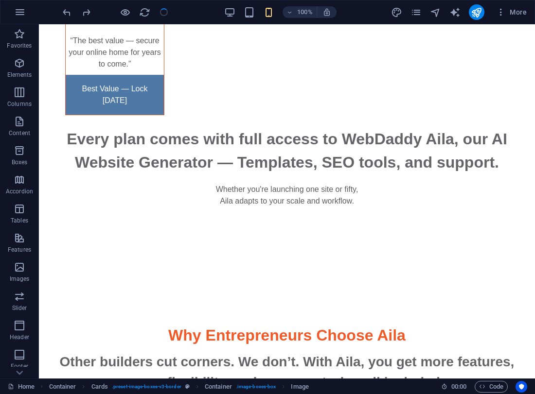
scroll to position [4410, 0]
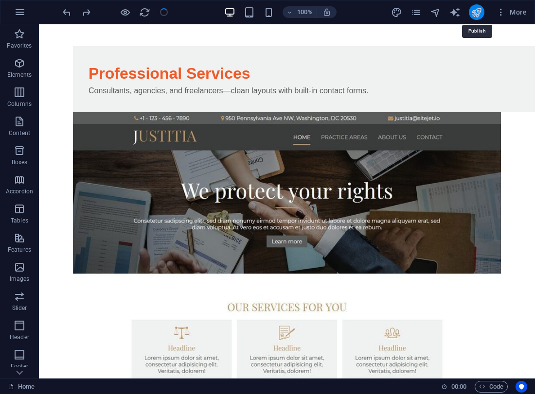
click at [479, 16] on icon "publish" at bounding box center [475, 12] width 11 height 11
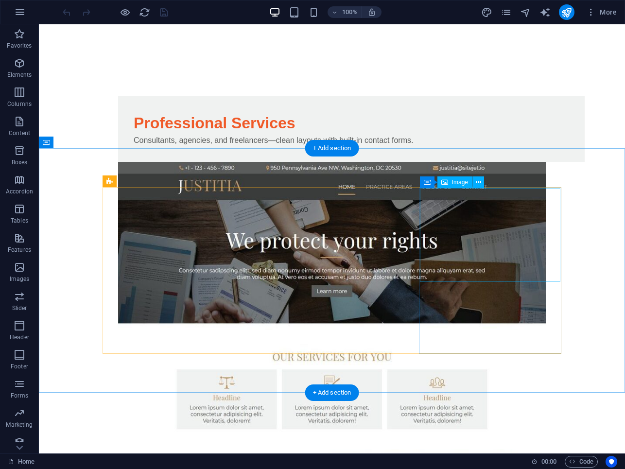
scroll to position [4348, 0]
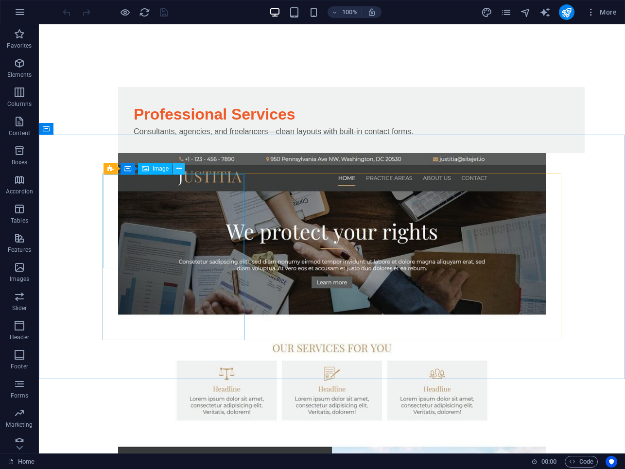
click at [178, 170] on icon at bounding box center [178, 169] width 5 height 10
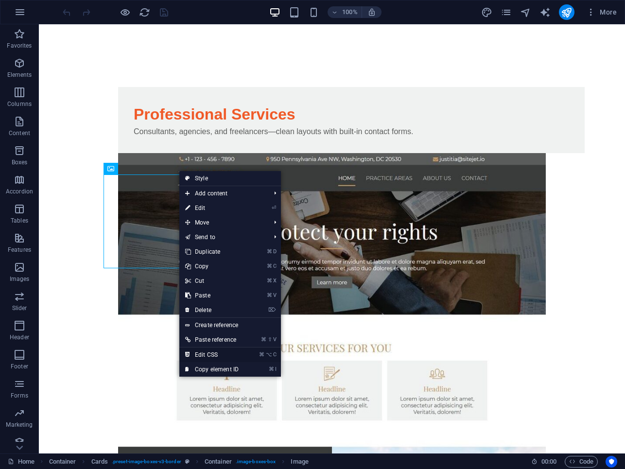
click at [213, 353] on link "⌘ ⌥ C Edit CSS" at bounding box center [211, 354] width 65 height 15
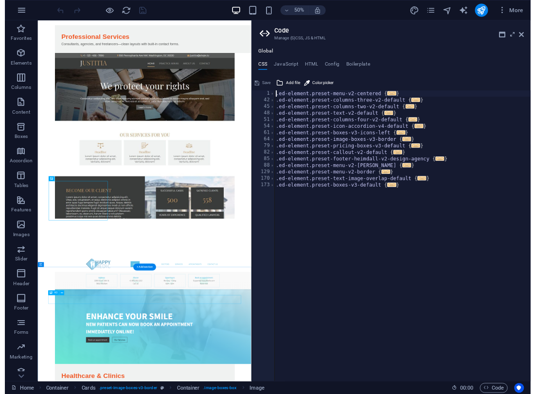
scroll to position [4116, 0]
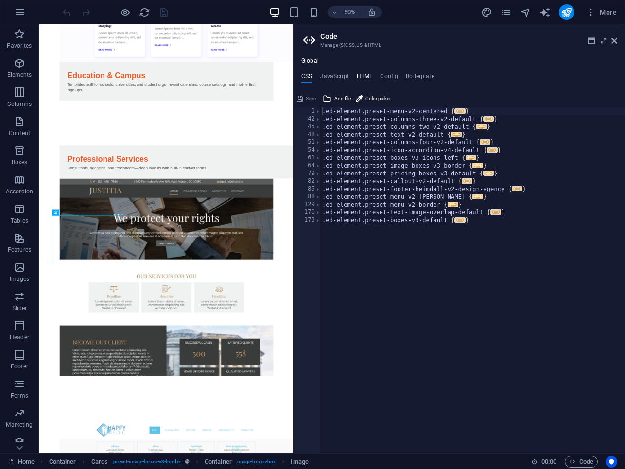
click at [369, 73] on h4 "HTML" at bounding box center [365, 78] width 16 height 11
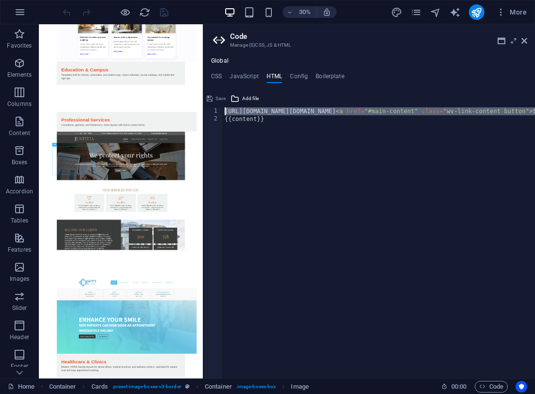
scroll to position [0, 0]
drag, startPoint x: 382, startPoint y: 112, endPoint x: 219, endPoint y: 114, distance: 163.3
click at [219, 114] on div "https://cdn1.site-media.eu/images/0/19727205/smarter-ai-graphic-T_FJOBSneCa2FLH…" at bounding box center [368, 242] width 331 height 271
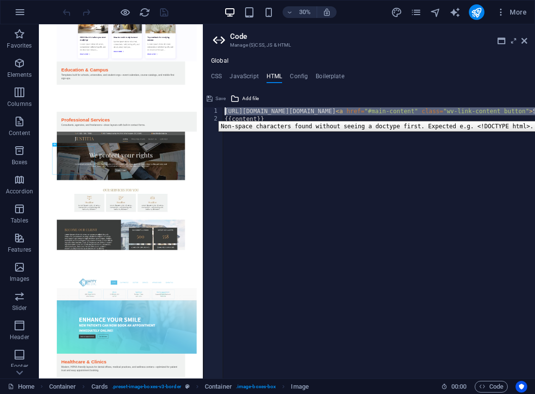
type textarea "<a href="#main-content" class="wv-link-content button">Skip to main content</a>"
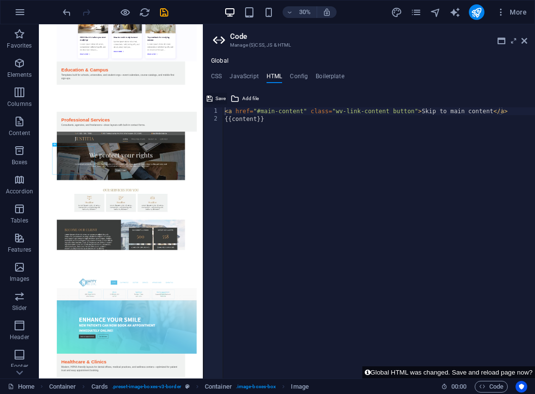
click at [221, 99] on span "Save" at bounding box center [220, 99] width 10 height 12
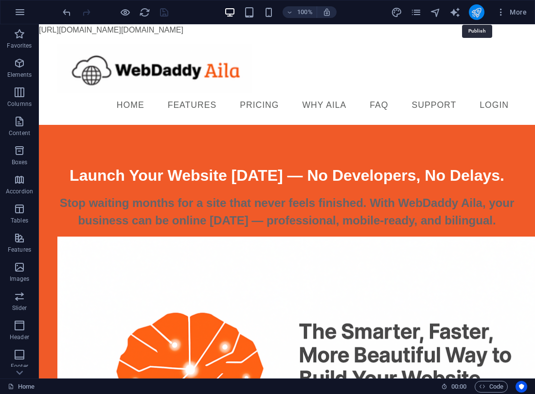
click at [473, 9] on icon "publish" at bounding box center [475, 12] width 11 height 11
